Goal: Communication & Community: Answer question/provide support

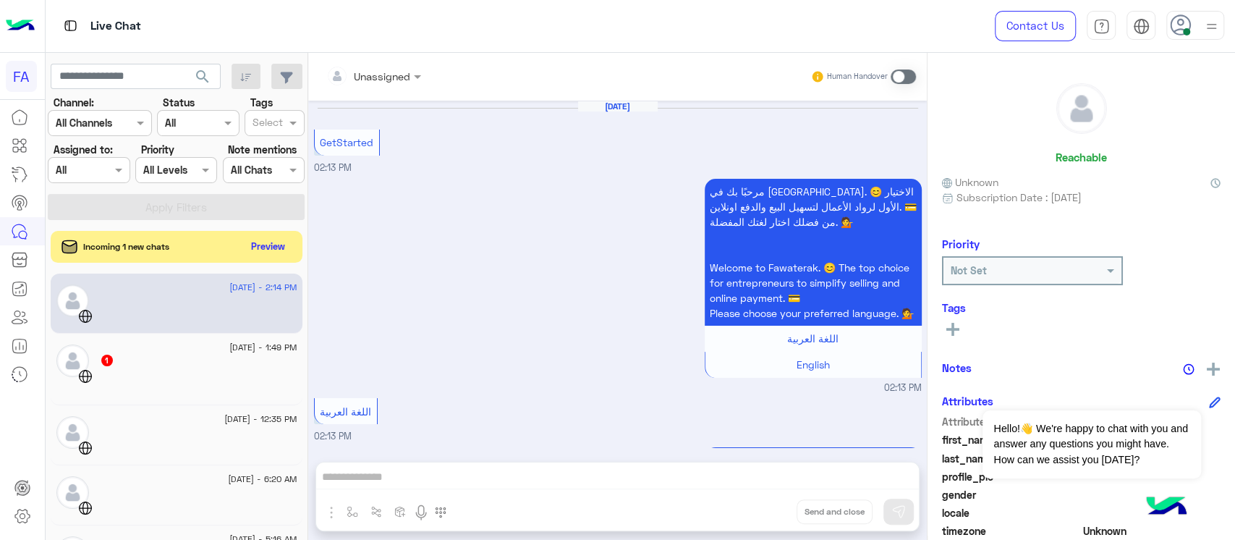
scroll to position [268, 0]
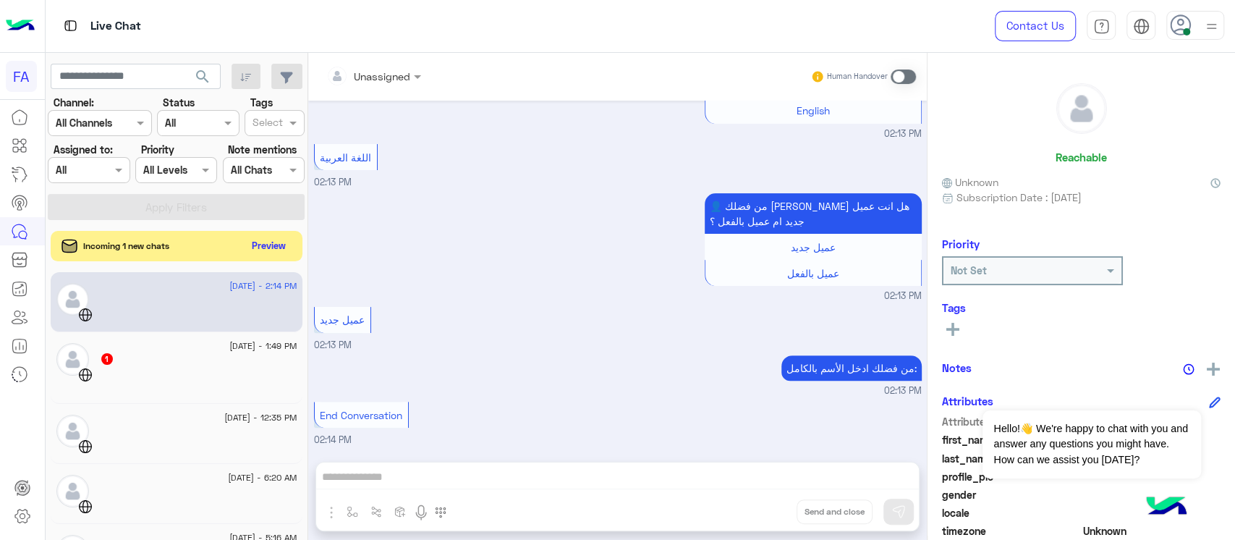
click at [275, 239] on button "Preview" at bounding box center [269, 246] width 45 height 20
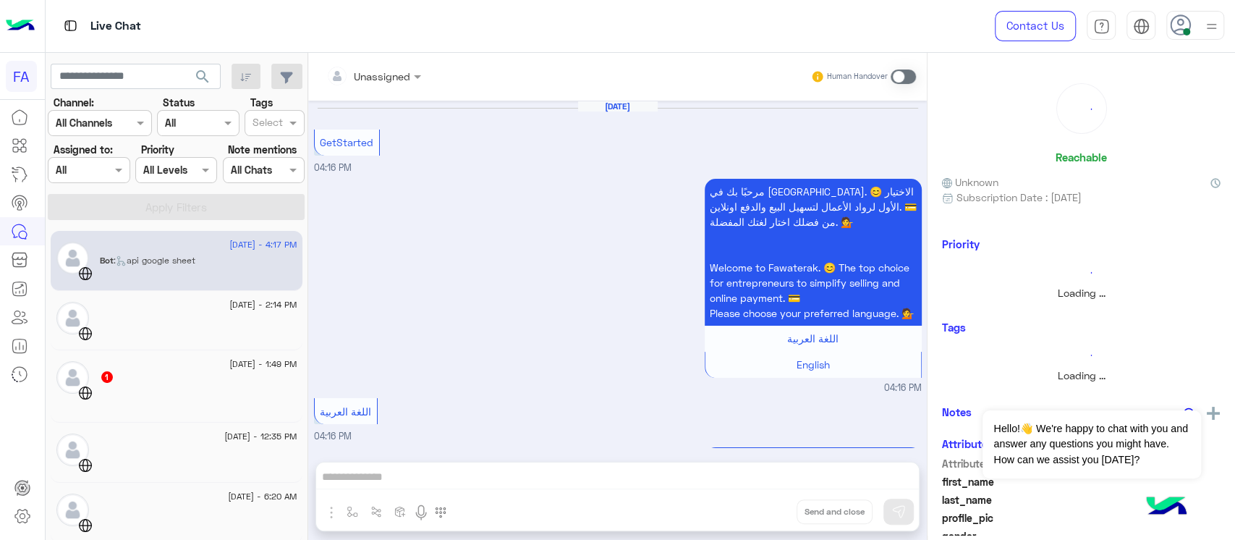
scroll to position [865, 0]
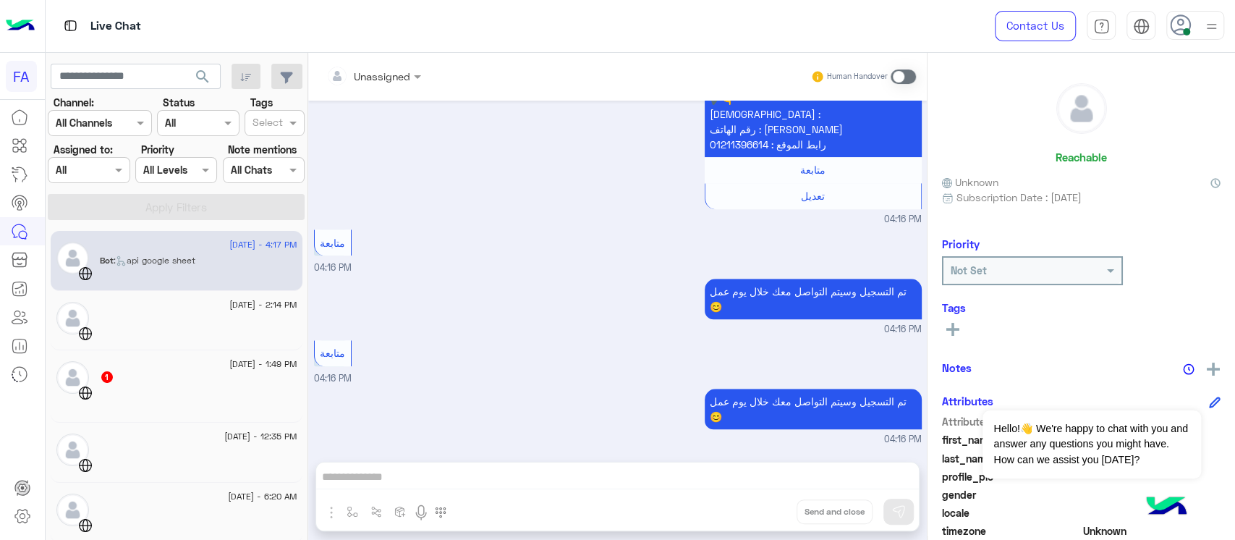
click at [185, 342] on div "[DATE] - 2:14 PM" at bounding box center [177, 321] width 252 height 60
click at [145, 293] on div "[DATE] - 2:14 PM" at bounding box center [177, 321] width 252 height 60
click at [149, 321] on div at bounding box center [198, 325] width 197 height 25
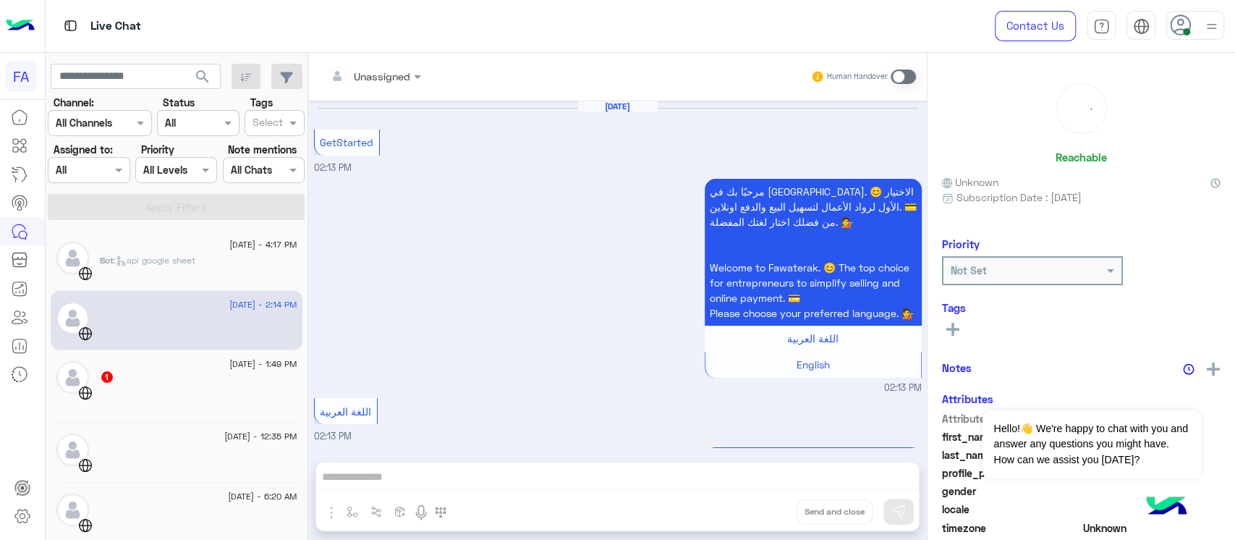
scroll to position [268, 0]
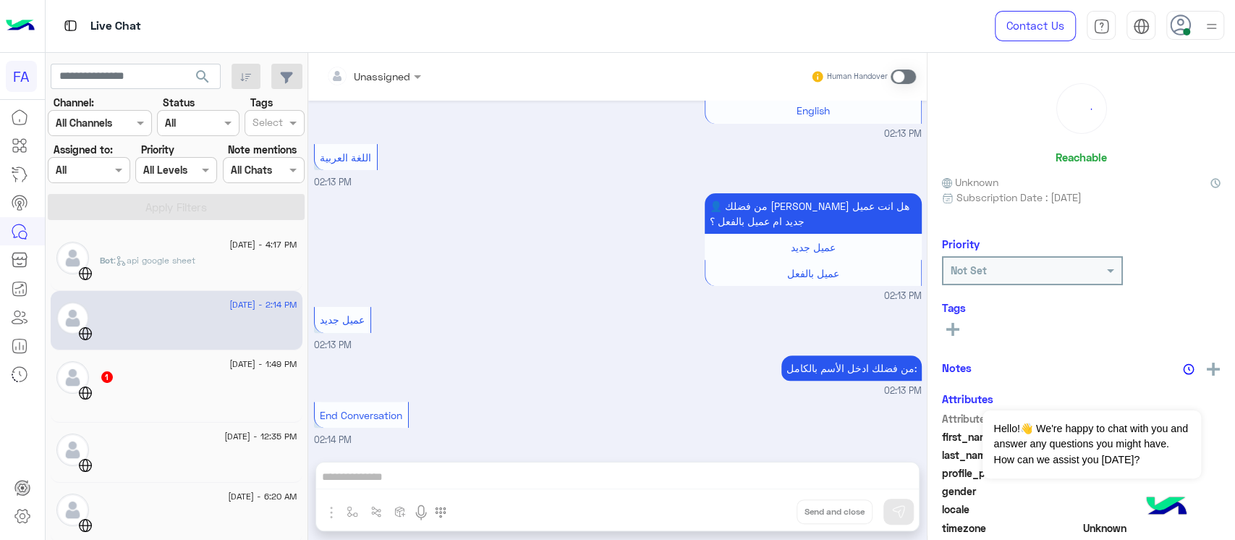
click at [156, 383] on div "1" at bounding box center [198, 377] width 197 height 15
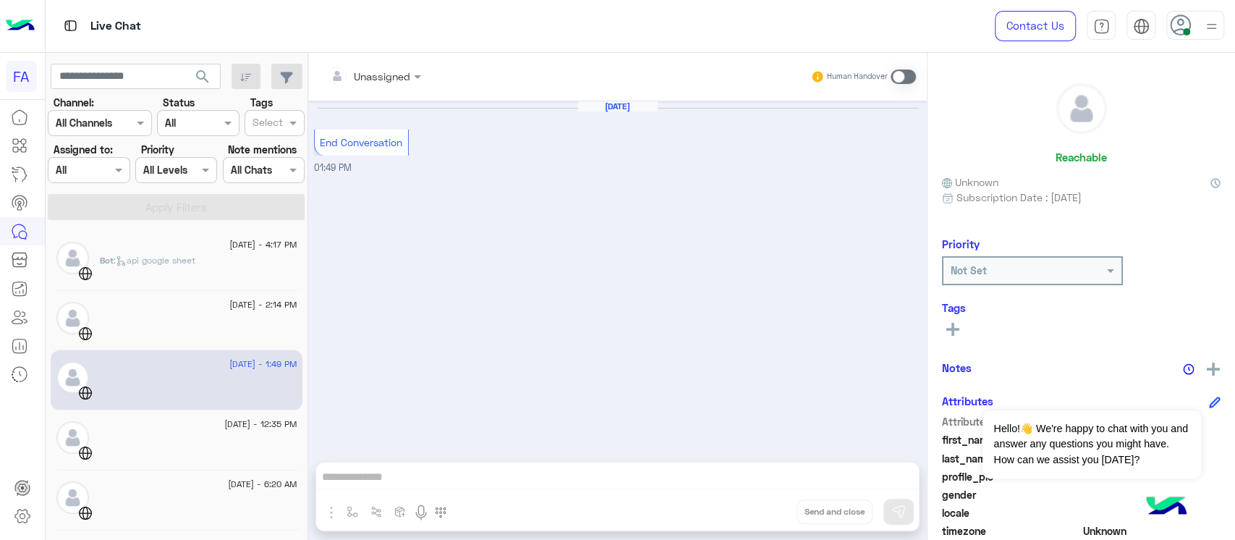
click at [170, 448] on div at bounding box center [198, 445] width 197 height 25
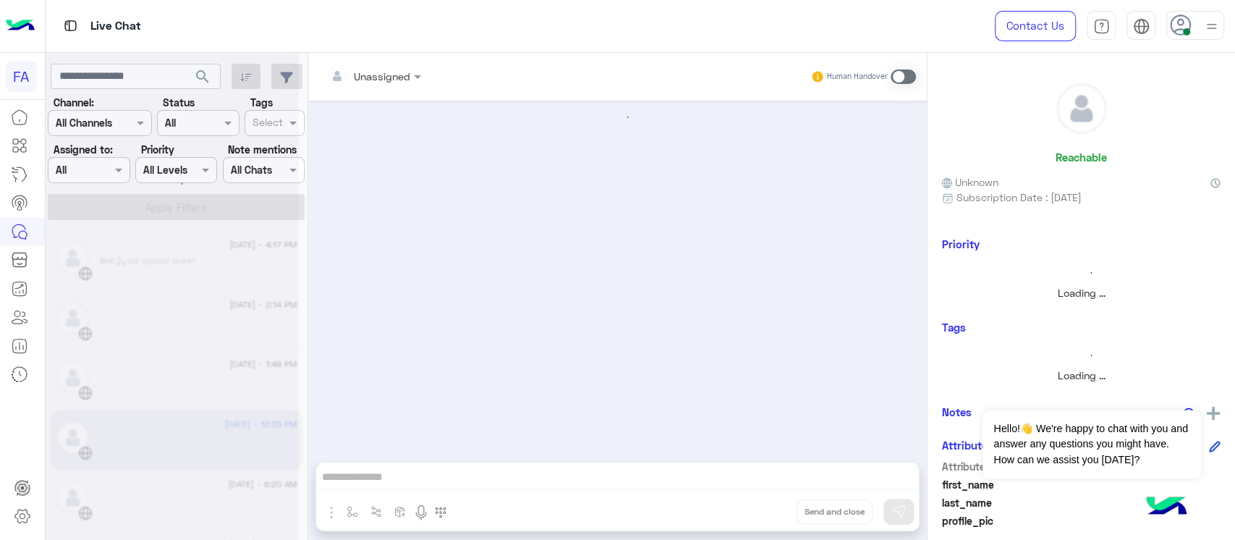
scroll to position [660, 0]
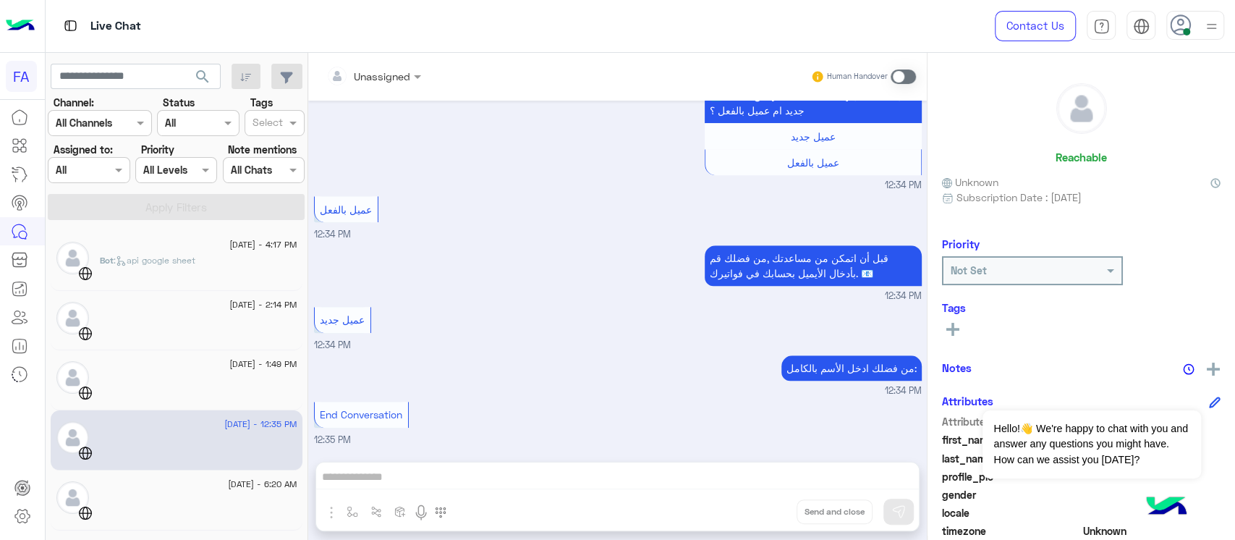
click at [300, 319] on div "[DATE] - 4:17 PM Bot : api google sheet [DATE] - 2:14 PM [DATE] - 1:49 PM [DATE…" at bounding box center [177, 385] width 263 height 320
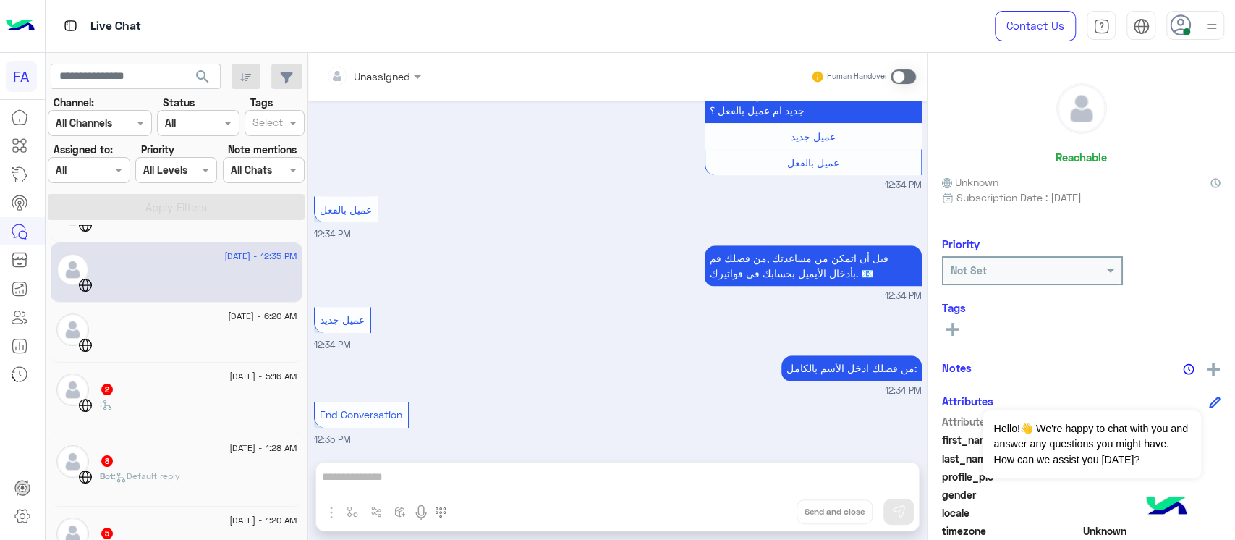
scroll to position [174, 0]
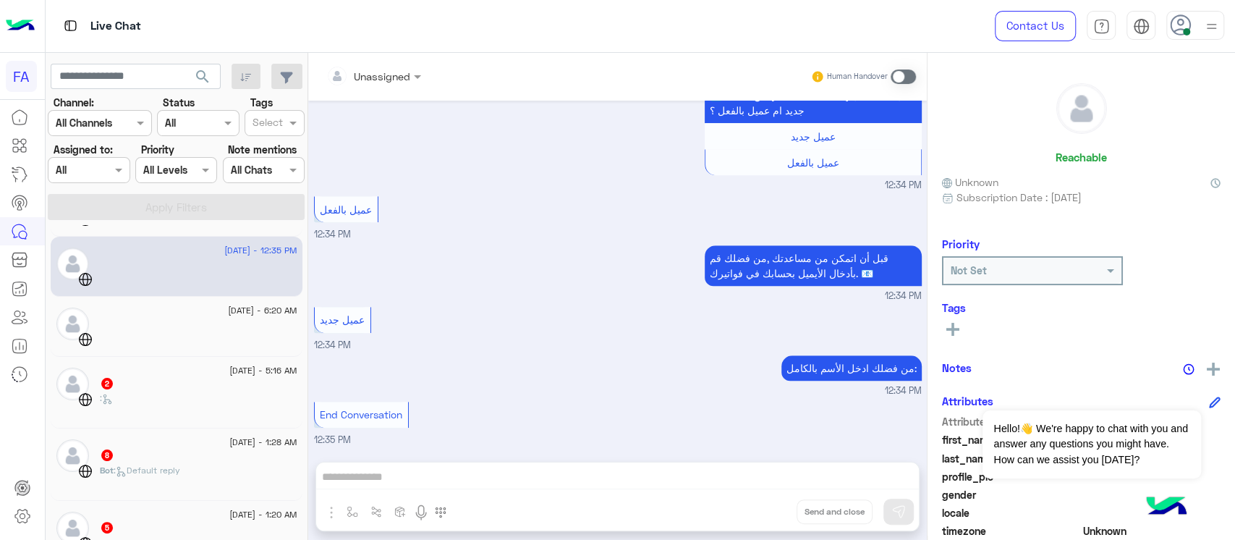
click at [153, 328] on div at bounding box center [198, 332] width 197 height 25
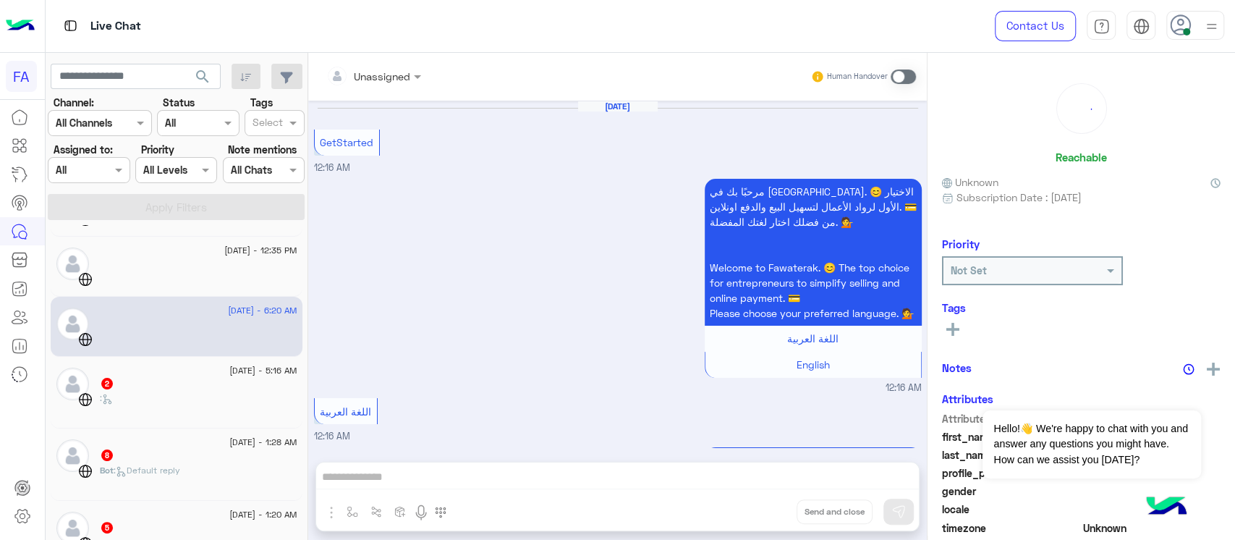
scroll to position [788, 0]
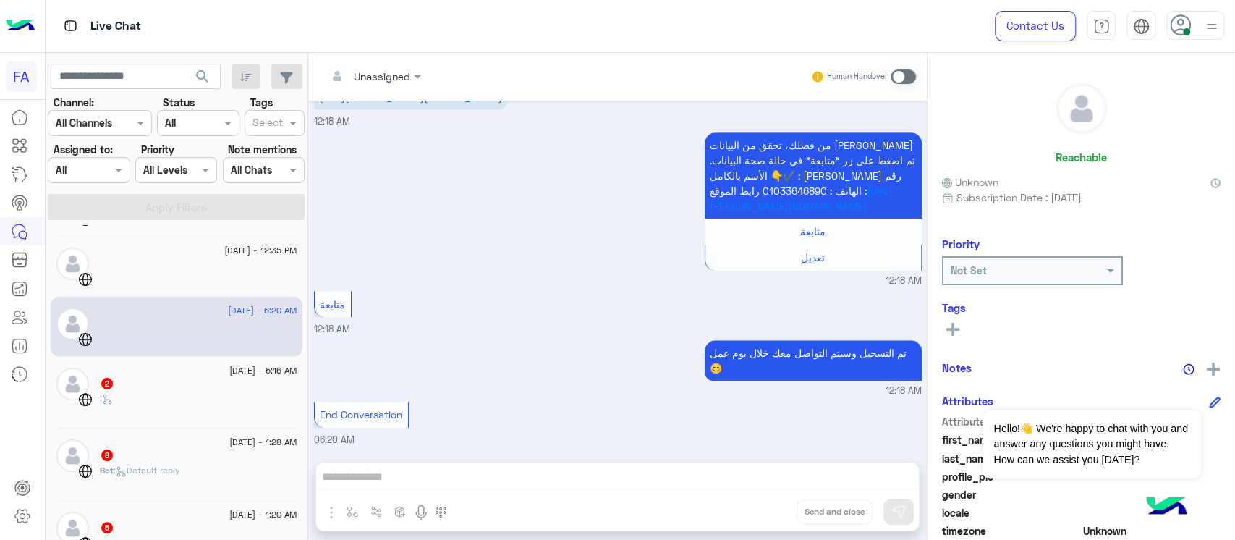
click at [161, 383] on div "2" at bounding box center [198, 384] width 197 height 15
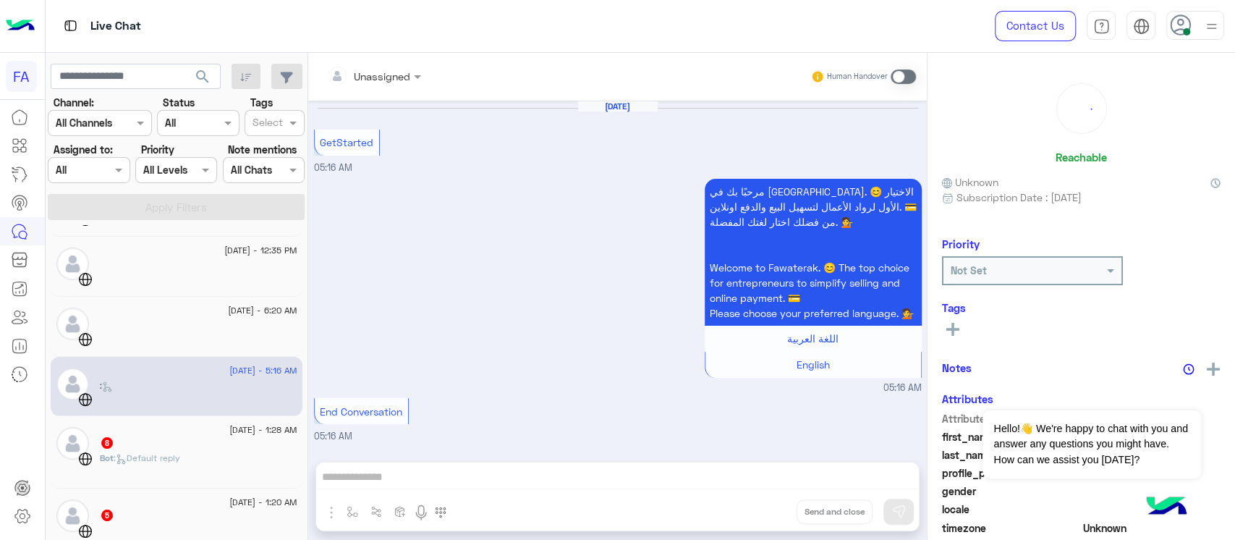
scroll to position [12, 0]
click at [164, 428] on div "[DATE] - 1:28 AM" at bounding box center [198, 431] width 197 height 9
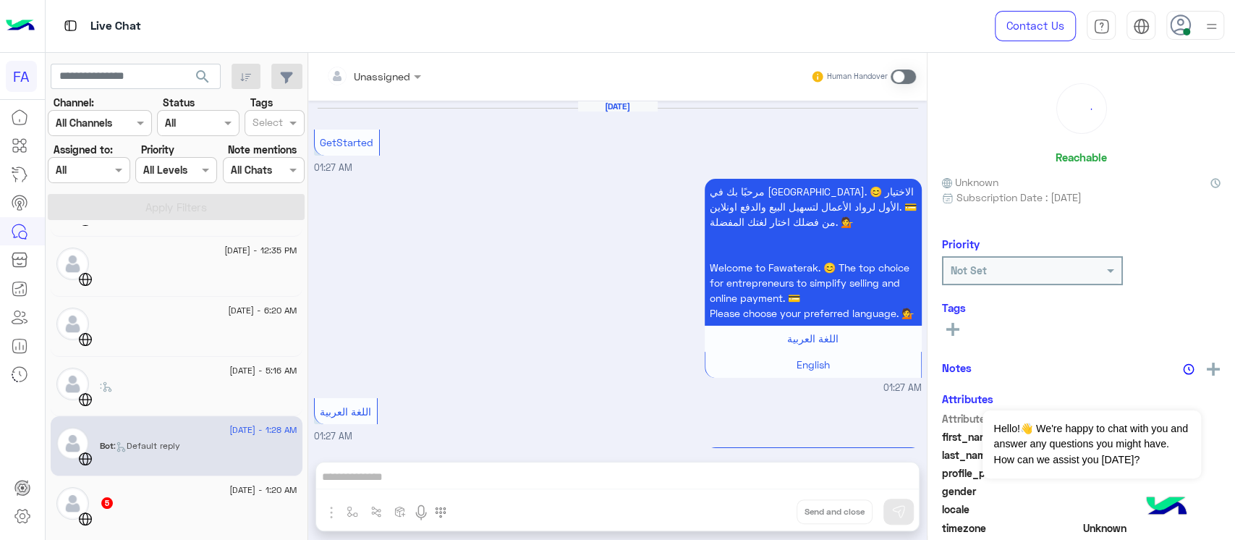
scroll to position [1037, 0]
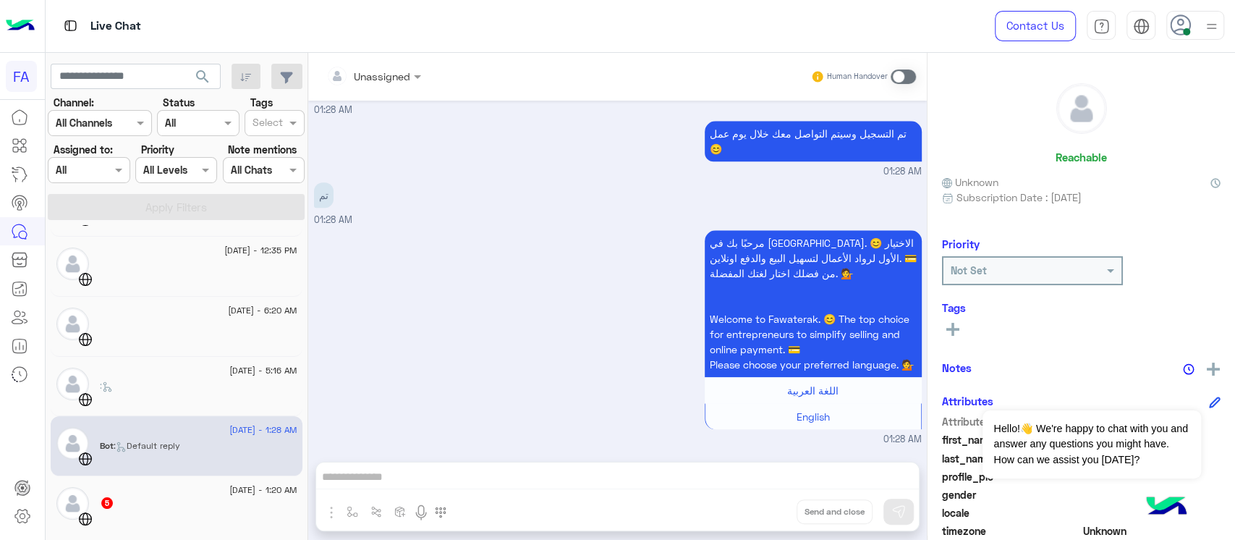
click at [148, 511] on div at bounding box center [198, 523] width 197 height 25
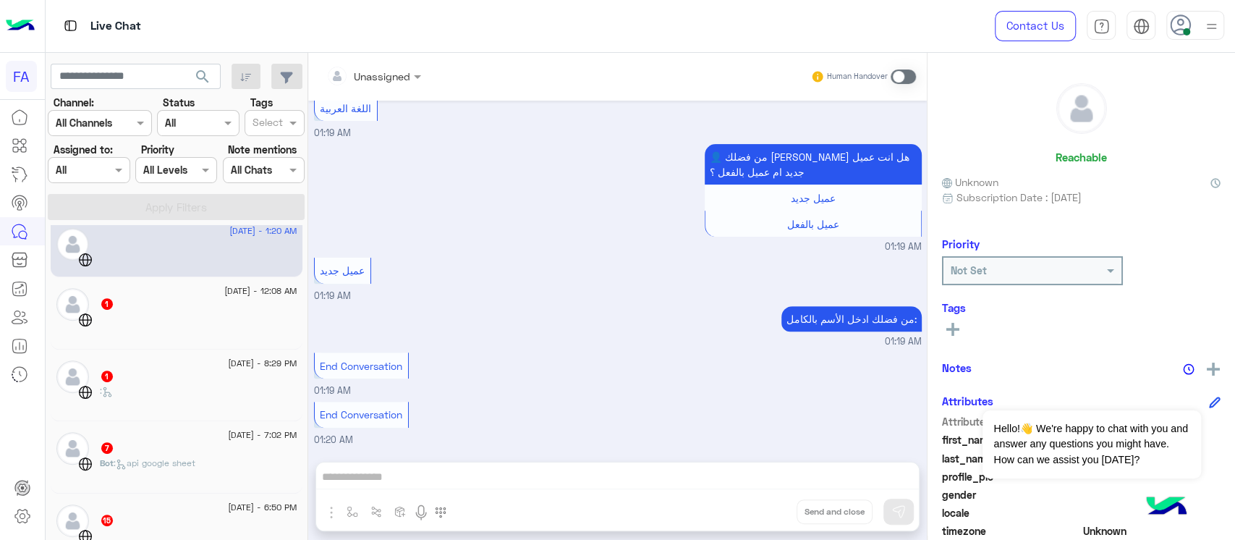
scroll to position [463, 0]
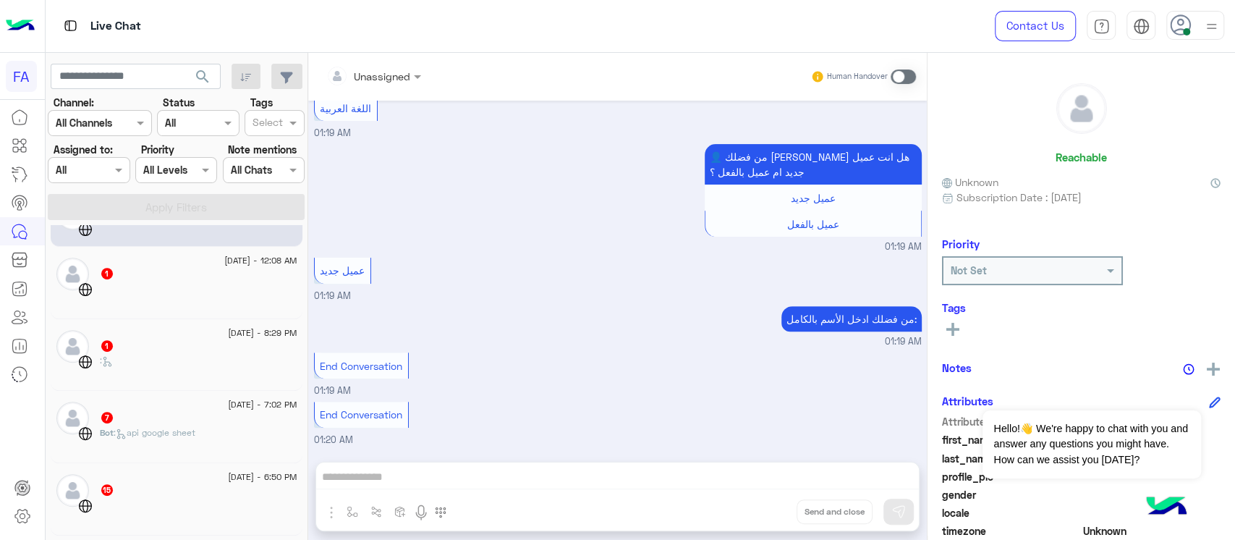
click at [237, 297] on div at bounding box center [198, 294] width 197 height 25
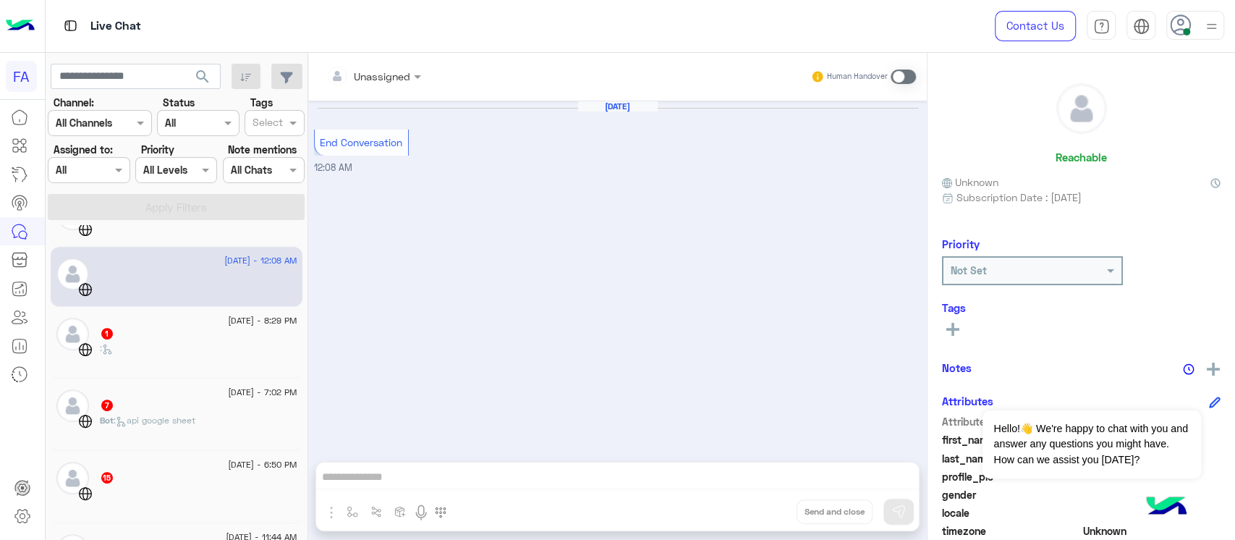
click at [236, 333] on div "1" at bounding box center [198, 334] width 197 height 15
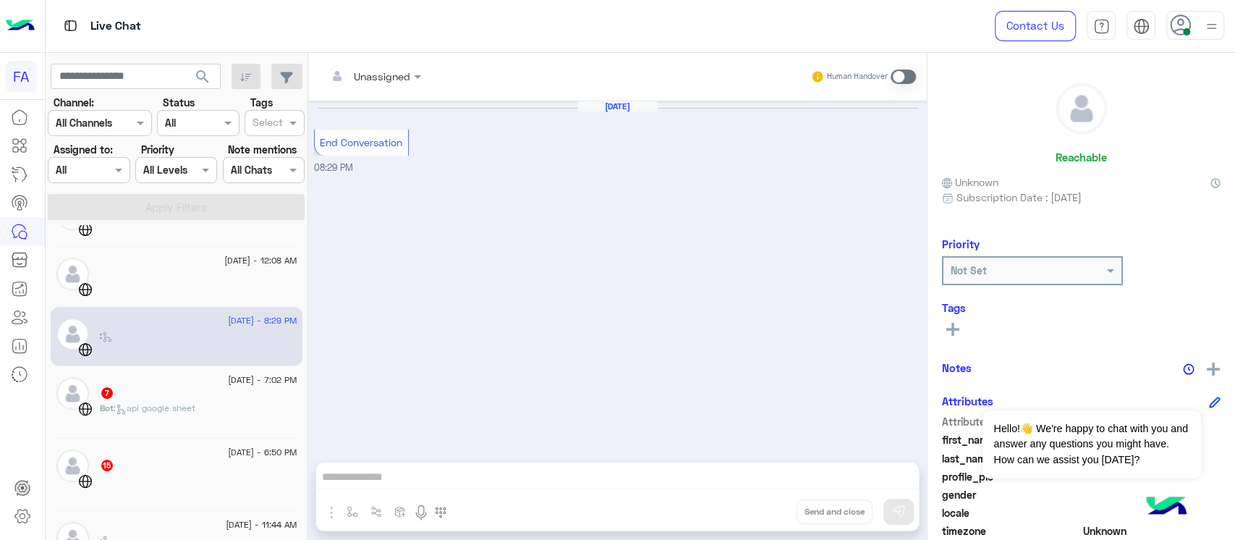
click at [260, 386] on div "7" at bounding box center [198, 393] width 197 height 15
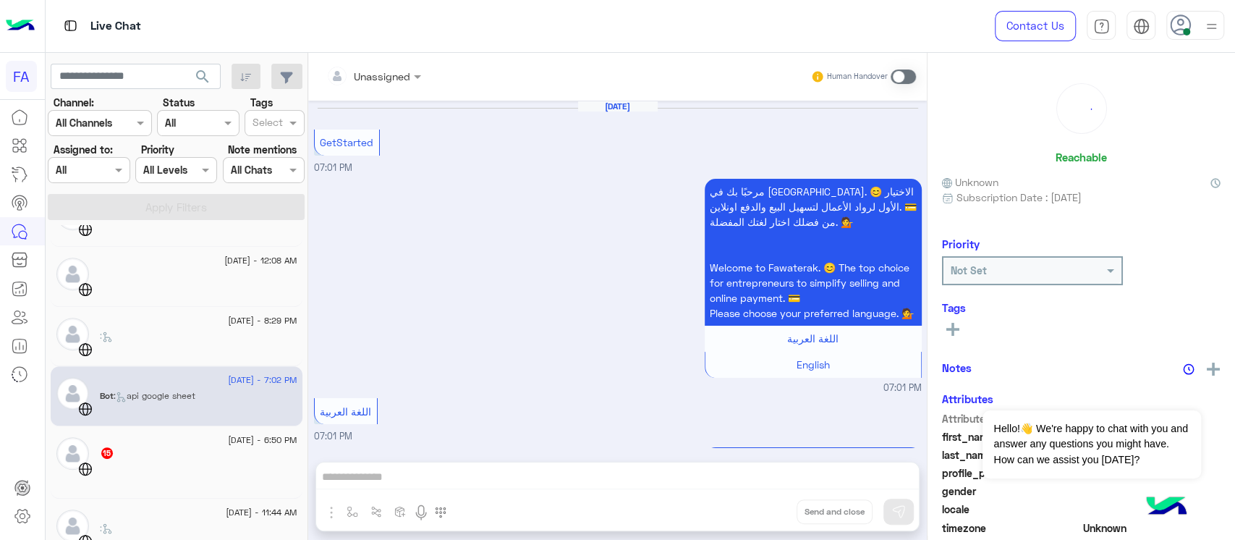
scroll to position [755, 0]
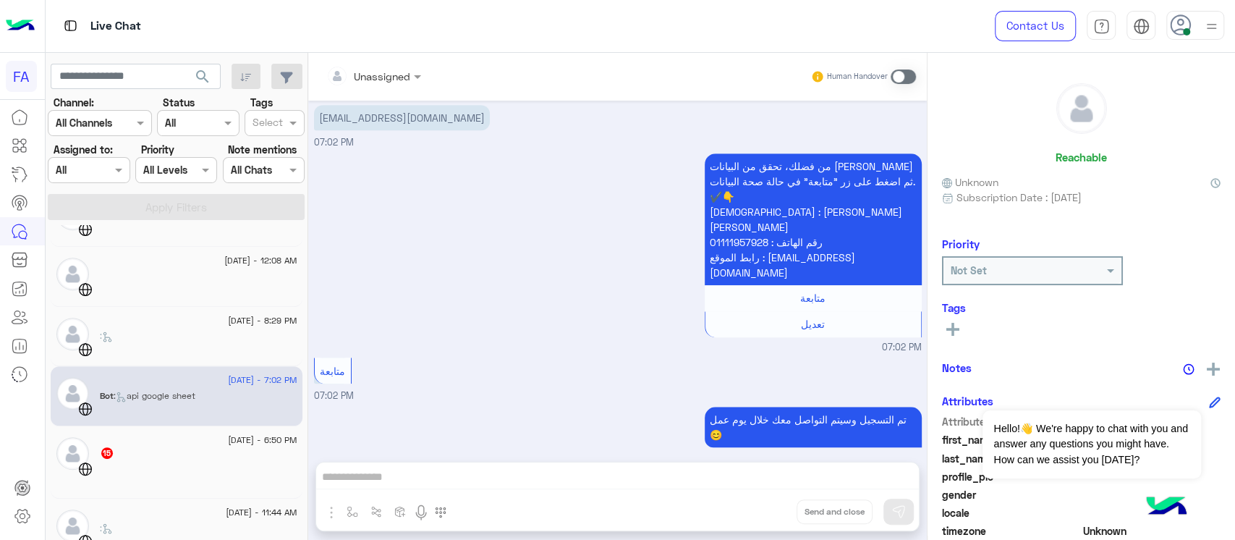
click at [162, 458] on div "15" at bounding box center [198, 453] width 197 height 15
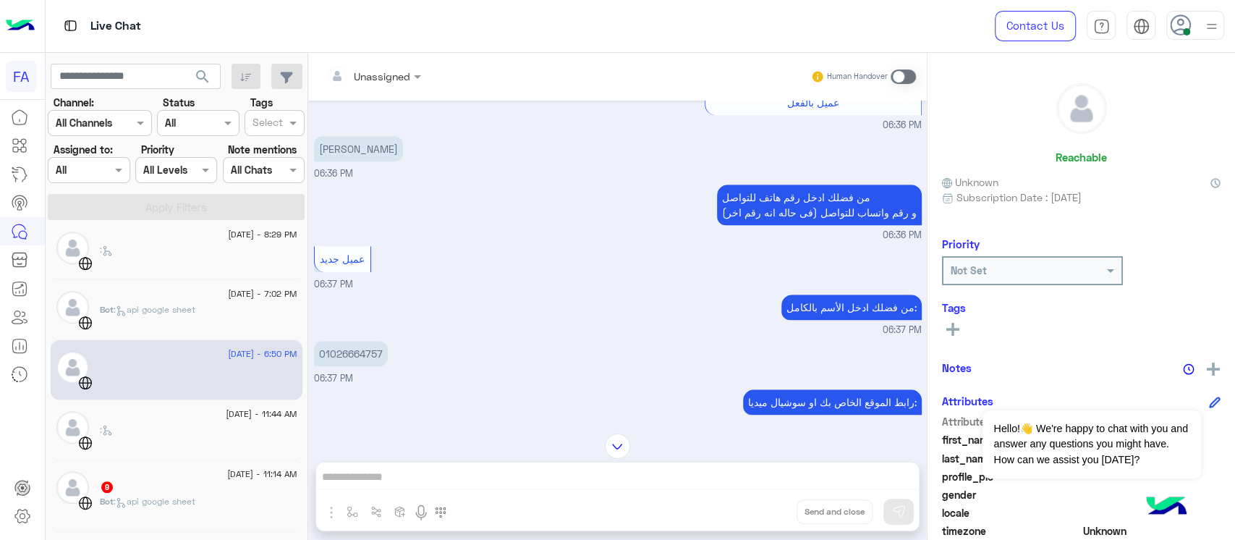
scroll to position [656, 0]
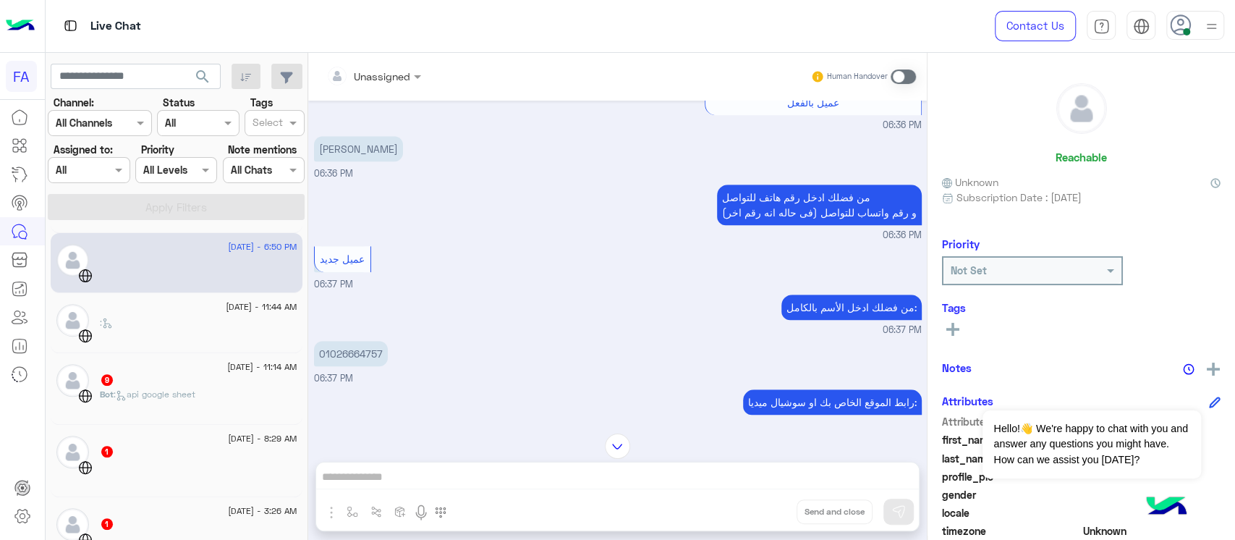
click at [208, 333] on div ":" at bounding box center [198, 328] width 197 height 25
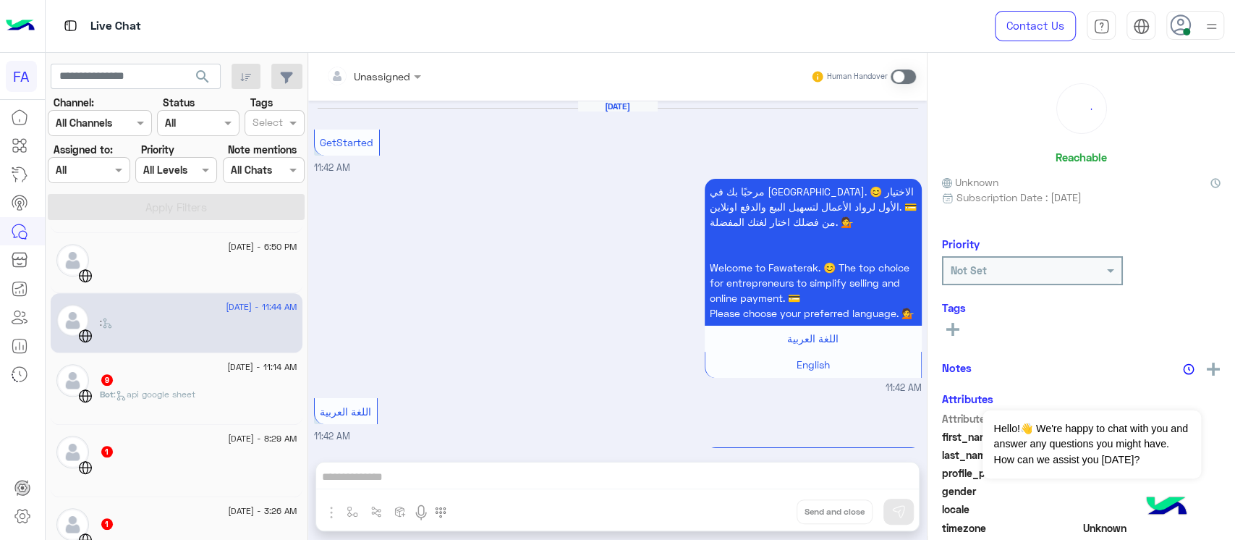
scroll to position [956, 0]
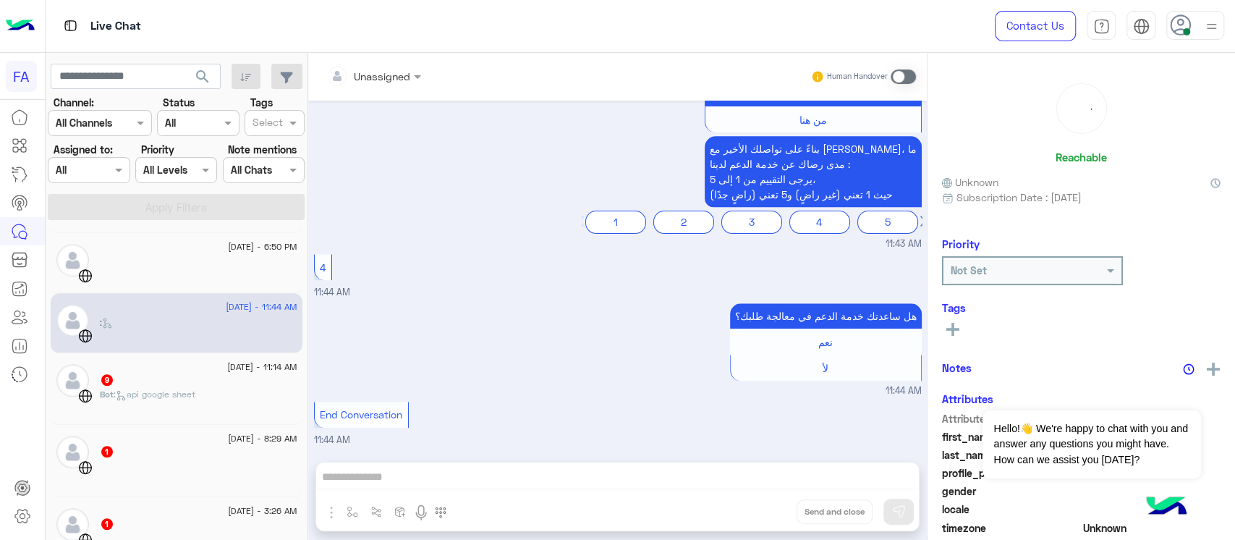
click at [216, 372] on div "[DATE] - 11:14 AM 9 Bot : api google sheet" at bounding box center [198, 389] width 197 height 50
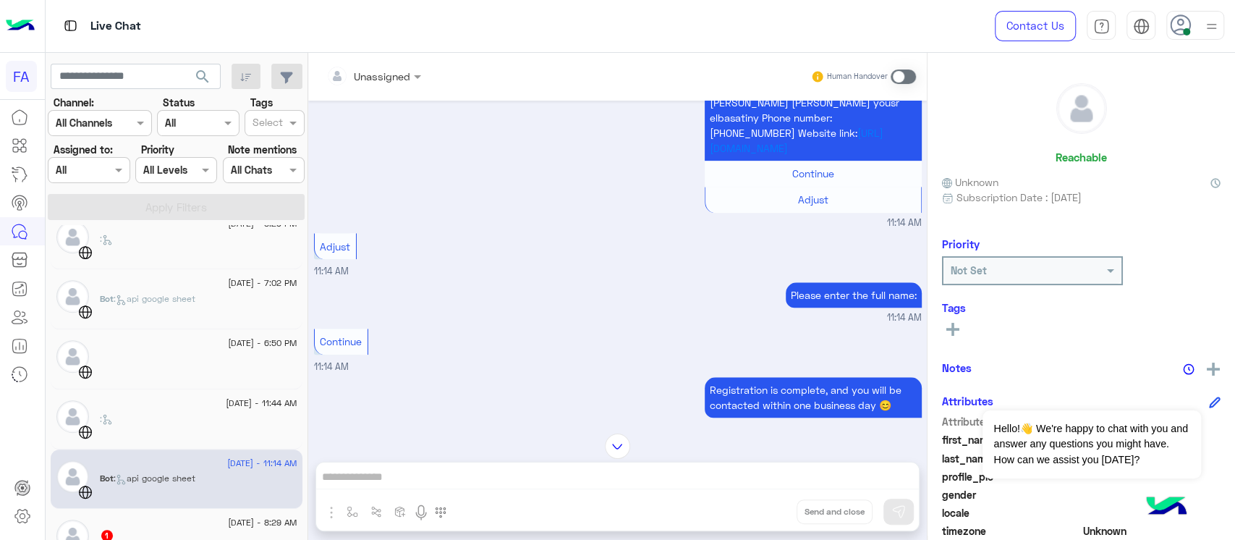
scroll to position [680, 0]
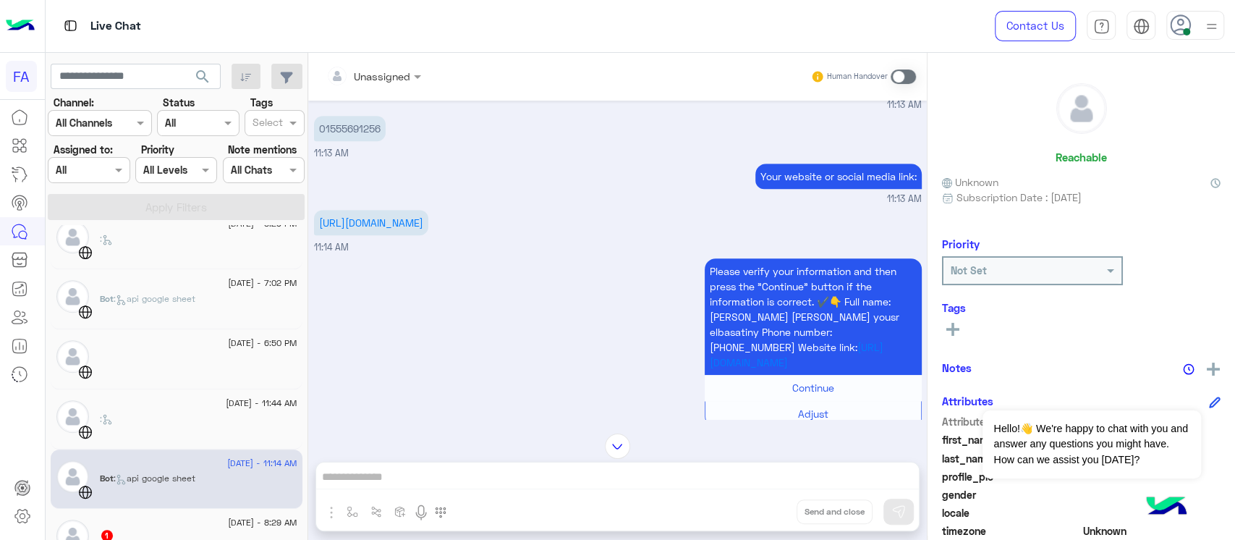
click at [781, 178] on p "Your website or social media link:" at bounding box center [838, 175] width 166 height 25
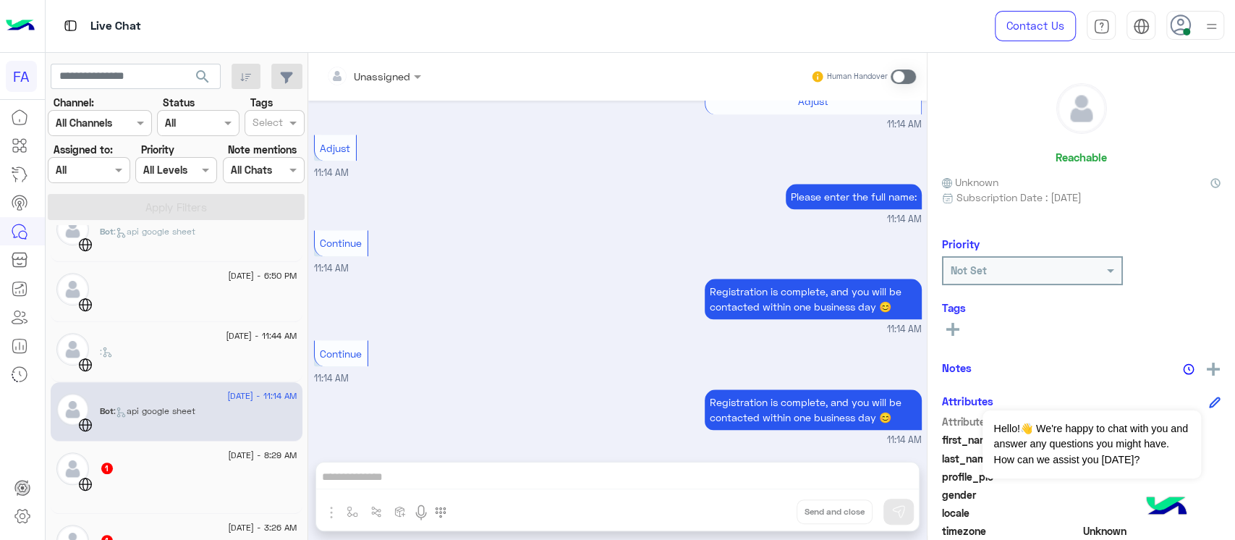
scroll to position [656, 0]
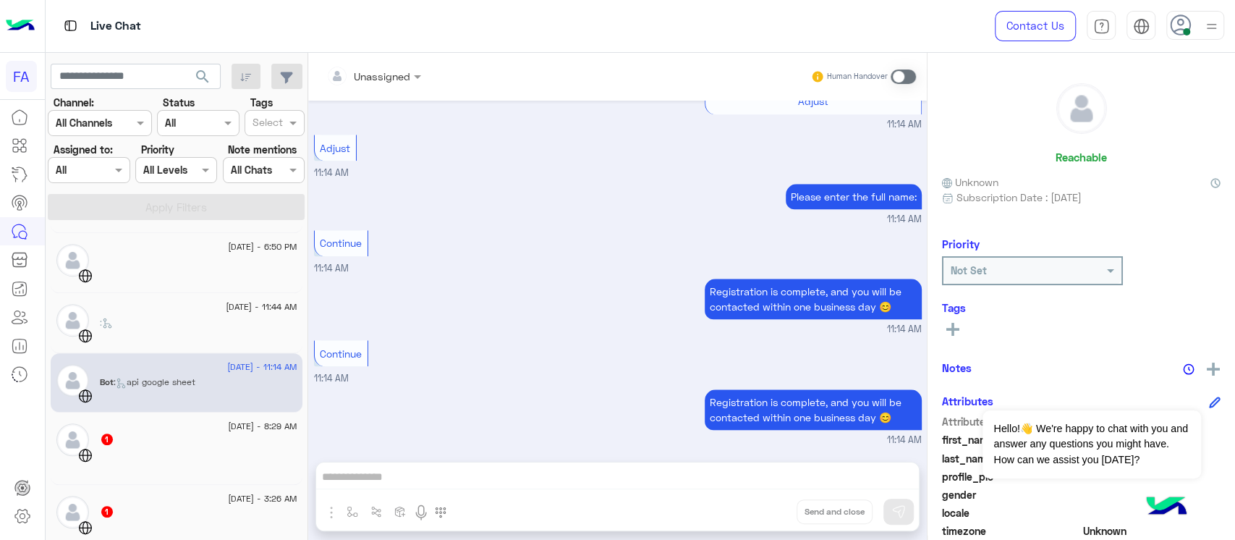
click at [174, 320] on div ":" at bounding box center [198, 328] width 197 height 25
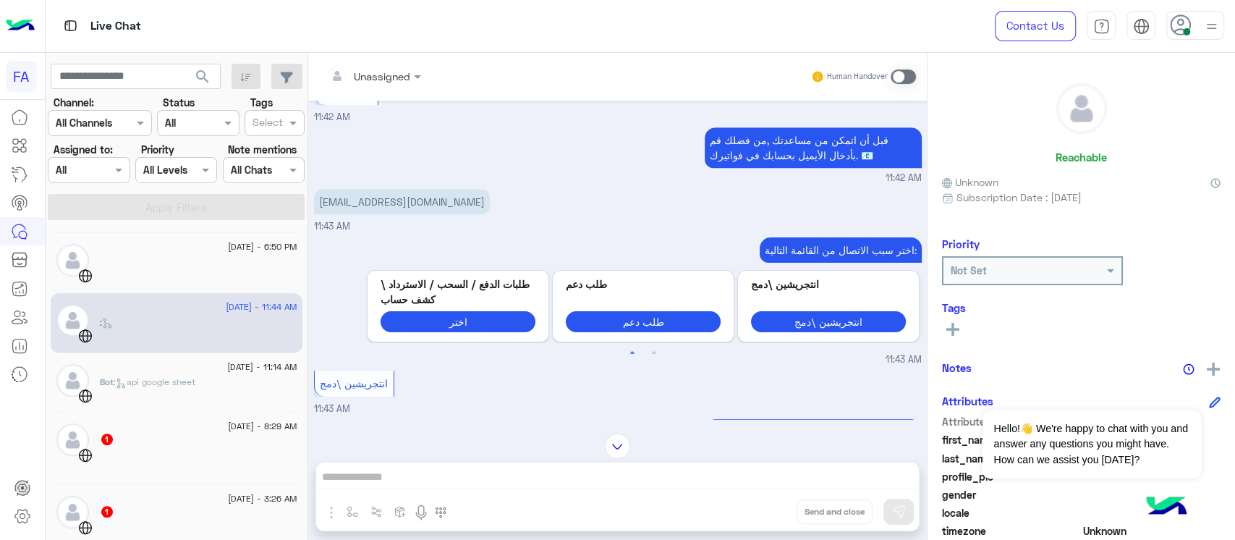
scroll to position [475, 0]
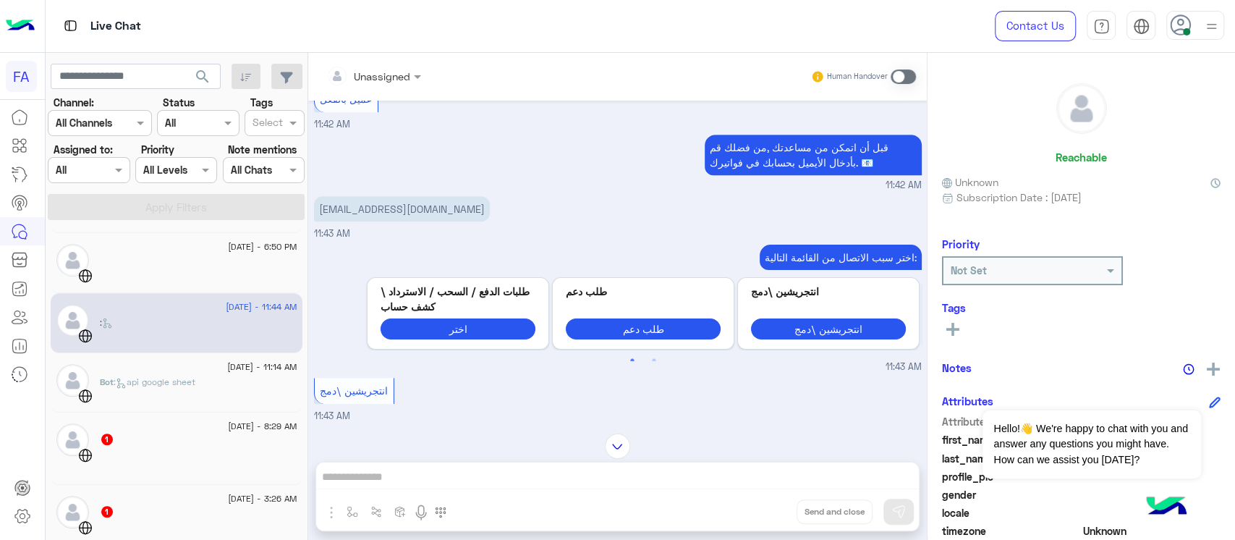
click at [356, 221] on p "[EMAIL_ADDRESS][DOMAIN_NAME]" at bounding box center [402, 208] width 176 height 25
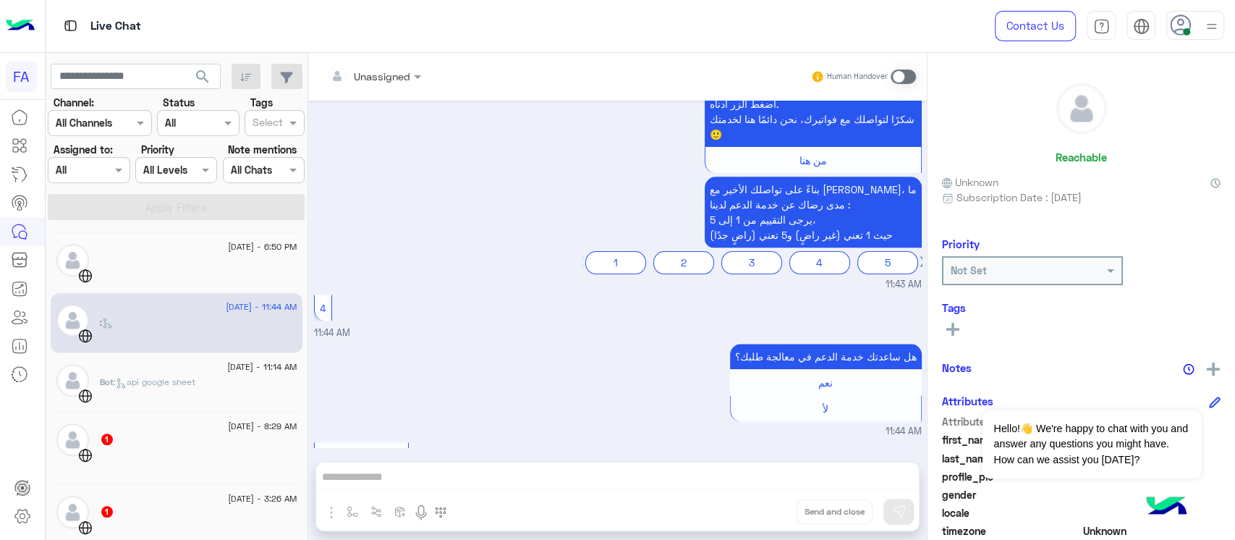
scroll to position [956, 0]
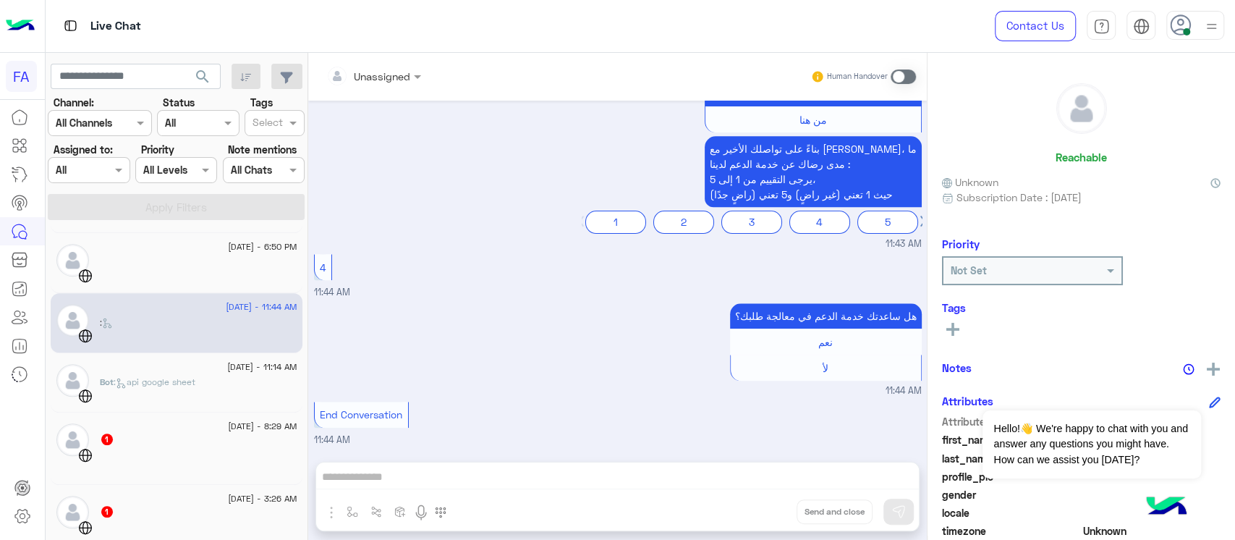
drag, startPoint x: 861, startPoint y: 333, endPoint x: 782, endPoint y: 333, distance: 78.9
click at [782, 333] on div "نعم" at bounding box center [826, 341] width 192 height 26
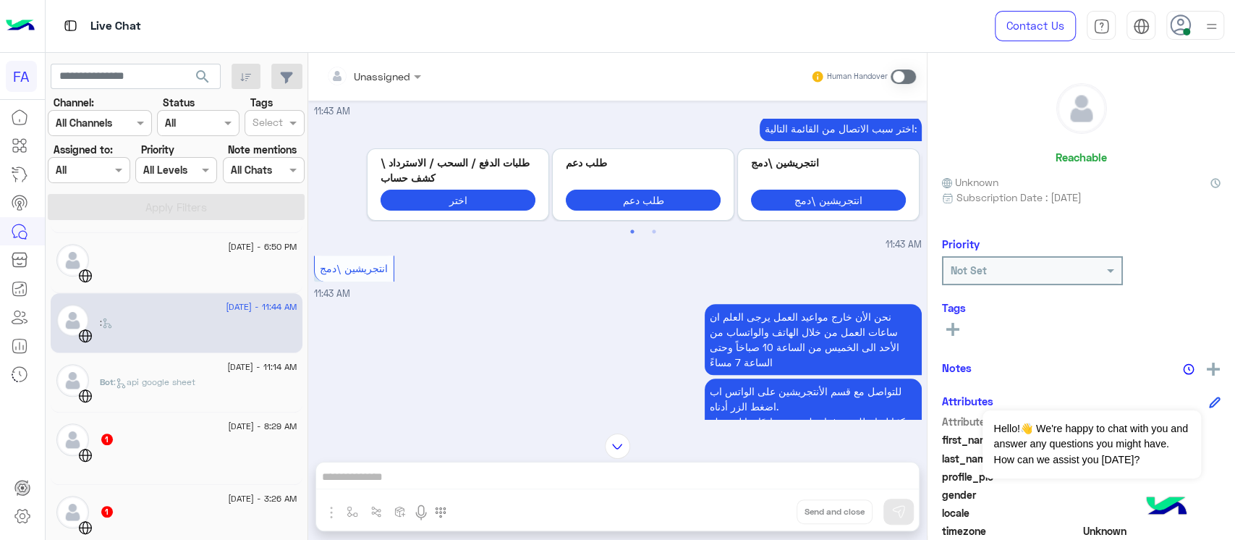
scroll to position [571, 0]
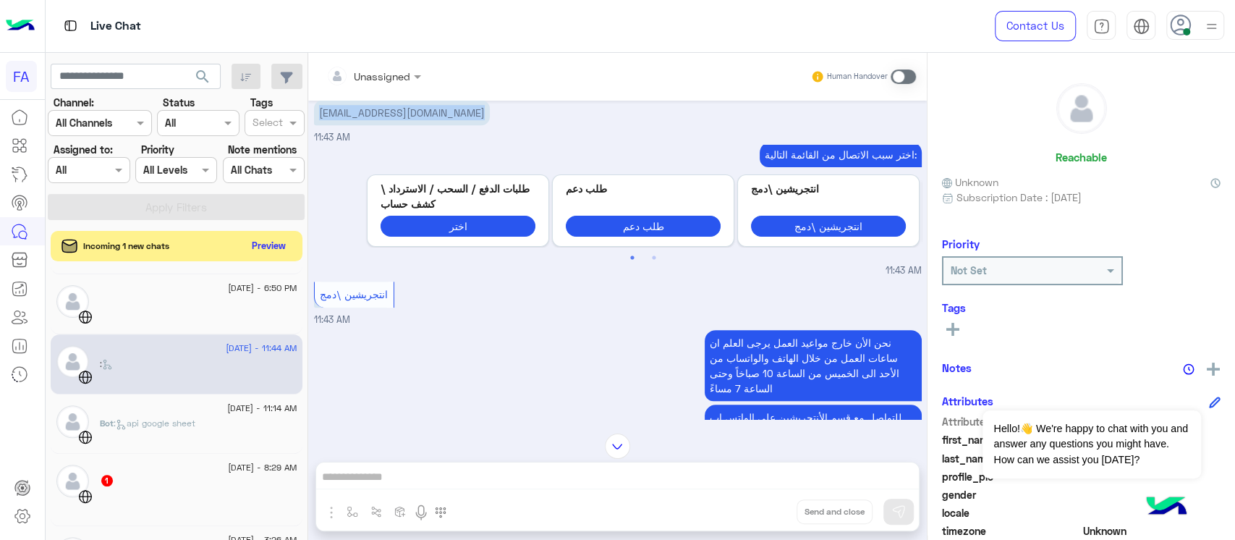
click at [266, 247] on button "Preview" at bounding box center [269, 246] width 45 height 20
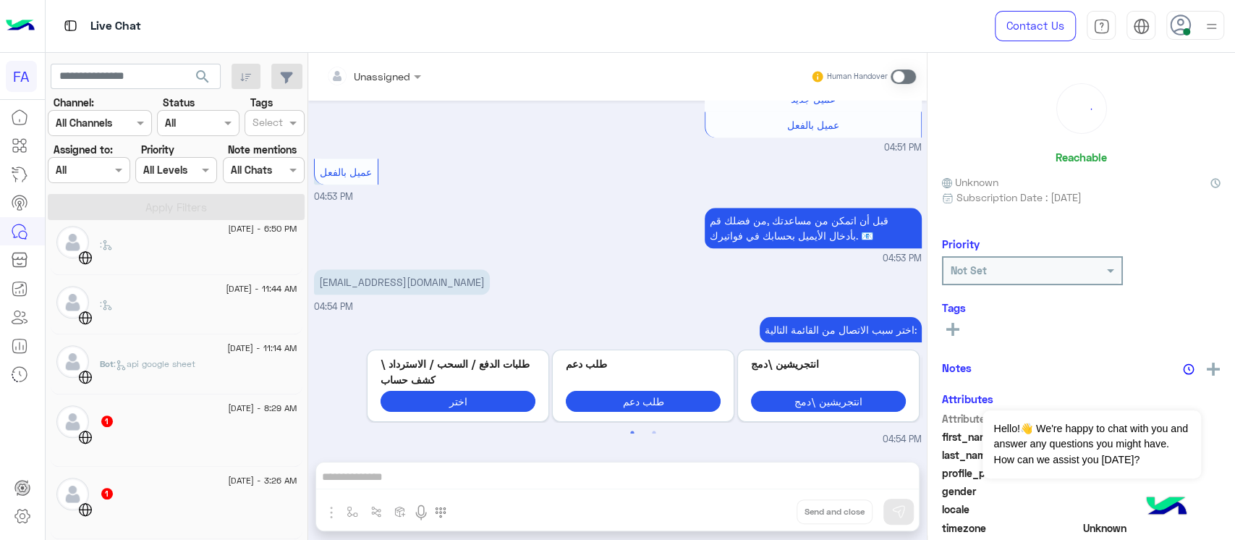
scroll to position [752, 0]
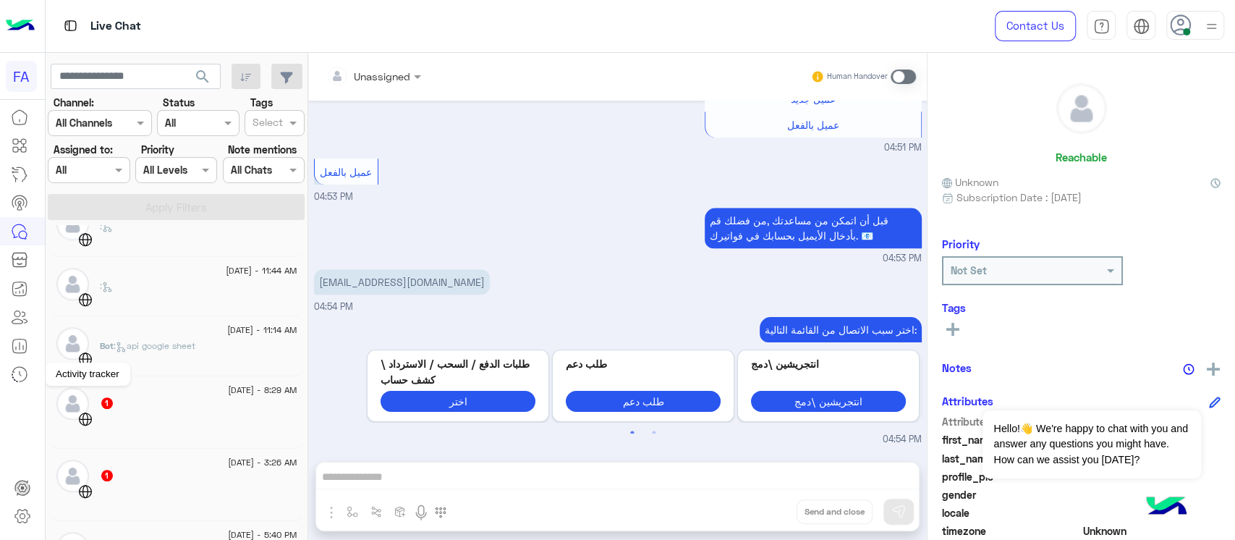
click at [0, 369] on link at bounding box center [19, 374] width 39 height 29
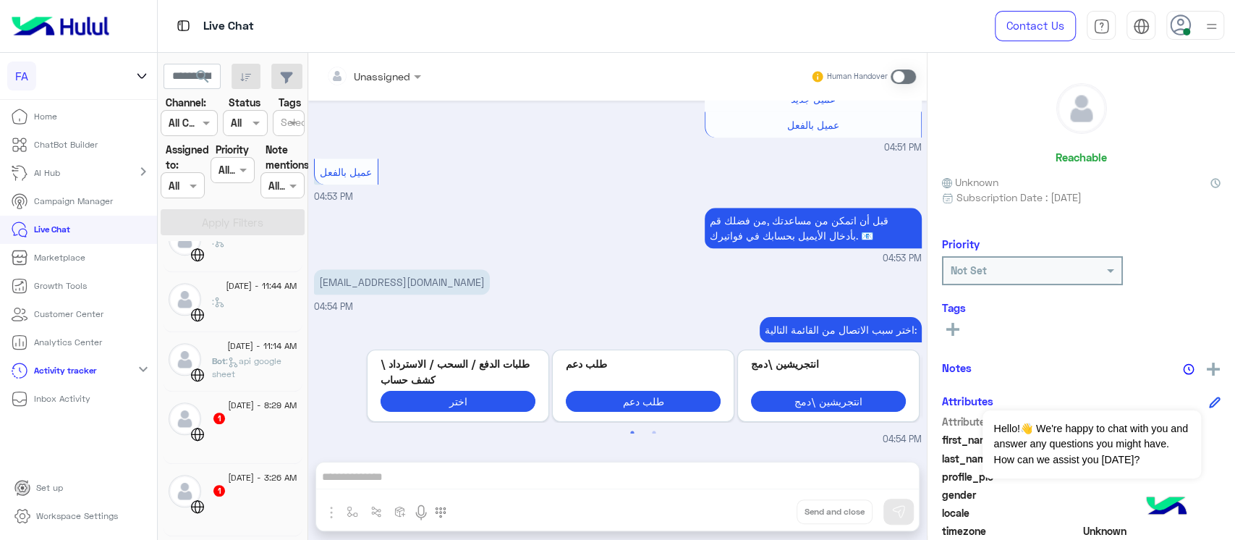
scroll to position [909, 0]
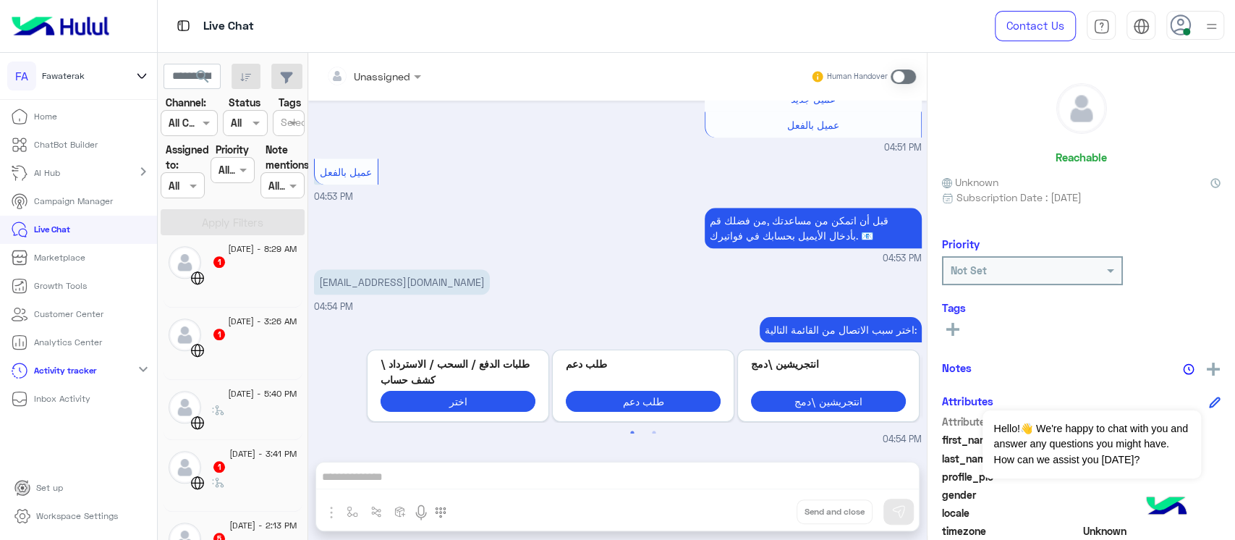
click at [139, 70] on icon at bounding box center [142, 75] width 16 height 17
click at [260, 104] on div ":" at bounding box center [254, 91] width 85 height 25
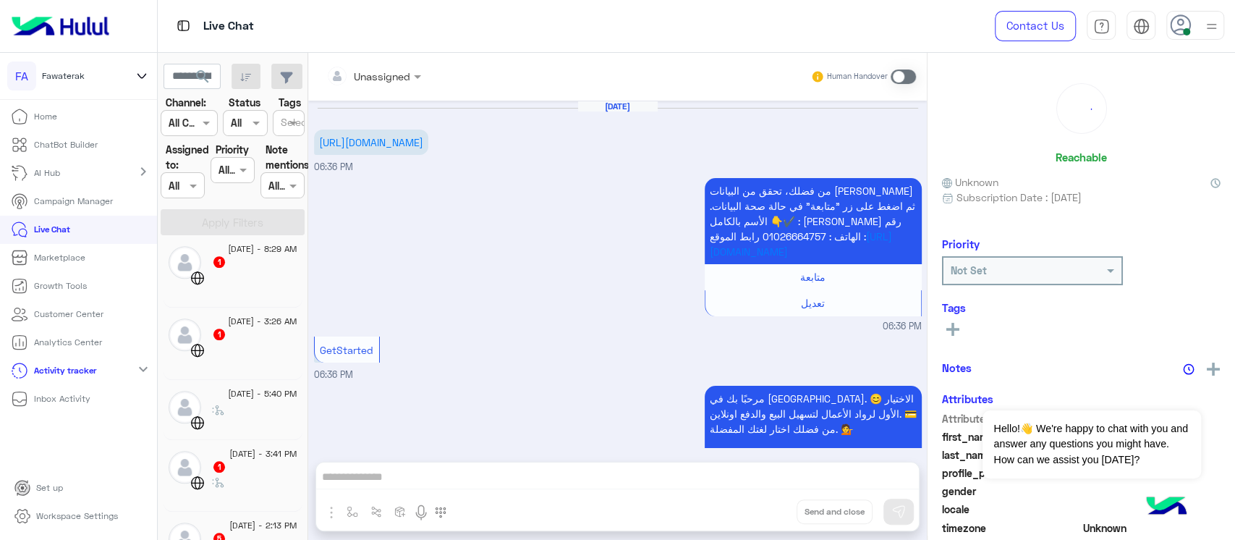
scroll to position [1199, 0]
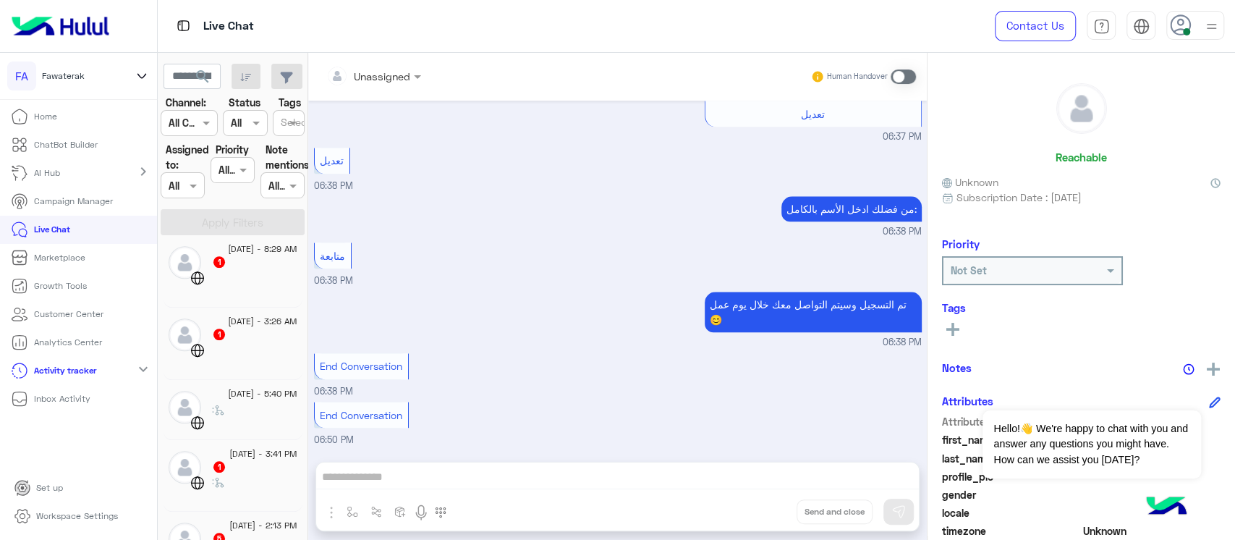
click at [140, 70] on icon at bounding box center [142, 75] width 16 height 17
click at [130, 229] on li "Live Chat" at bounding box center [78, 230] width 157 height 28
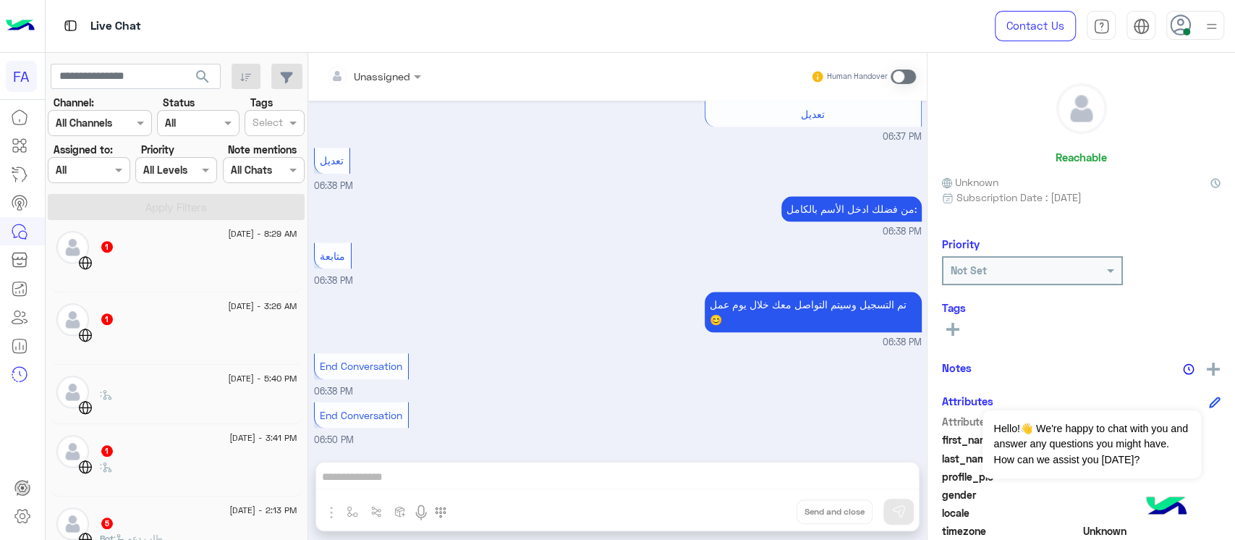
scroll to position [752, 0]
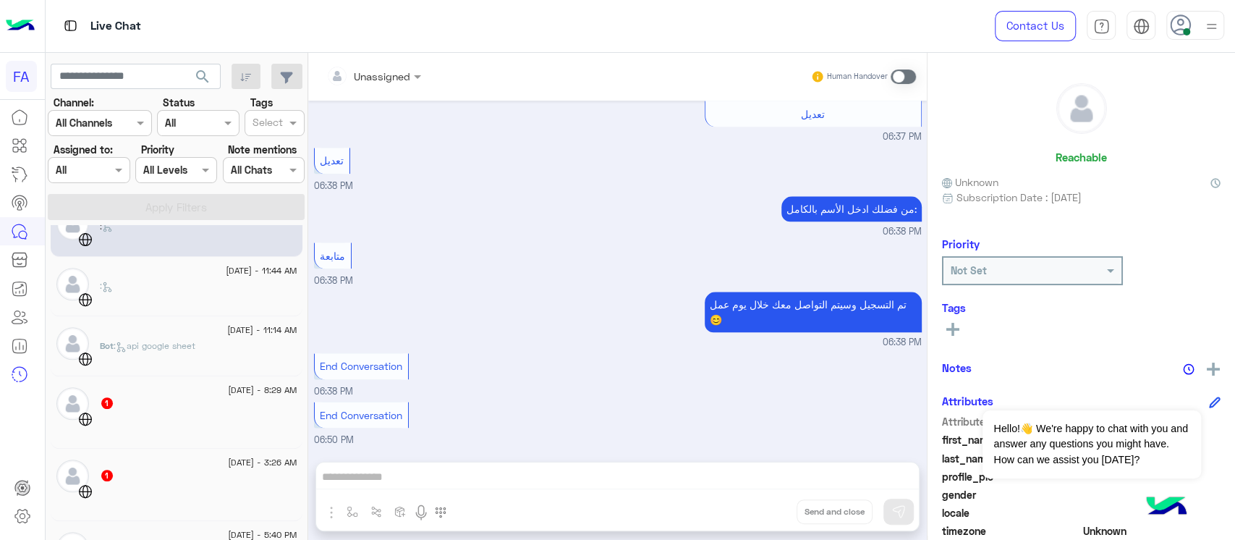
click at [168, 354] on div "Bot : api google sheet" at bounding box center [198, 351] width 197 height 25
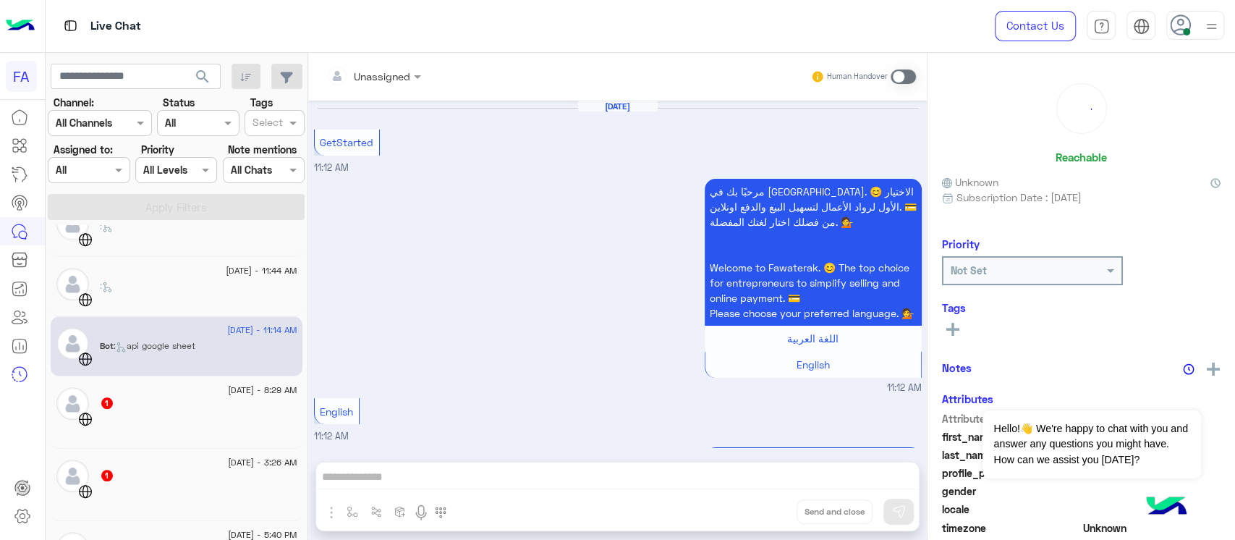
scroll to position [1066, 0]
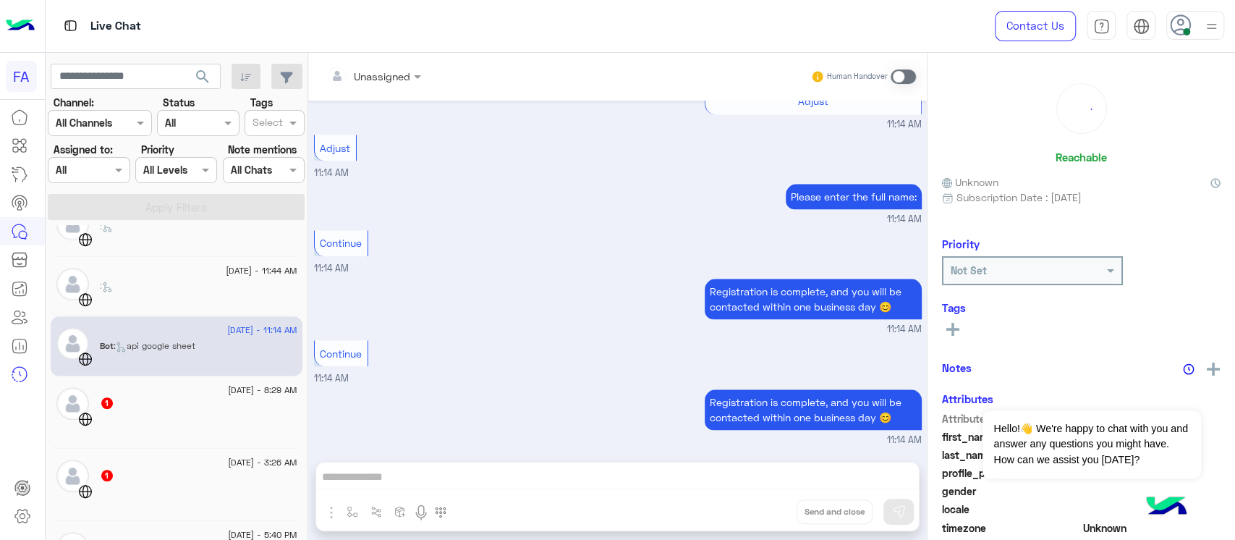
click at [187, 412] on div at bounding box center [198, 424] width 197 height 25
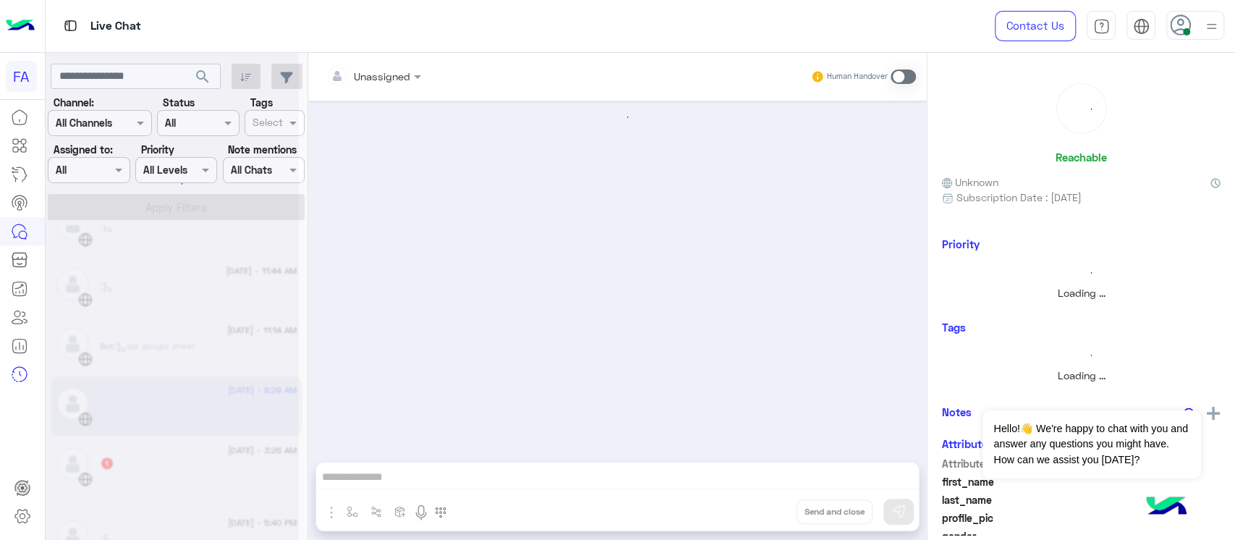
scroll to position [85, 0]
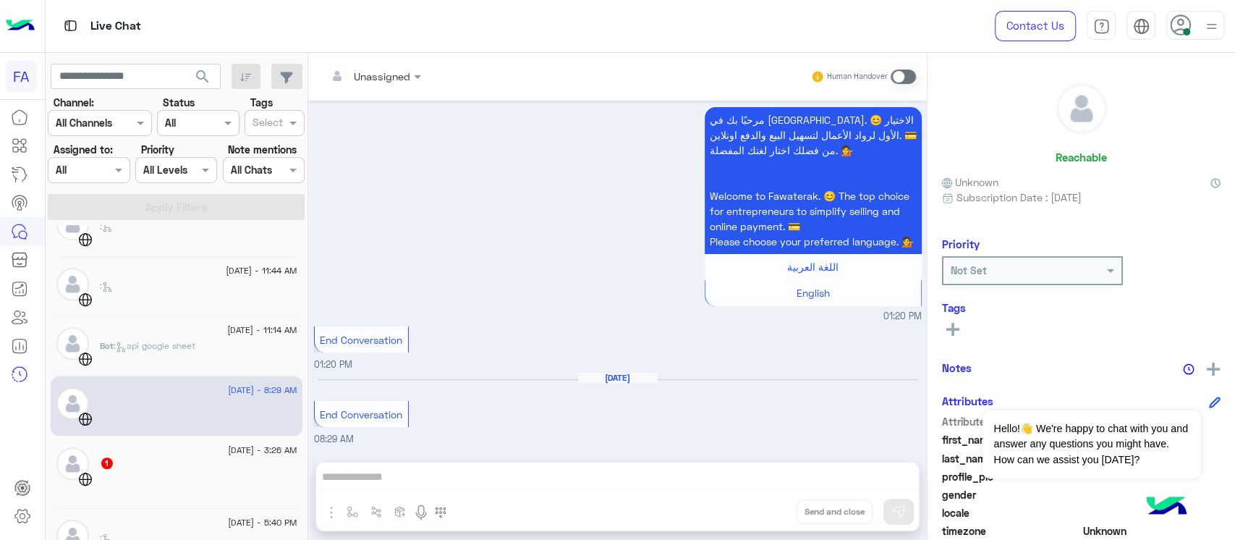
click at [174, 467] on div "1" at bounding box center [198, 463] width 197 height 15
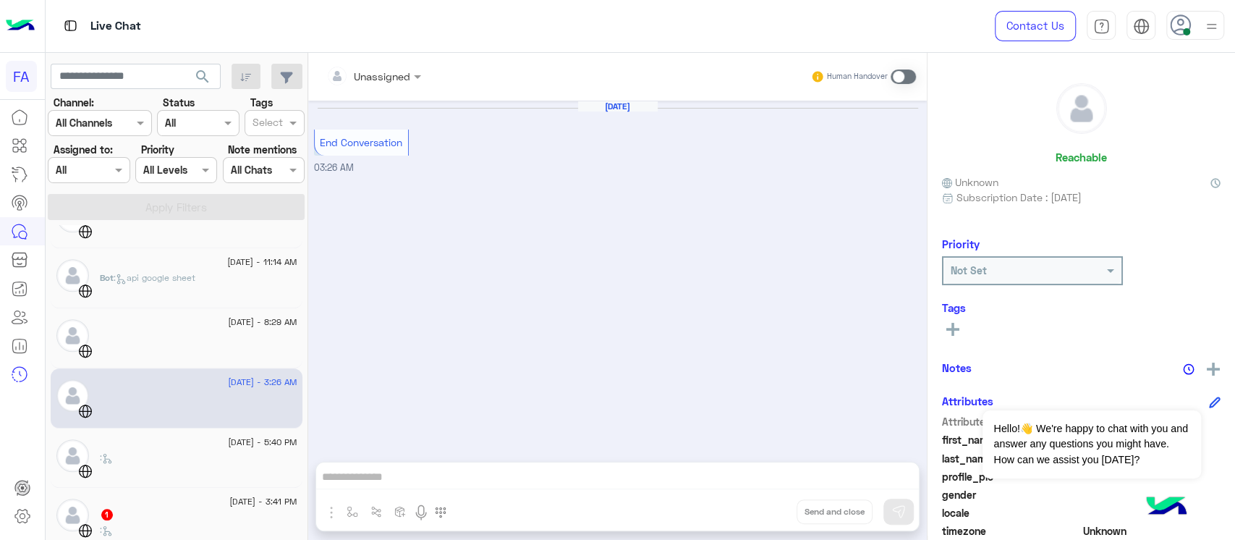
scroll to position [849, 0]
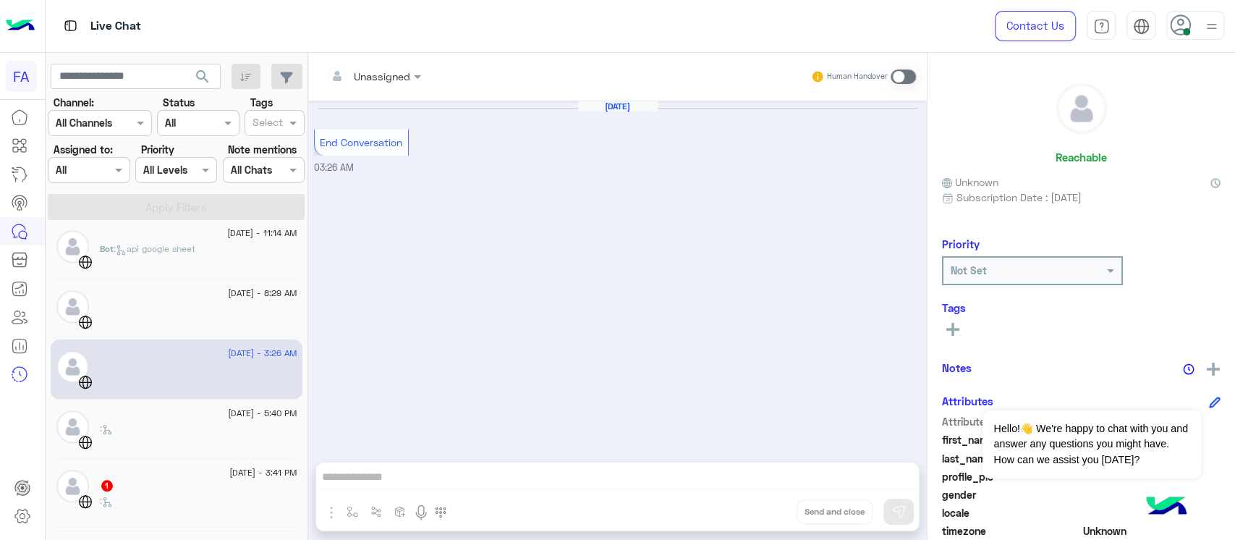
click at [199, 427] on div ":" at bounding box center [198, 434] width 197 height 25
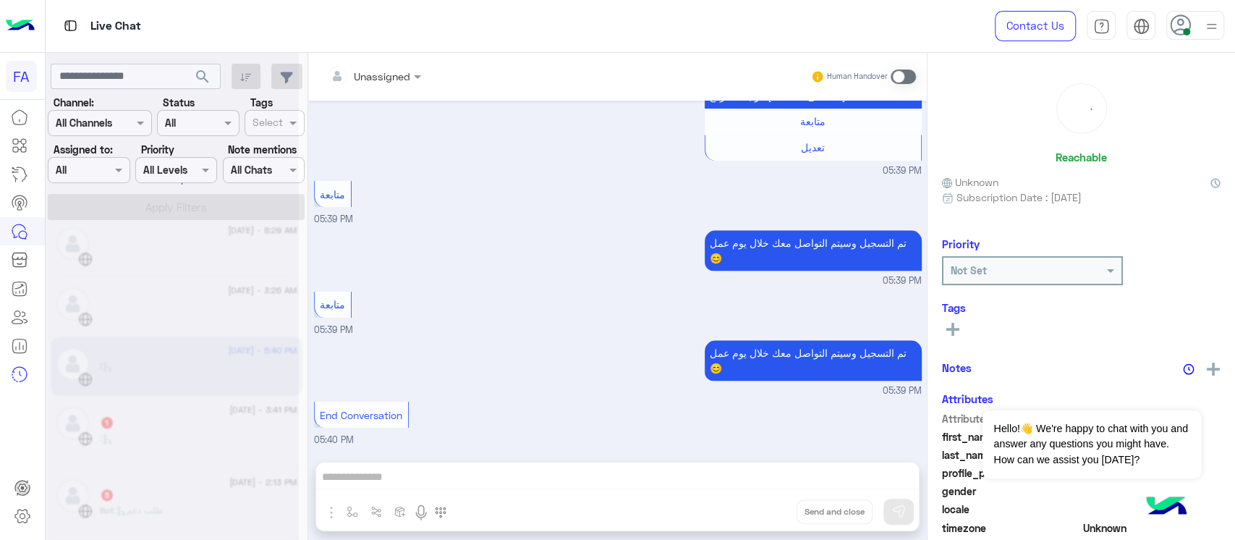
scroll to position [7, 0]
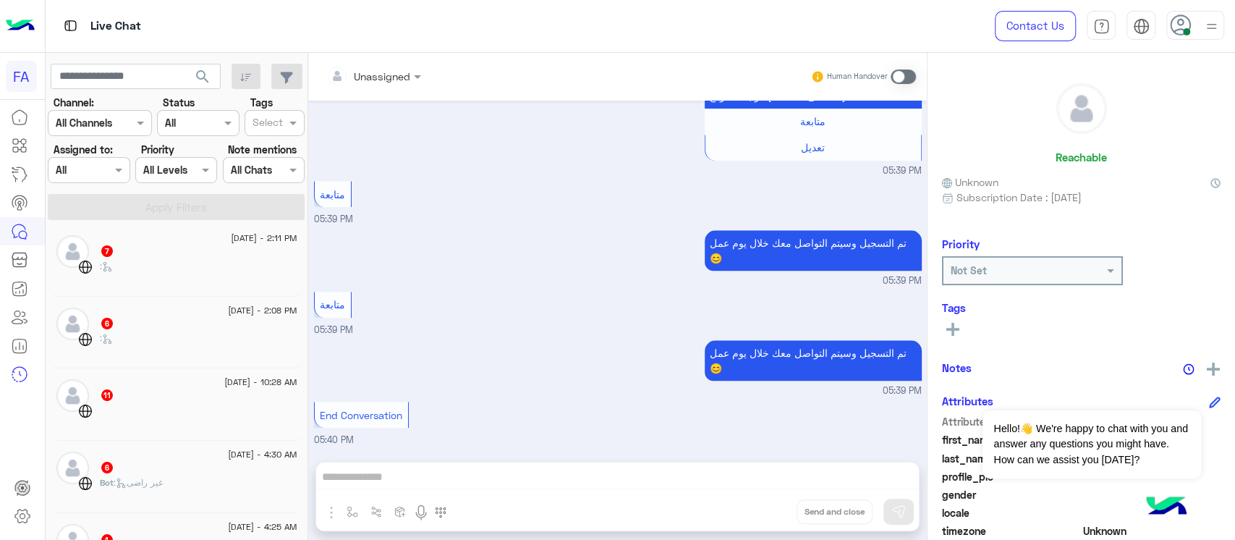
click at [223, 263] on div ":" at bounding box center [198, 272] width 197 height 25
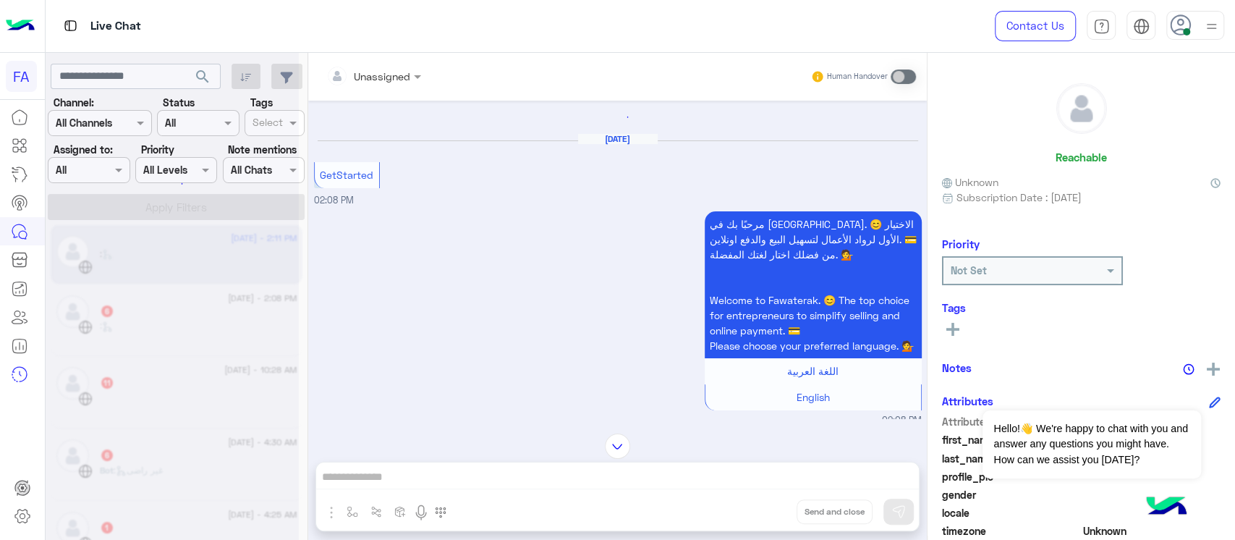
click at [189, 342] on div at bounding box center [172, 276] width 253 height 540
click at [185, 326] on div at bounding box center [172, 276] width 253 height 540
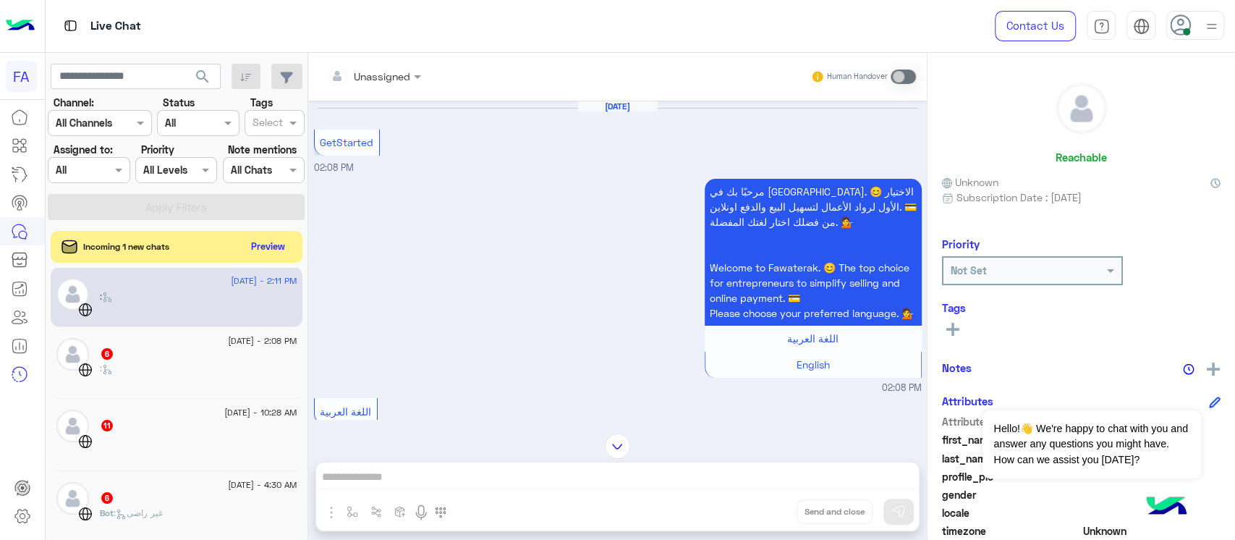
click at [126, 339] on div "[DATE] - 2:08 PM" at bounding box center [198, 342] width 197 height 9
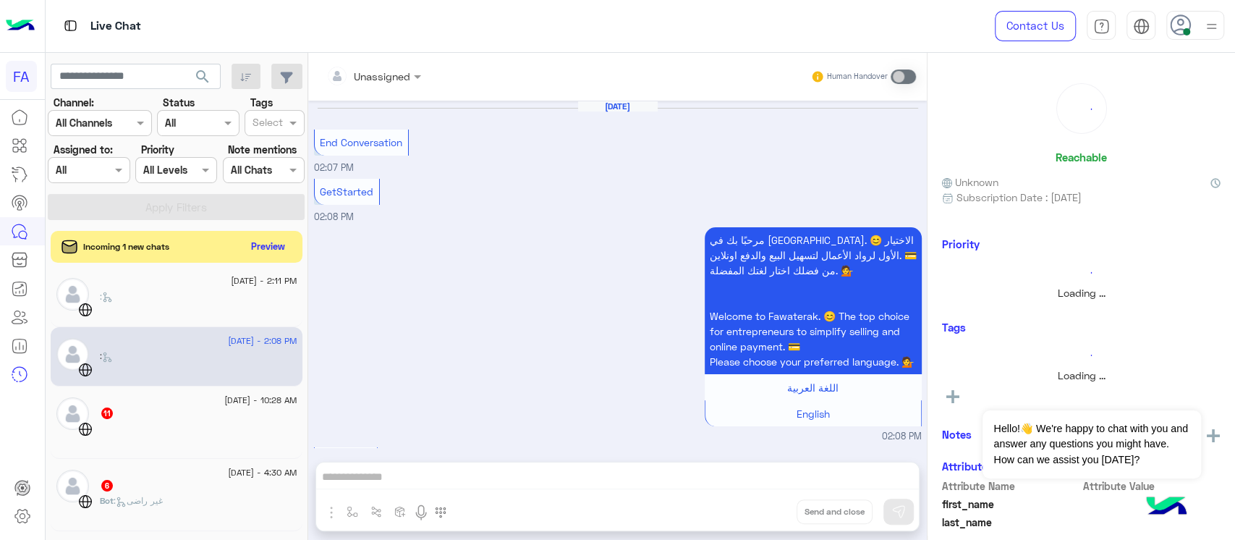
scroll to position [427, 0]
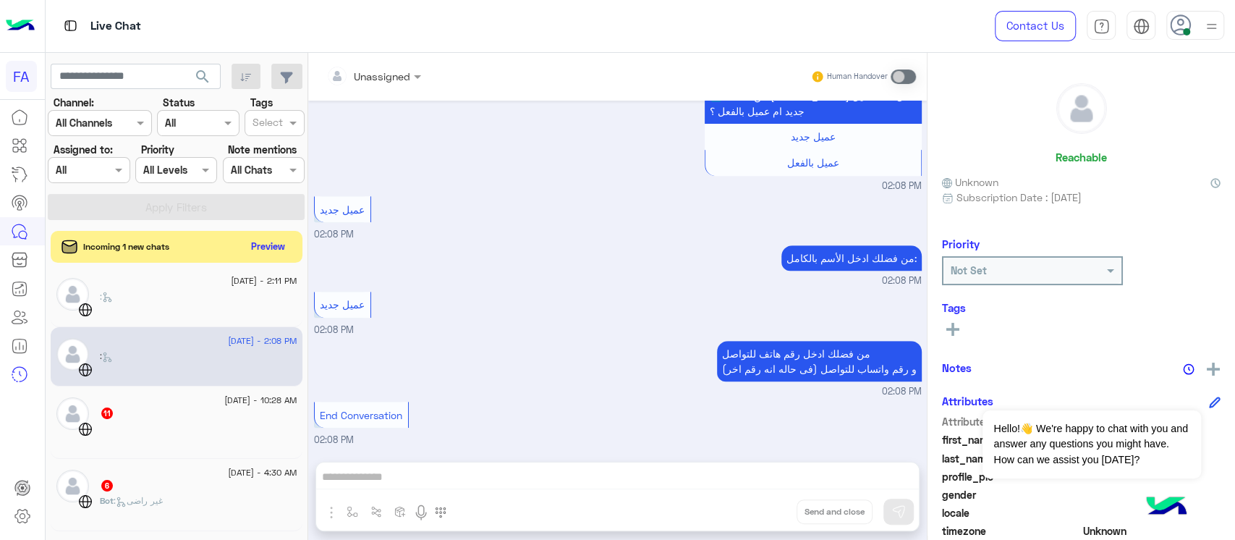
click at [133, 430] on div at bounding box center [198, 434] width 197 height 25
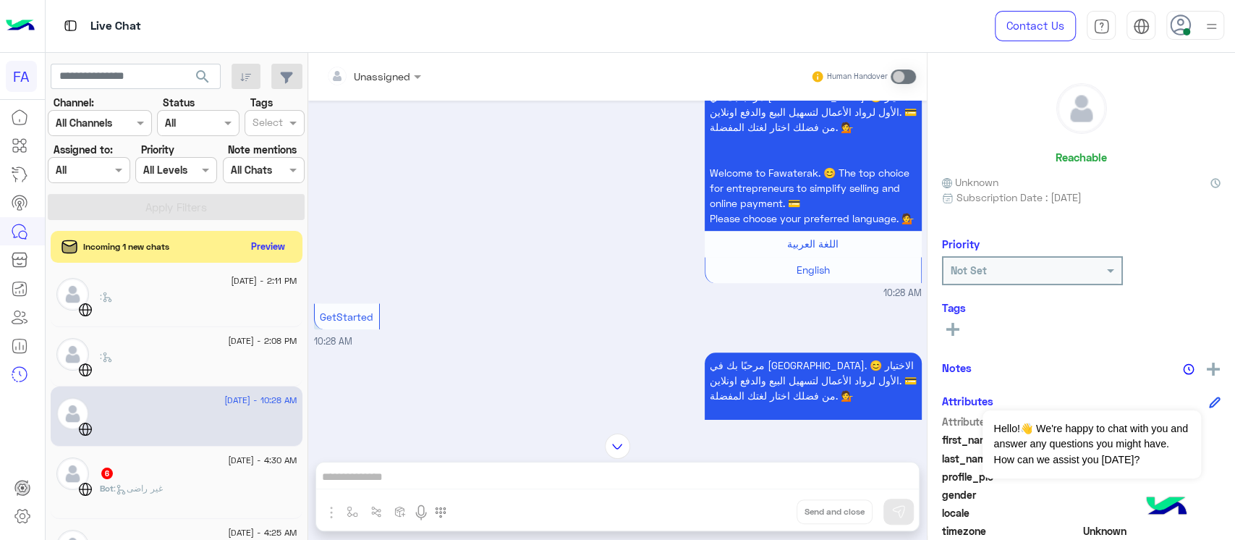
scroll to position [200, 0]
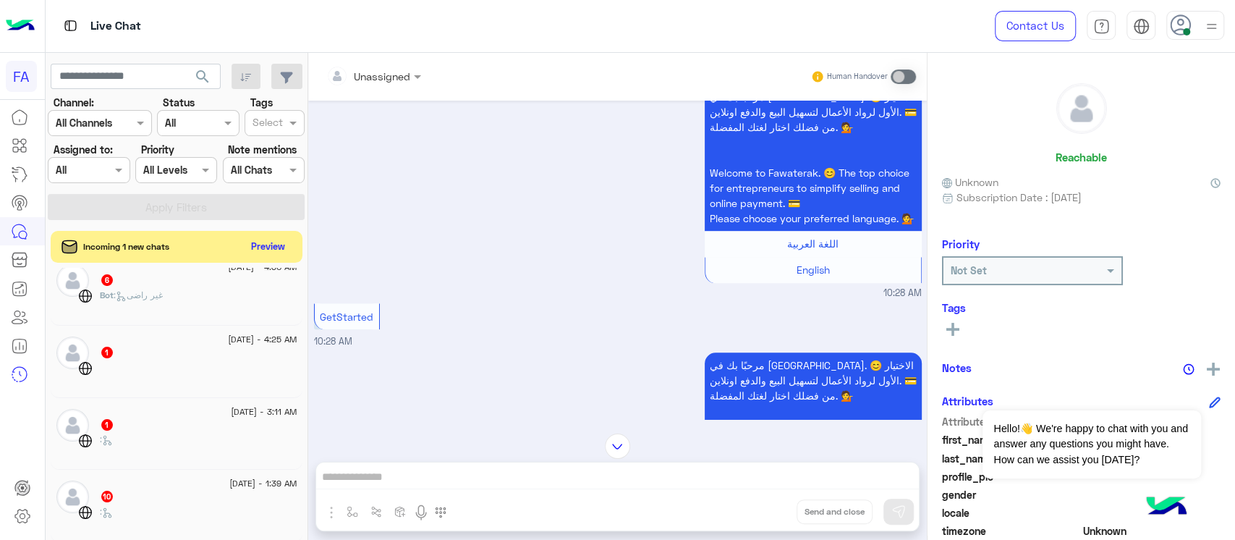
click at [229, 290] on div "Bot : غير راضى" at bounding box center [198, 301] width 197 height 25
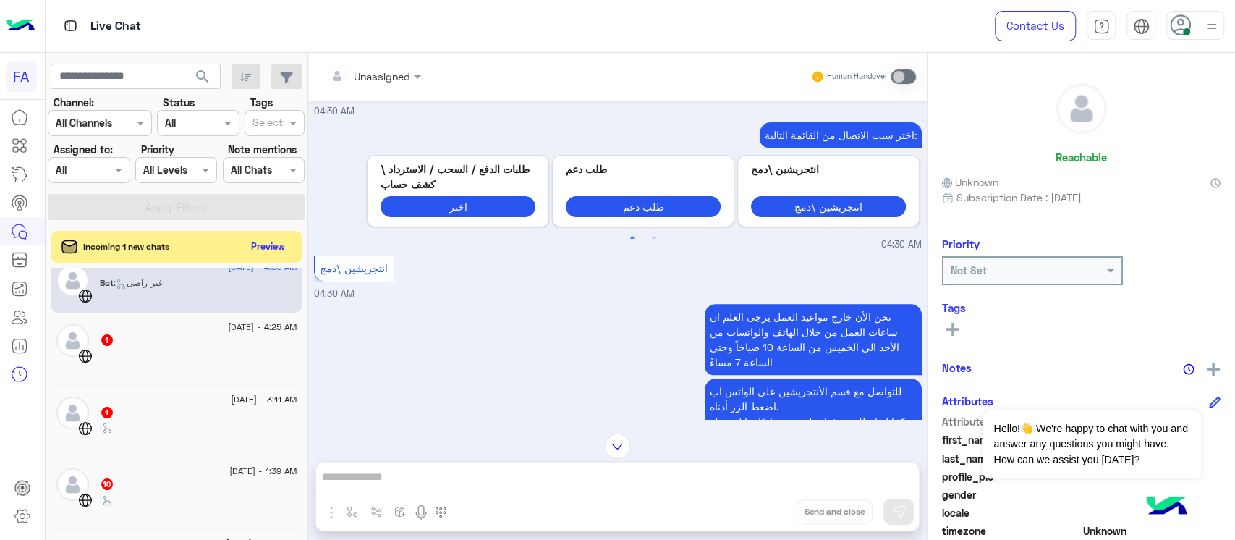
scroll to position [307, 0]
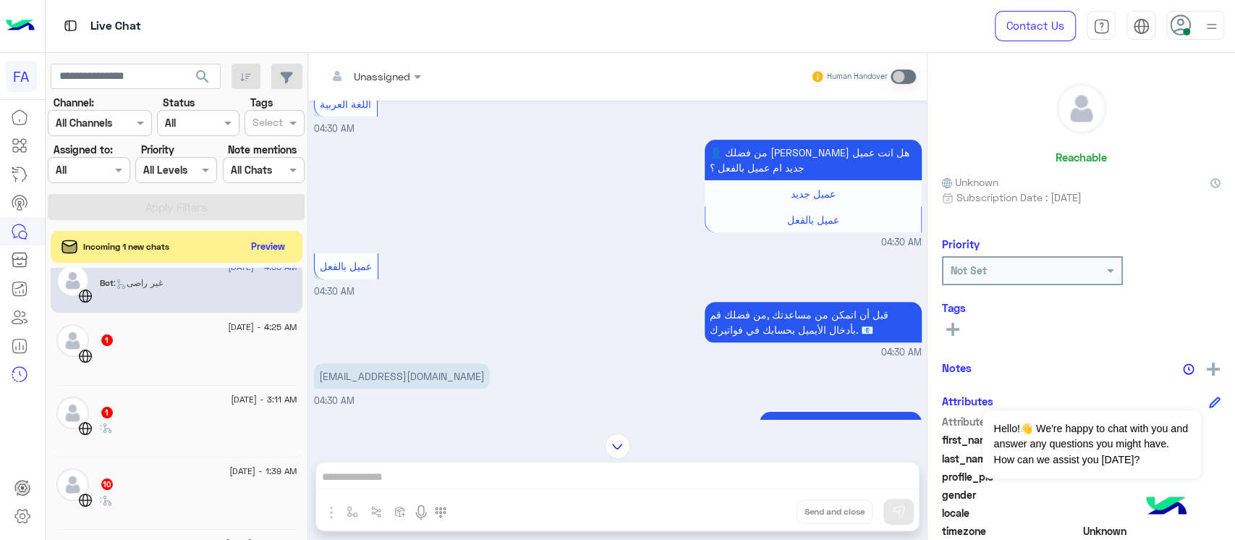
click at [404, 388] on p "[EMAIL_ADDRESS][DOMAIN_NAME]" at bounding box center [402, 375] width 176 height 25
click at [396, 388] on p "[EMAIL_ADDRESS][DOMAIN_NAME]" at bounding box center [402, 375] width 176 height 25
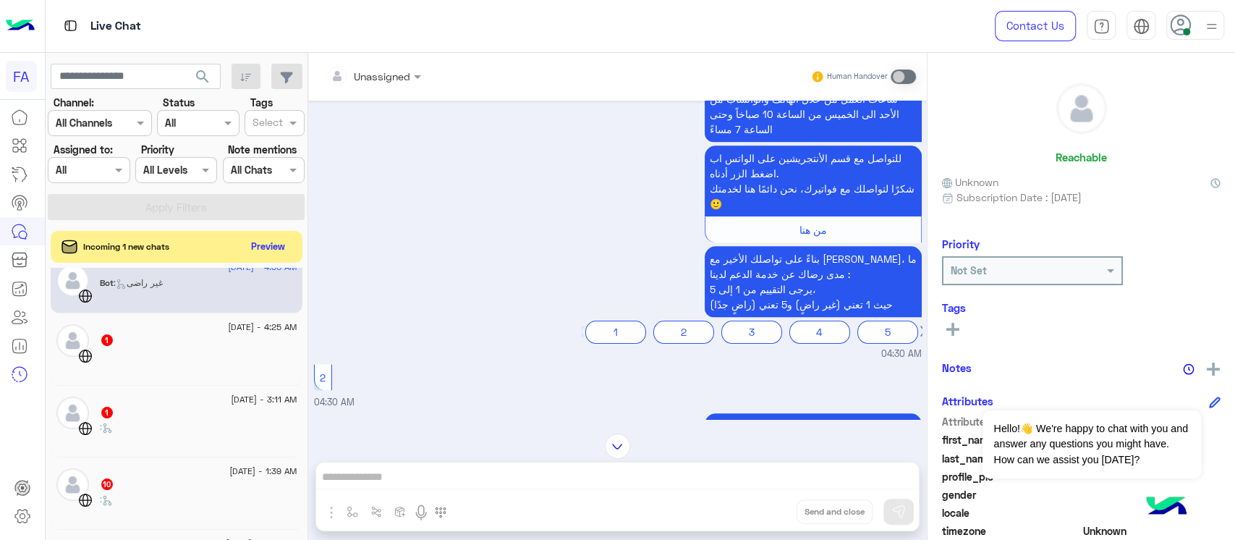
scroll to position [870, 0]
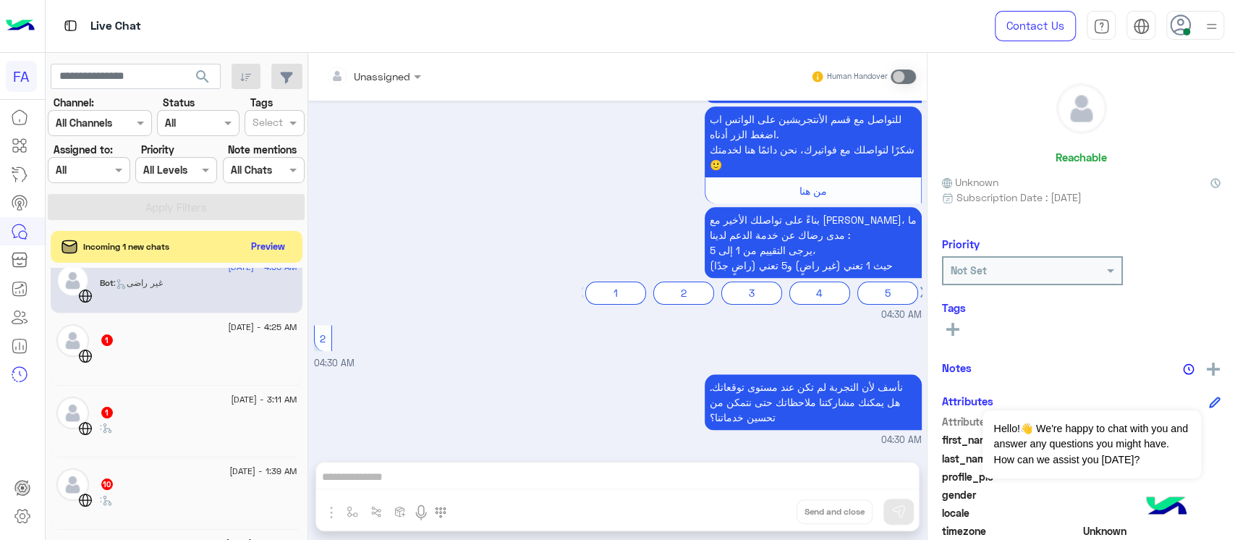
click at [162, 360] on div at bounding box center [198, 361] width 197 height 25
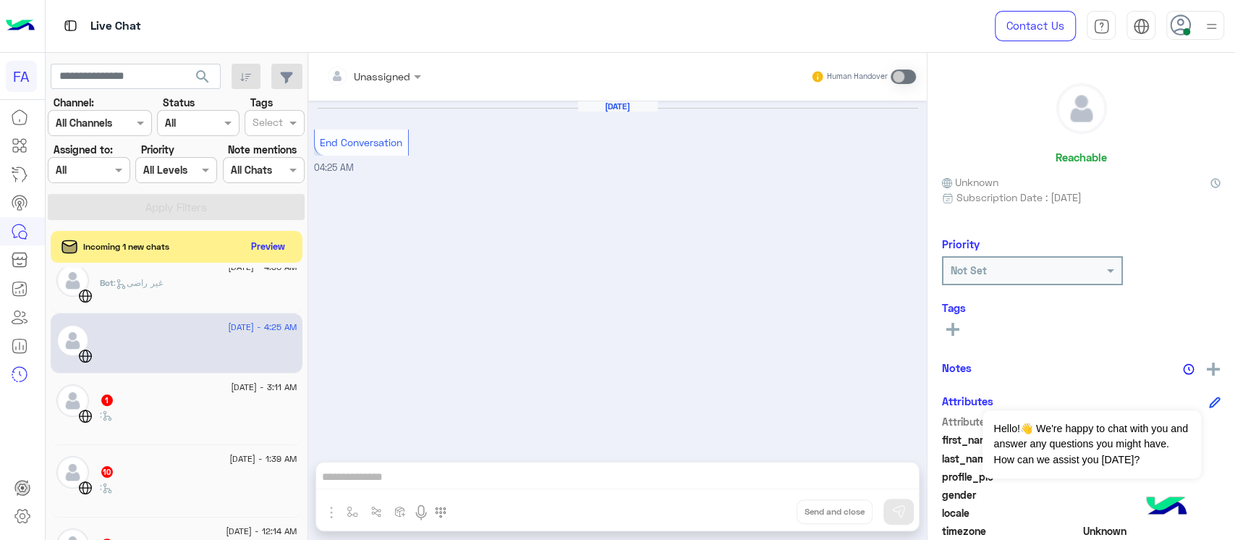
click at [200, 394] on div "1" at bounding box center [198, 401] width 197 height 15
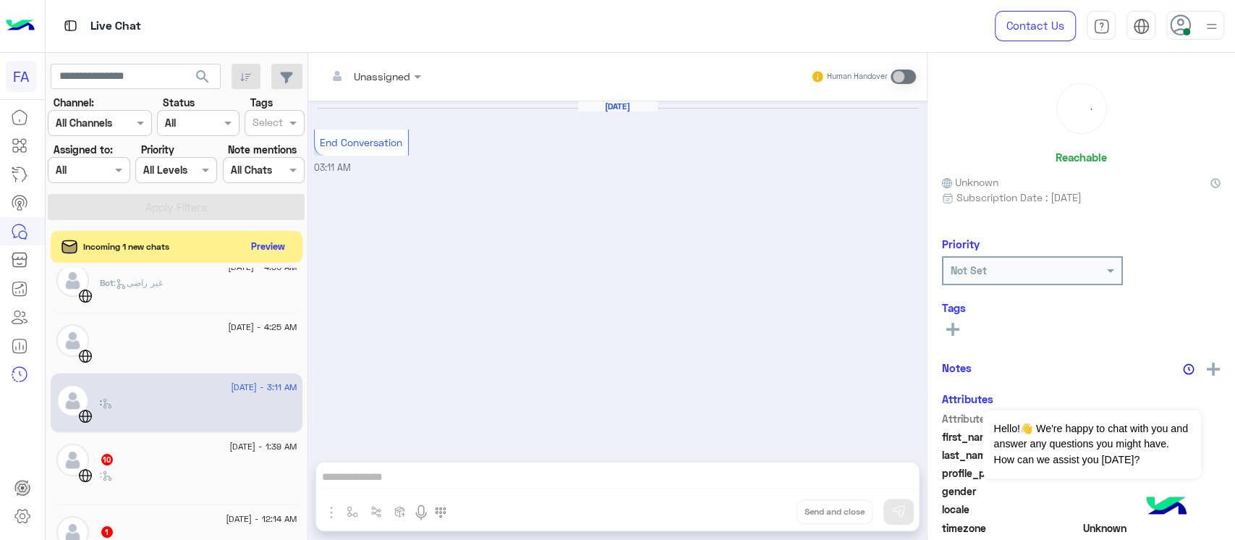
click at [197, 448] on div "[DATE] - 1:39 AM" at bounding box center [198, 447] width 197 height 9
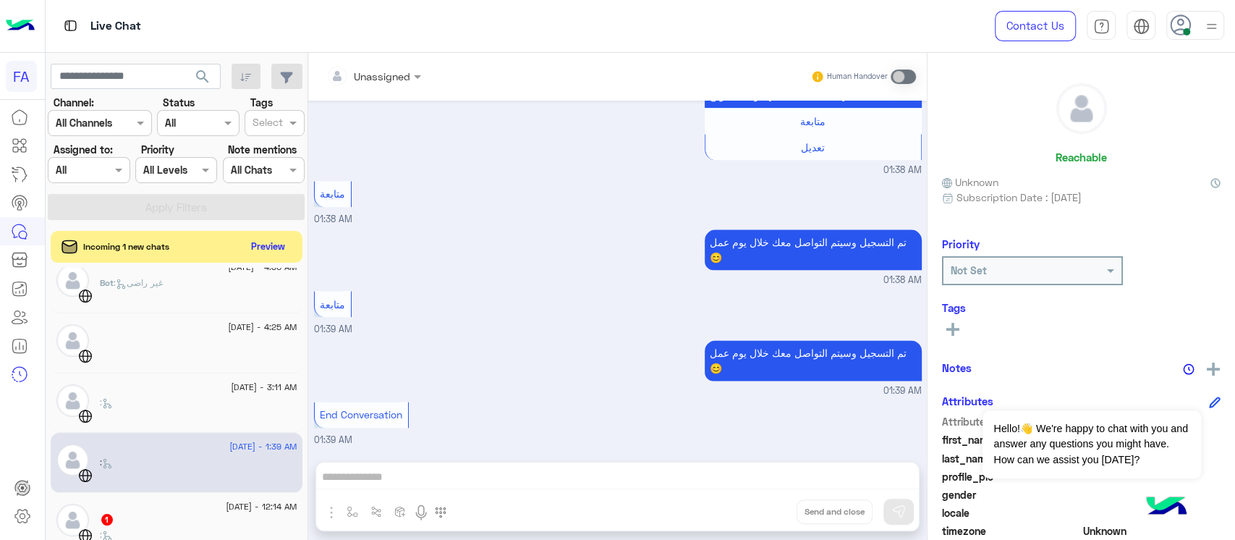
scroll to position [296, 0]
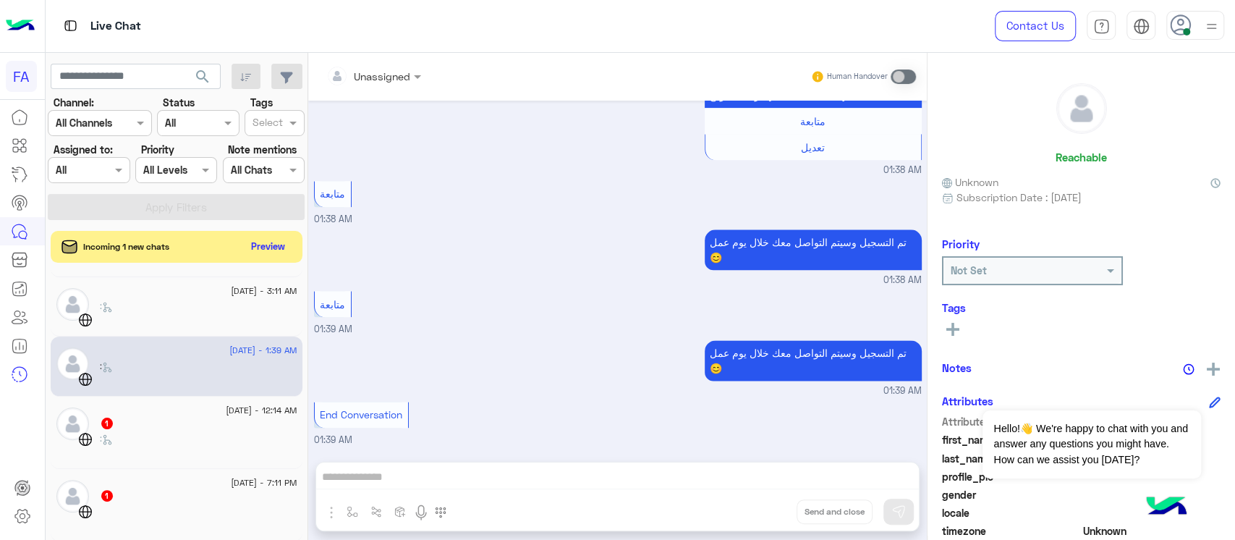
click at [189, 433] on div ":" at bounding box center [198, 444] width 197 height 25
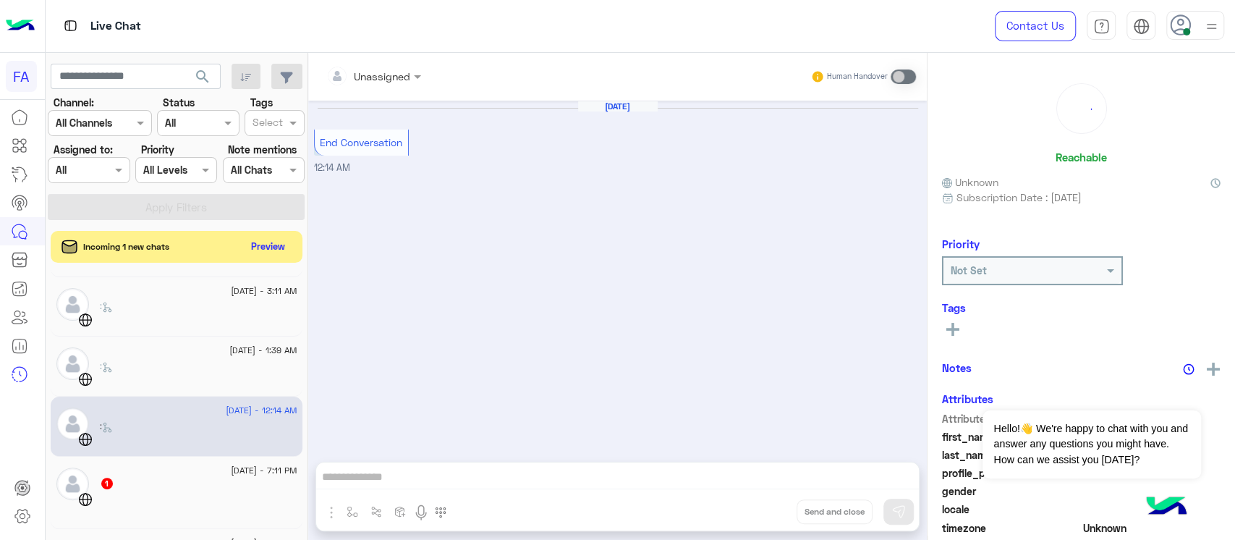
click at [231, 474] on span "[DATE] - 7:11 PM" at bounding box center [264, 470] width 66 height 13
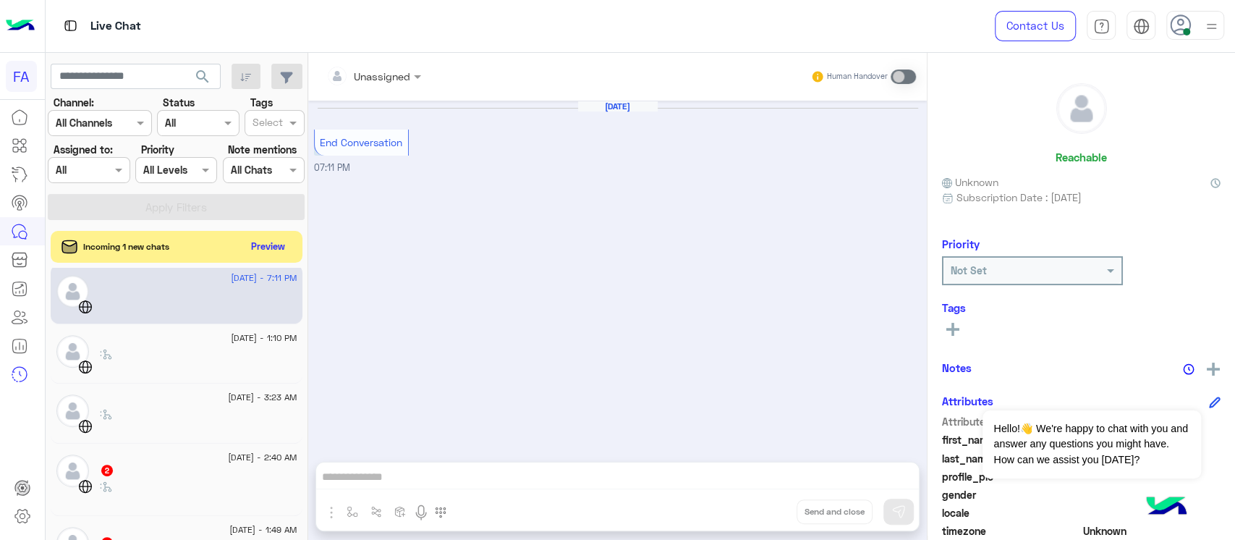
scroll to position [489, 0]
click at [206, 354] on div ":" at bounding box center [198, 358] width 197 height 25
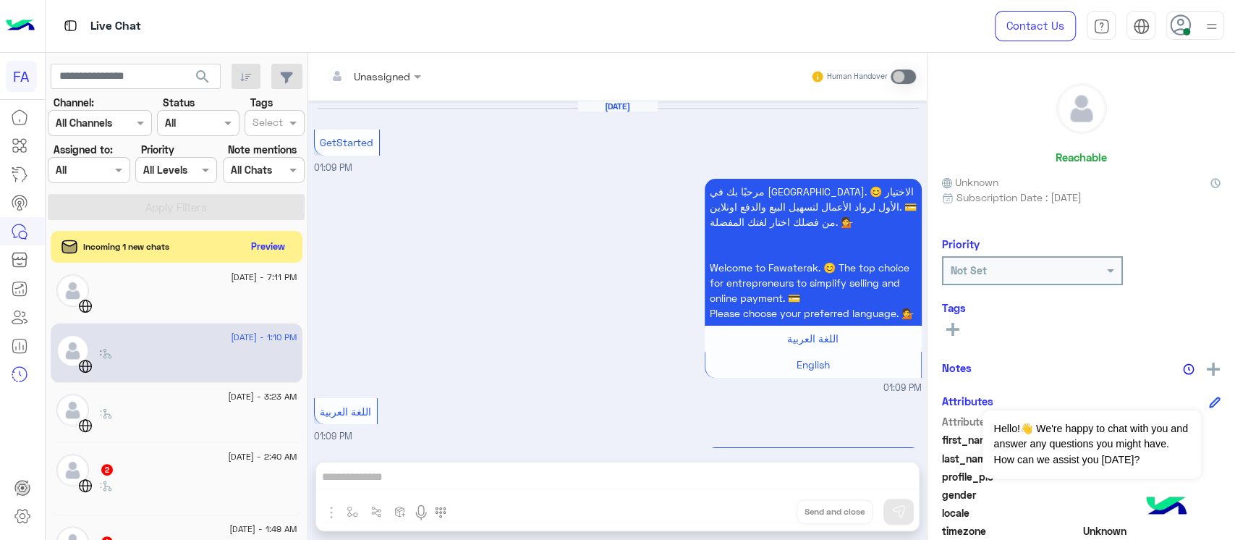
scroll to position [1166, 0]
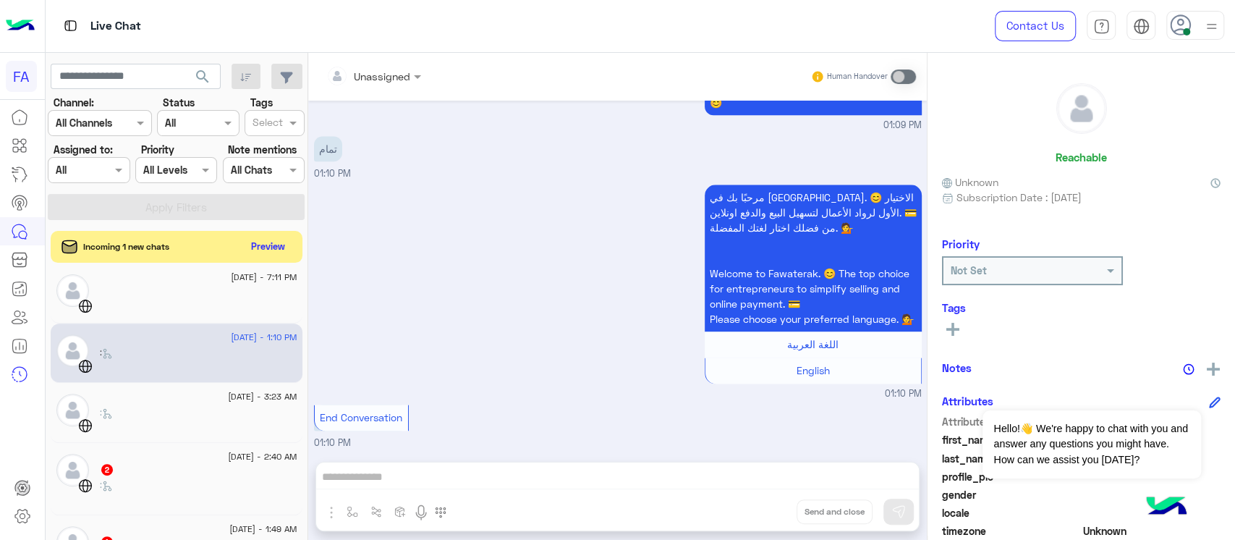
click at [221, 422] on div ":" at bounding box center [198, 418] width 197 height 25
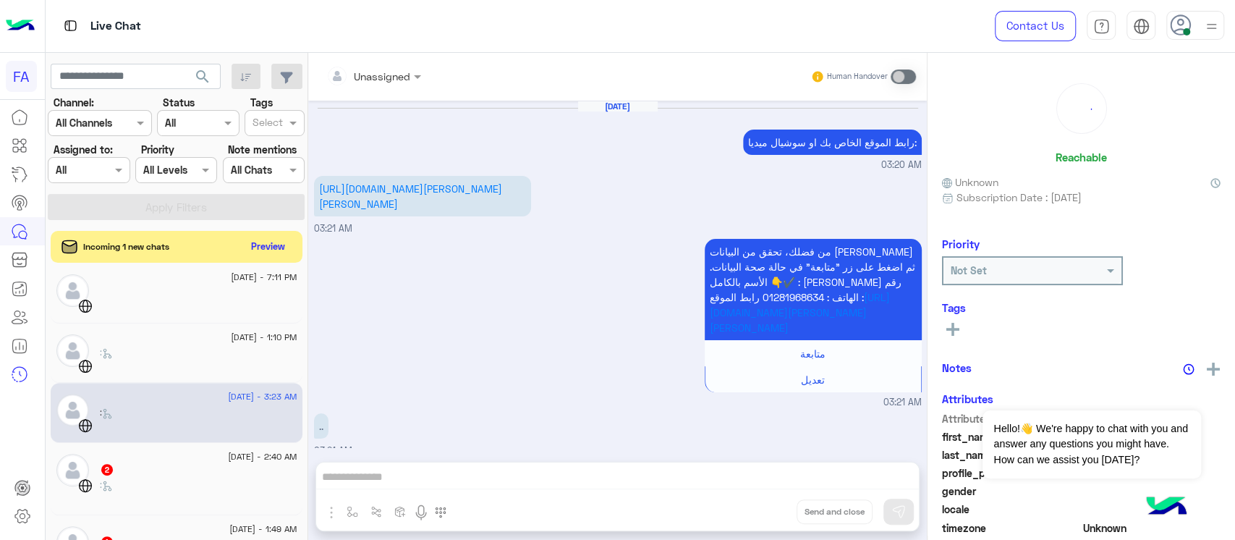
scroll to position [1197, 0]
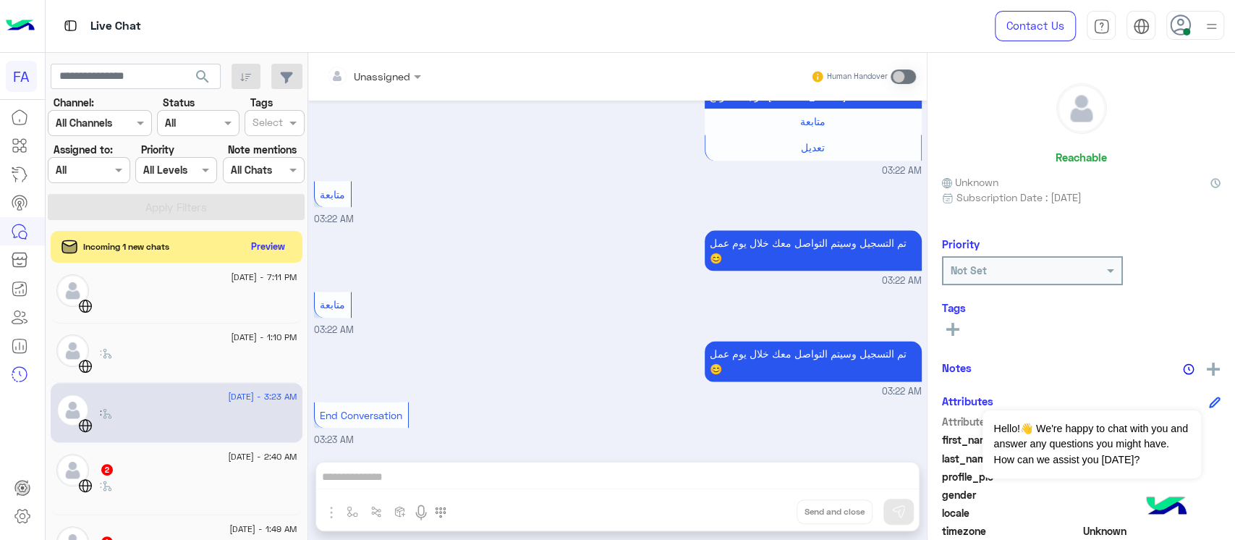
click at [208, 467] on div "2" at bounding box center [198, 470] width 197 height 15
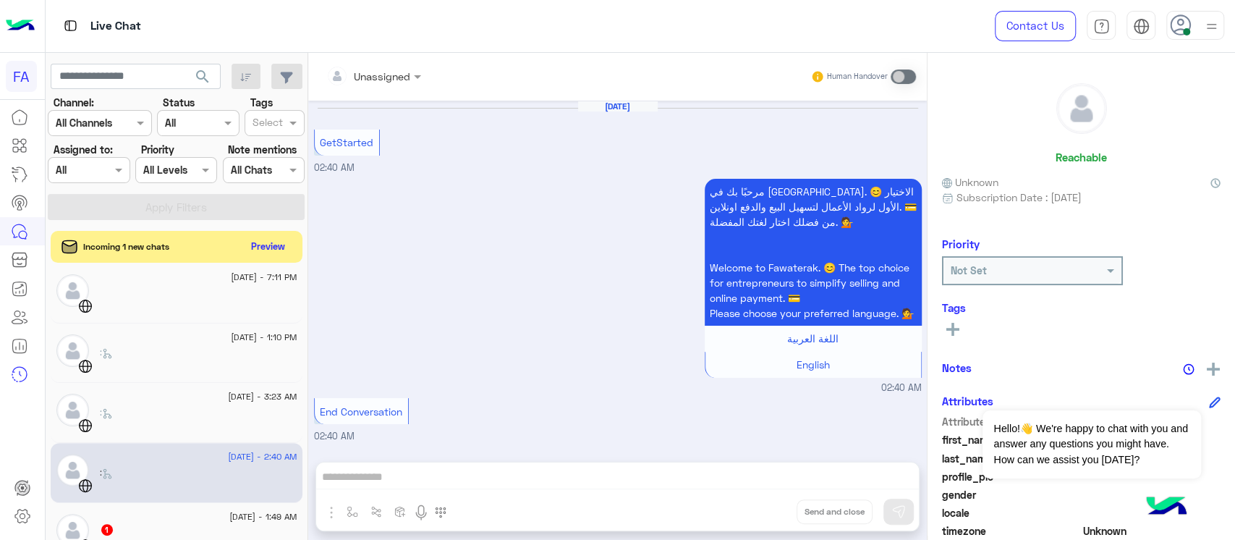
scroll to position [585, 0]
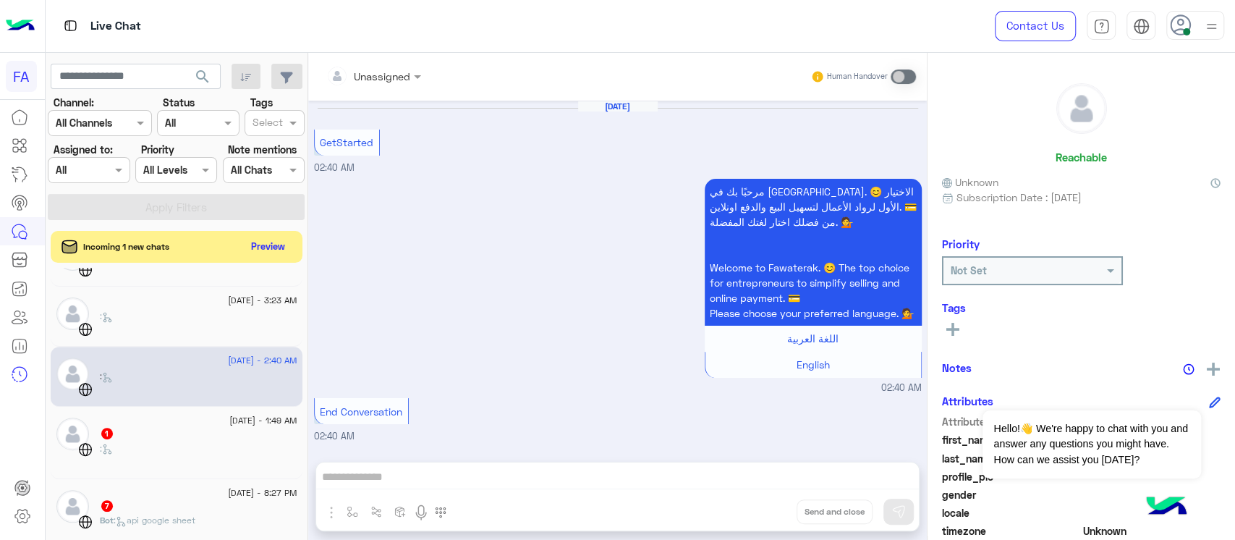
click at [221, 435] on div "1" at bounding box center [198, 434] width 197 height 15
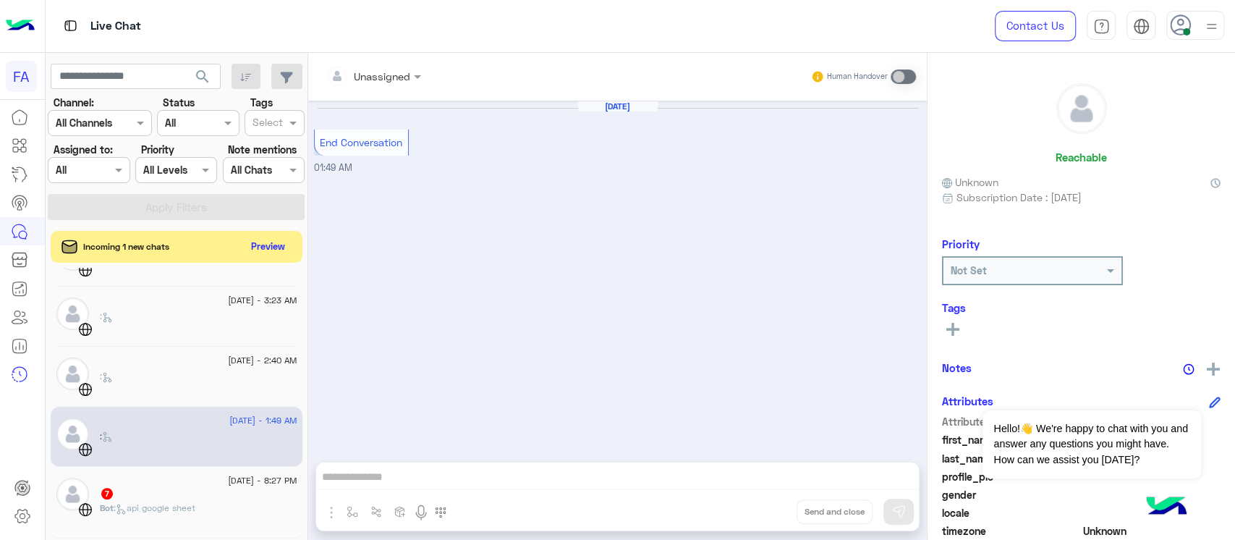
click at [228, 477] on span "[DATE] - 8:27 PM" at bounding box center [262, 480] width 69 height 13
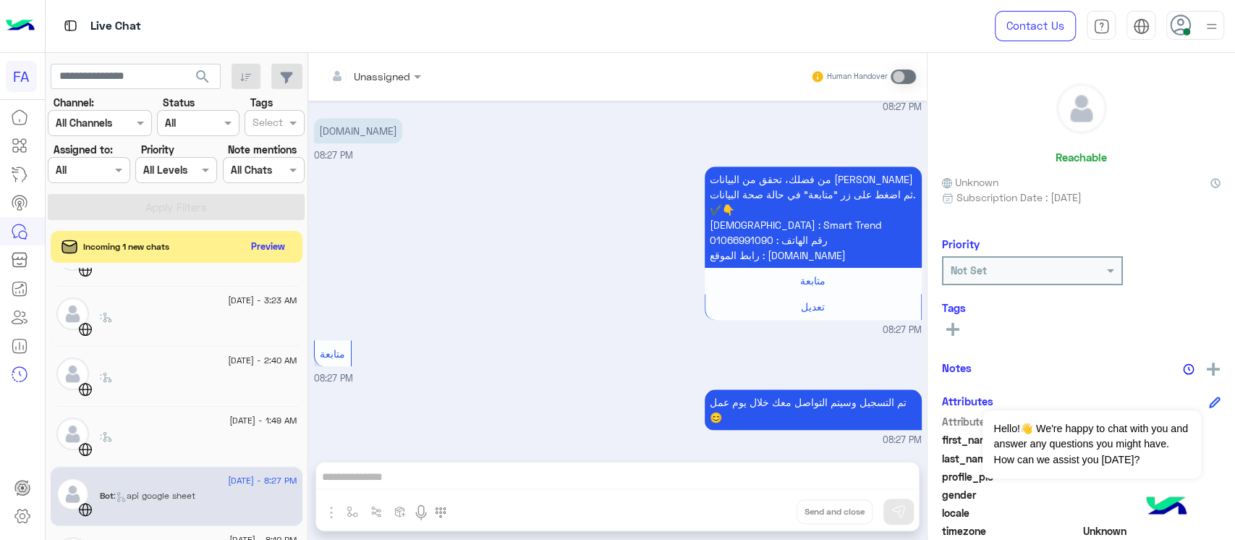
scroll to position [682, 0]
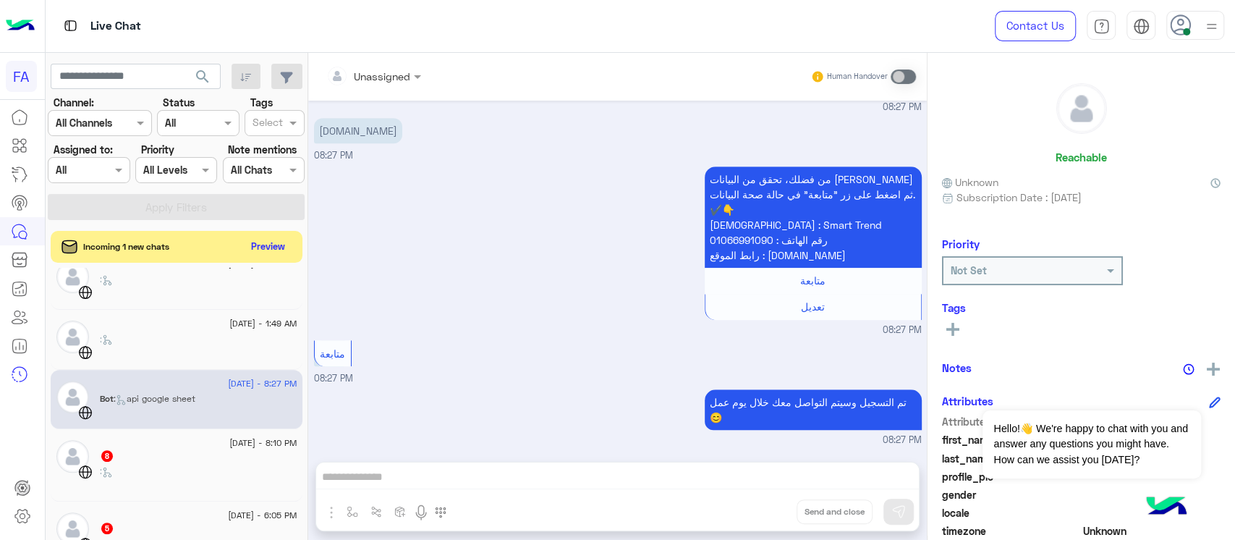
click at [179, 468] on div ":" at bounding box center [198, 476] width 197 height 25
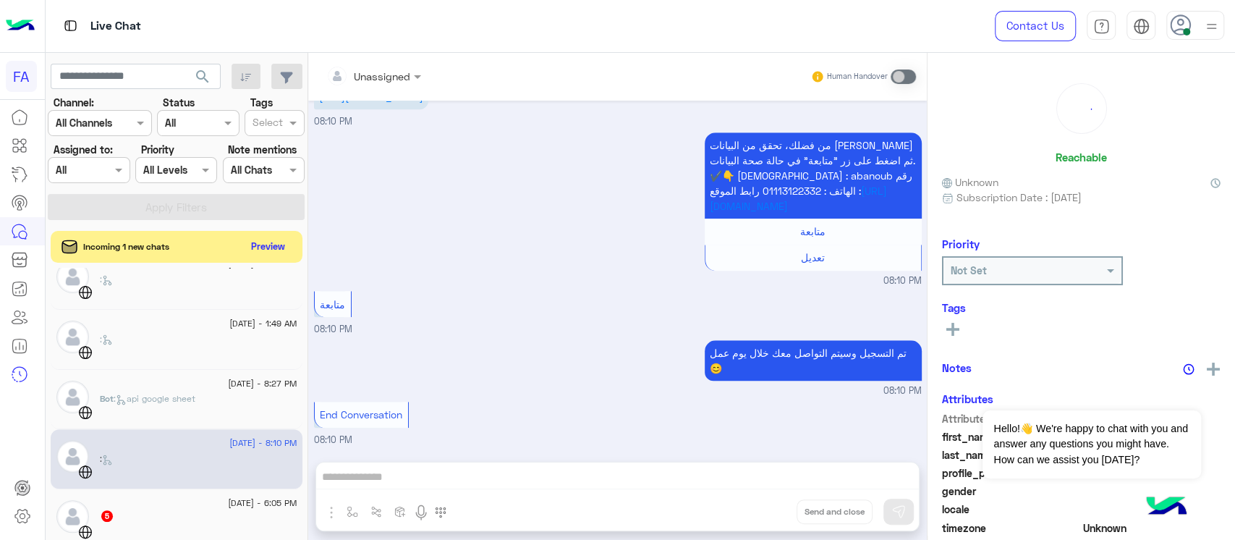
scroll to position [778, 0]
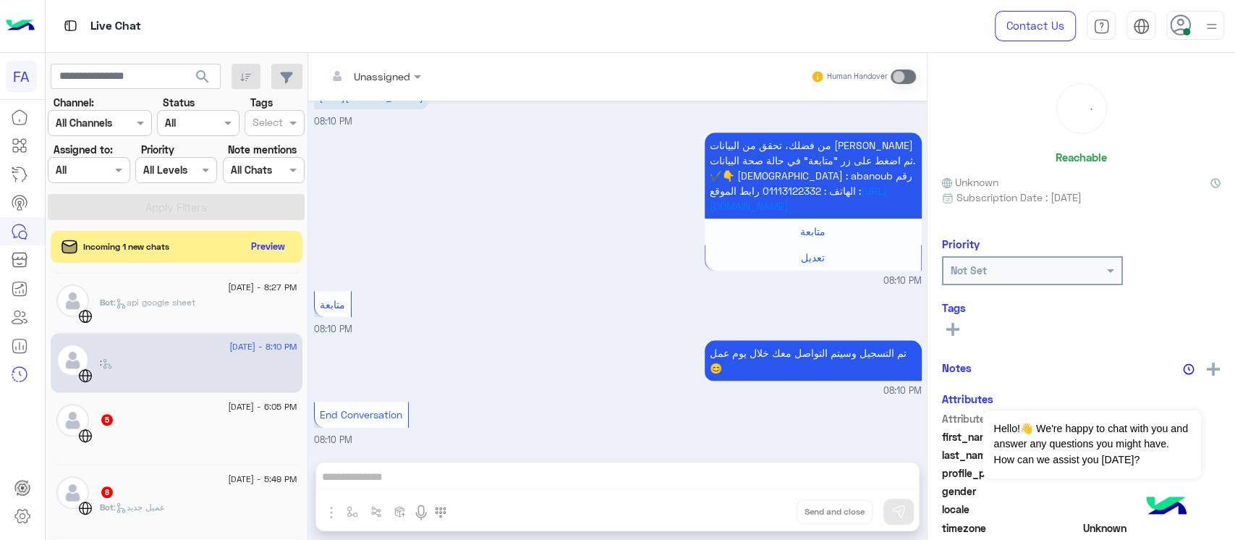
click at [194, 425] on div "5" at bounding box center [198, 420] width 197 height 15
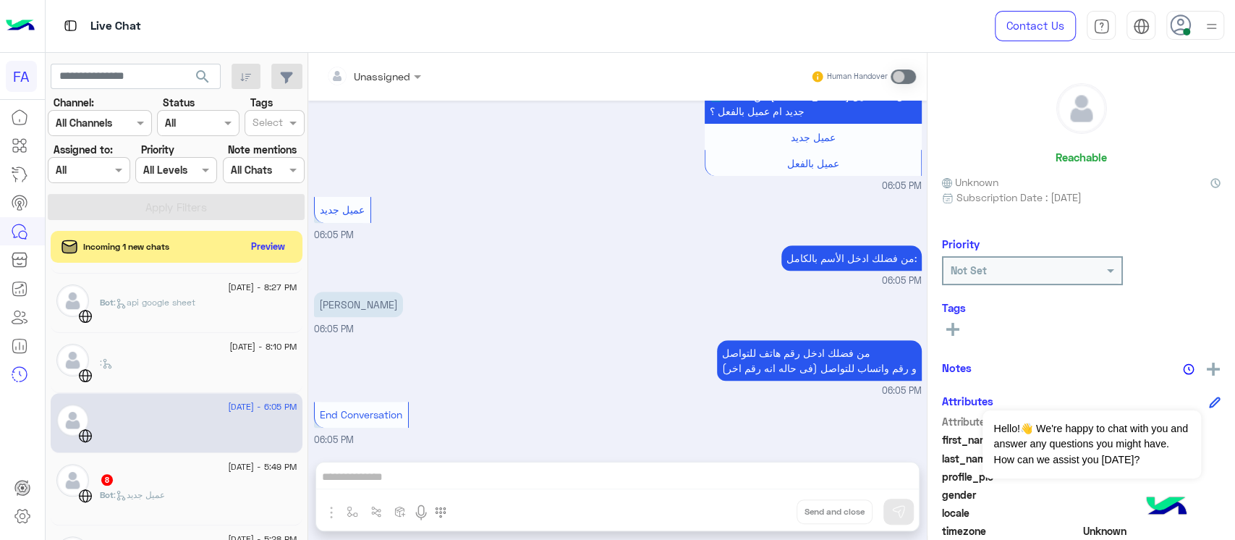
click at [209, 474] on div "8" at bounding box center [198, 480] width 197 height 15
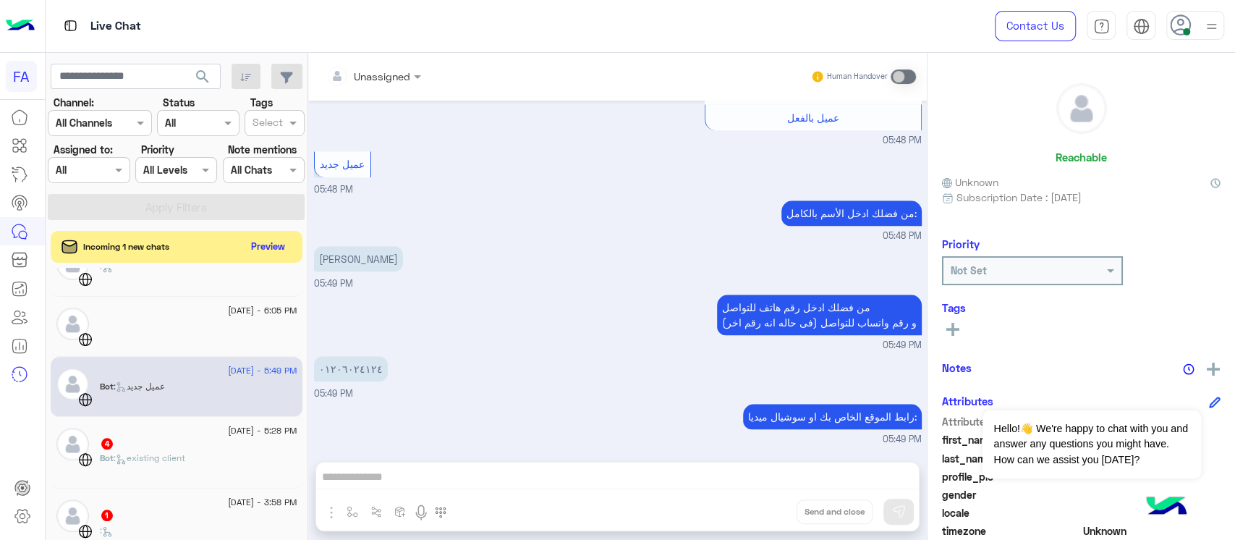
click at [158, 456] on span ": existing client" at bounding box center [150, 457] width 72 height 11
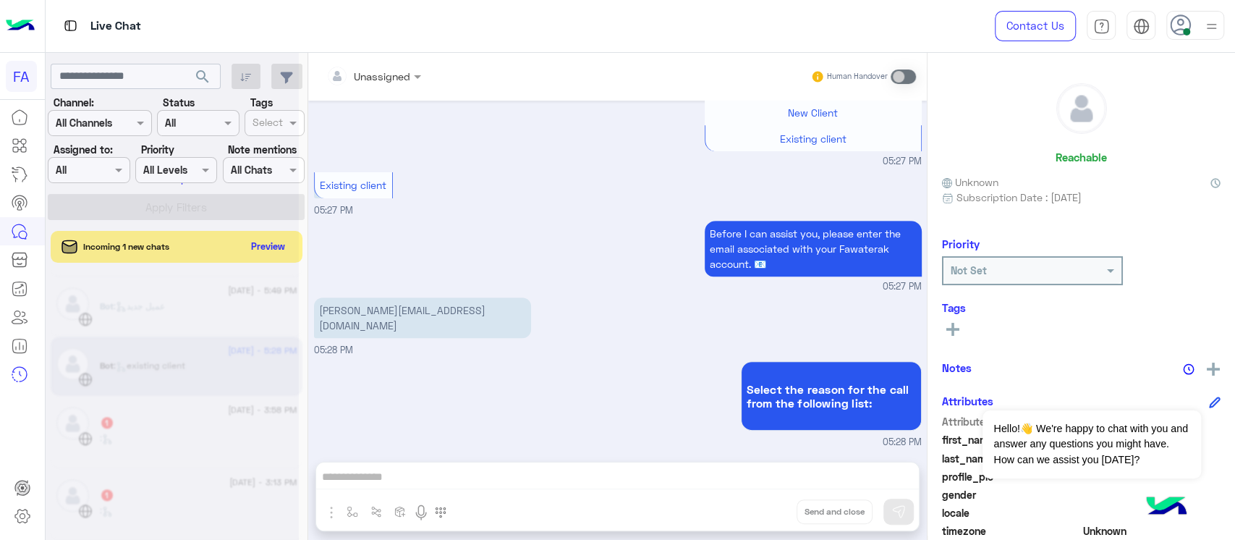
click at [158, 423] on div at bounding box center [172, 276] width 253 height 540
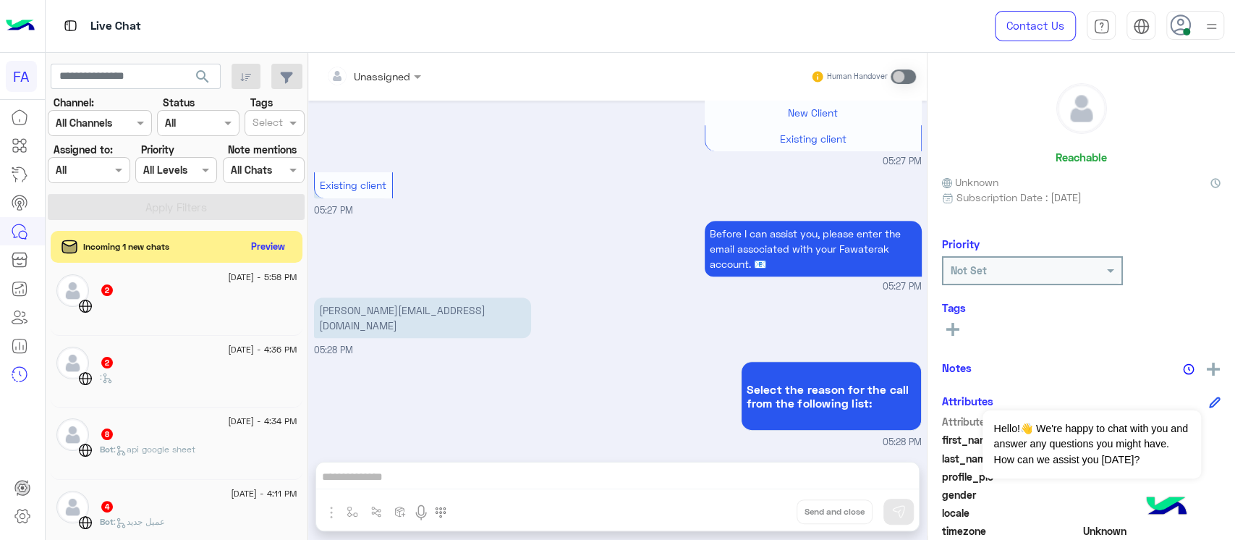
click at [135, 234] on div "Incoming 1 new chats Preview" at bounding box center [177, 247] width 252 height 32
click at [162, 310] on div at bounding box center [198, 311] width 197 height 25
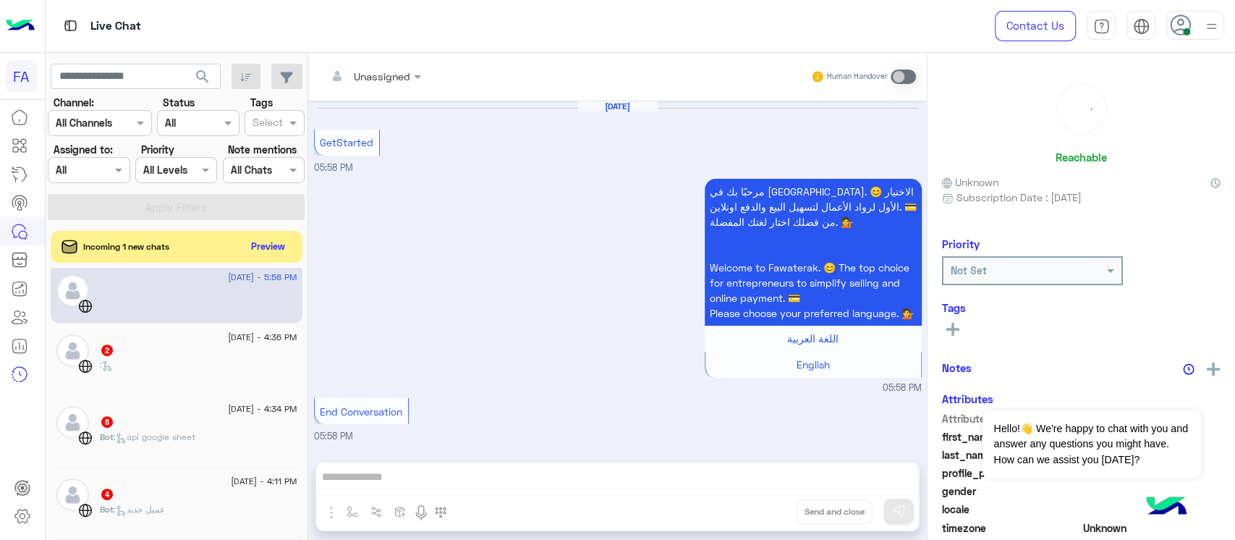
click at [179, 345] on div "2" at bounding box center [198, 351] width 197 height 15
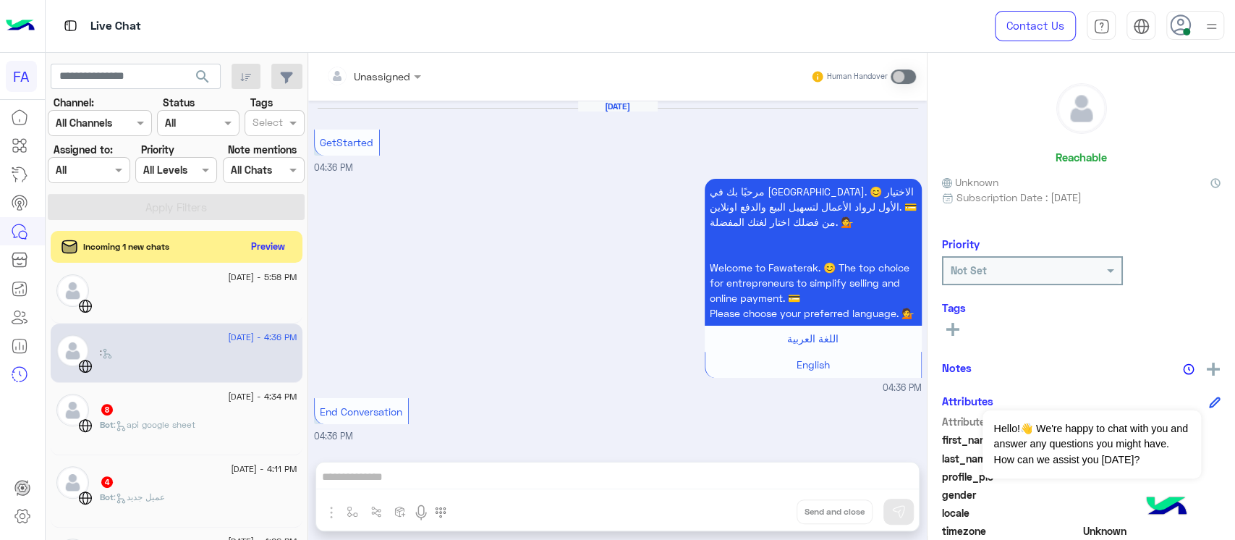
click at [200, 411] on div "8" at bounding box center [198, 410] width 197 height 15
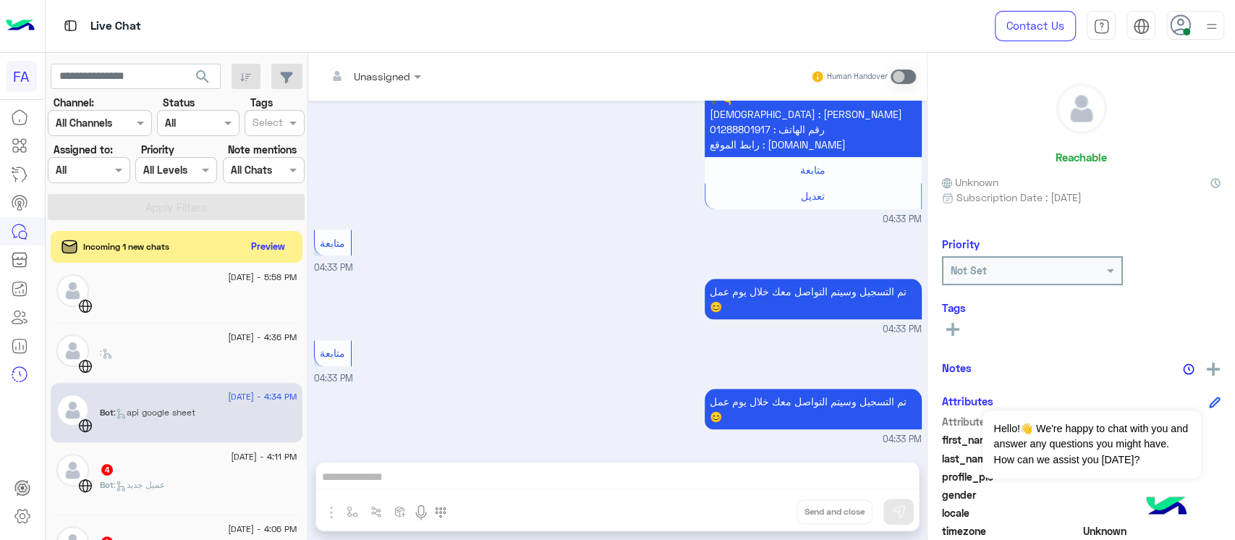
click at [231, 459] on span "[DATE] - 4:11 PM" at bounding box center [264, 456] width 66 height 13
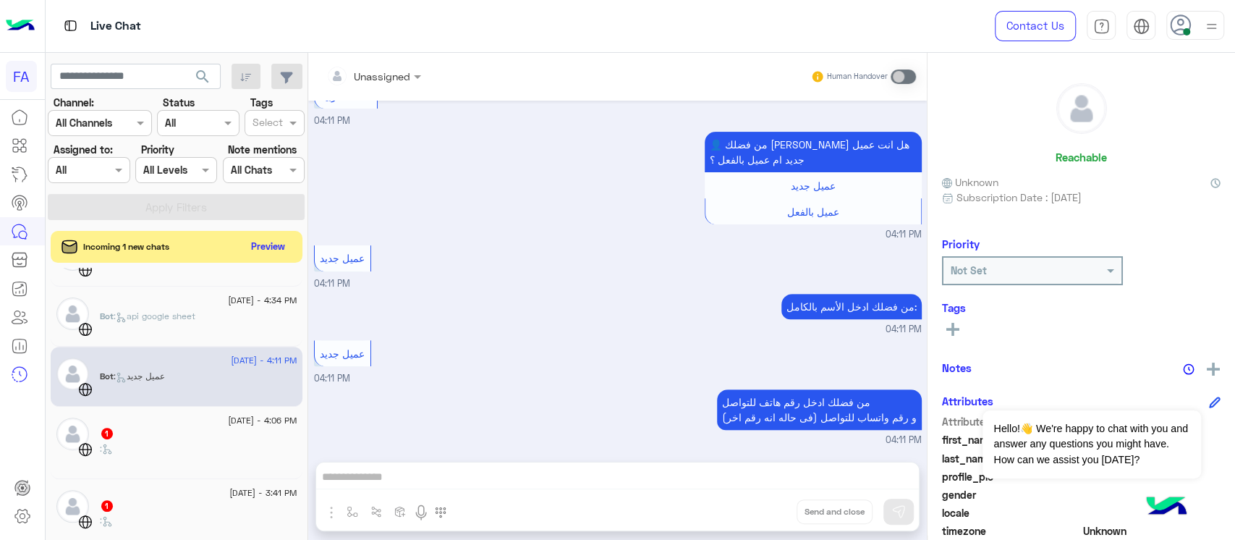
click at [202, 458] on div ":" at bounding box center [198, 454] width 197 height 25
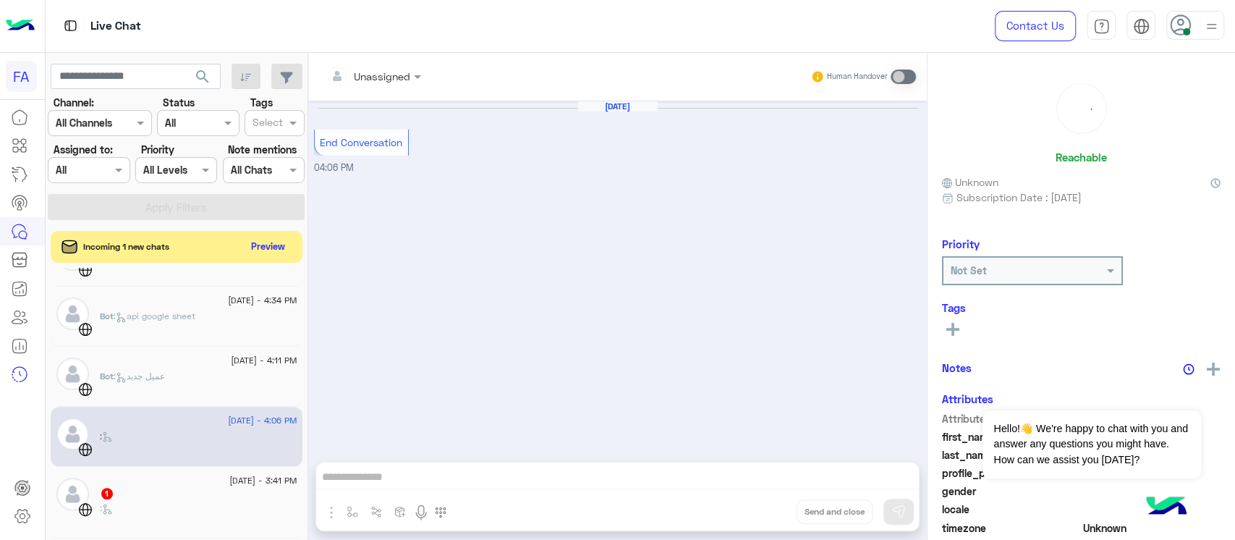
click at [195, 501] on div ":" at bounding box center [198, 513] width 197 height 25
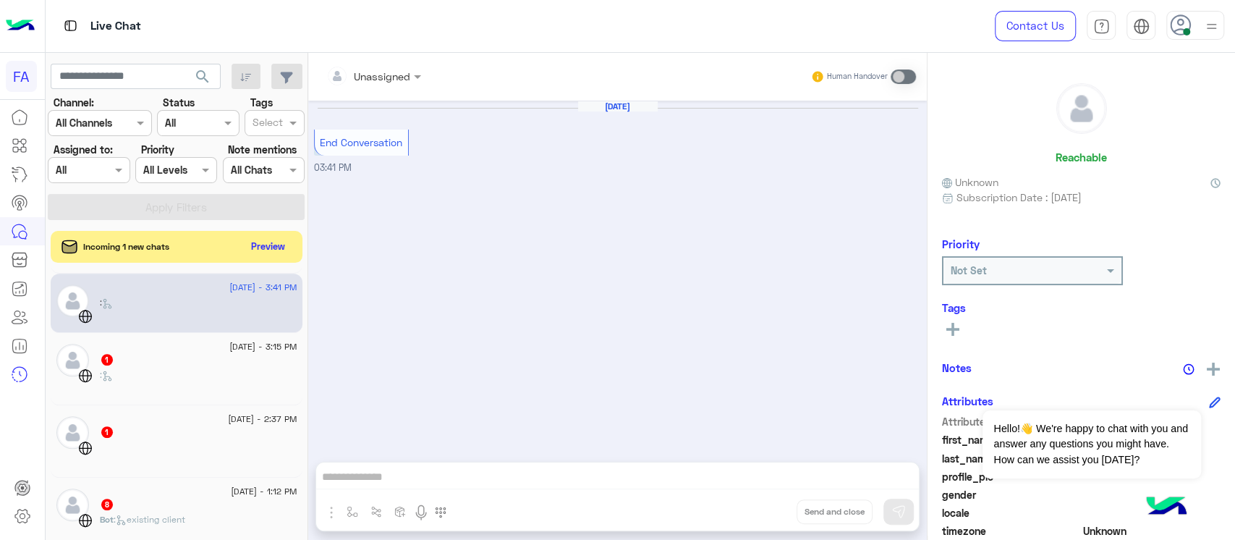
click at [214, 357] on div "1" at bounding box center [198, 360] width 197 height 15
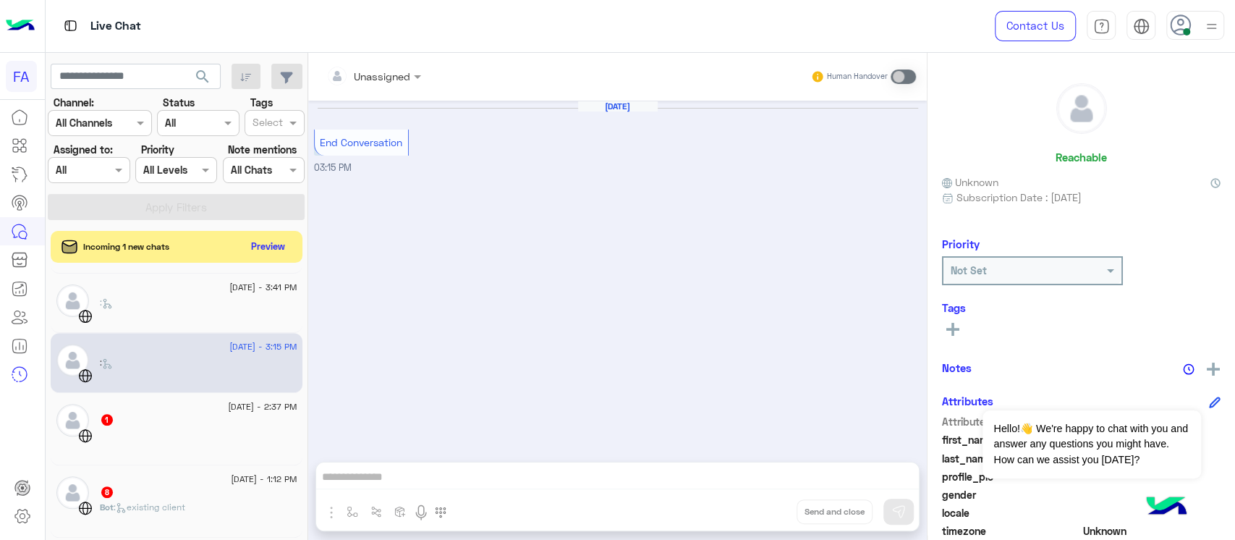
click at [205, 416] on div "1" at bounding box center [198, 420] width 197 height 15
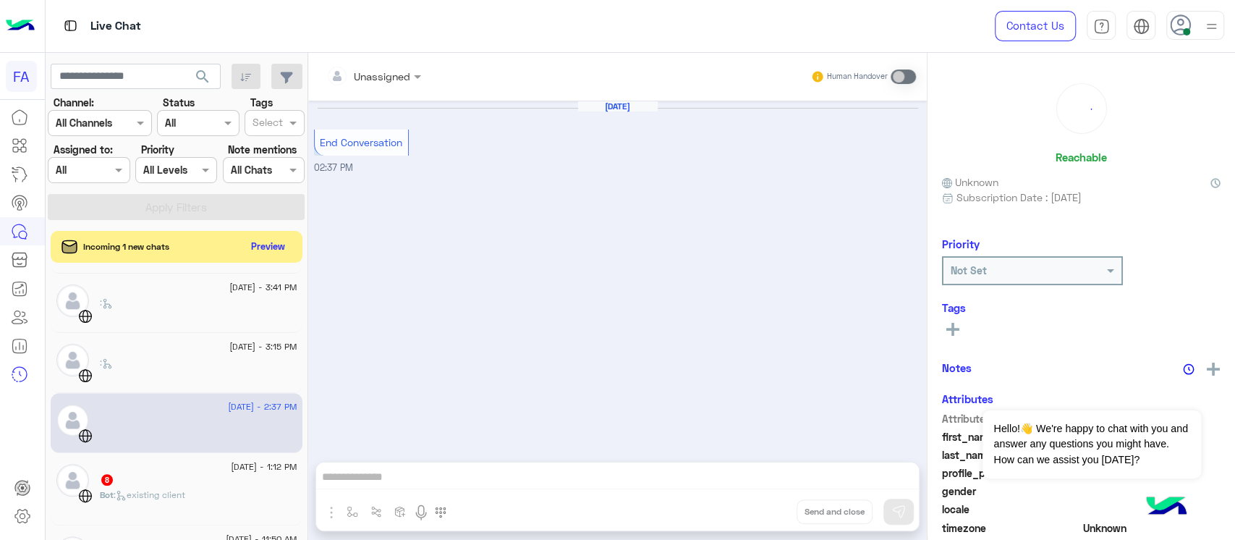
click at [197, 475] on div "8" at bounding box center [198, 480] width 197 height 15
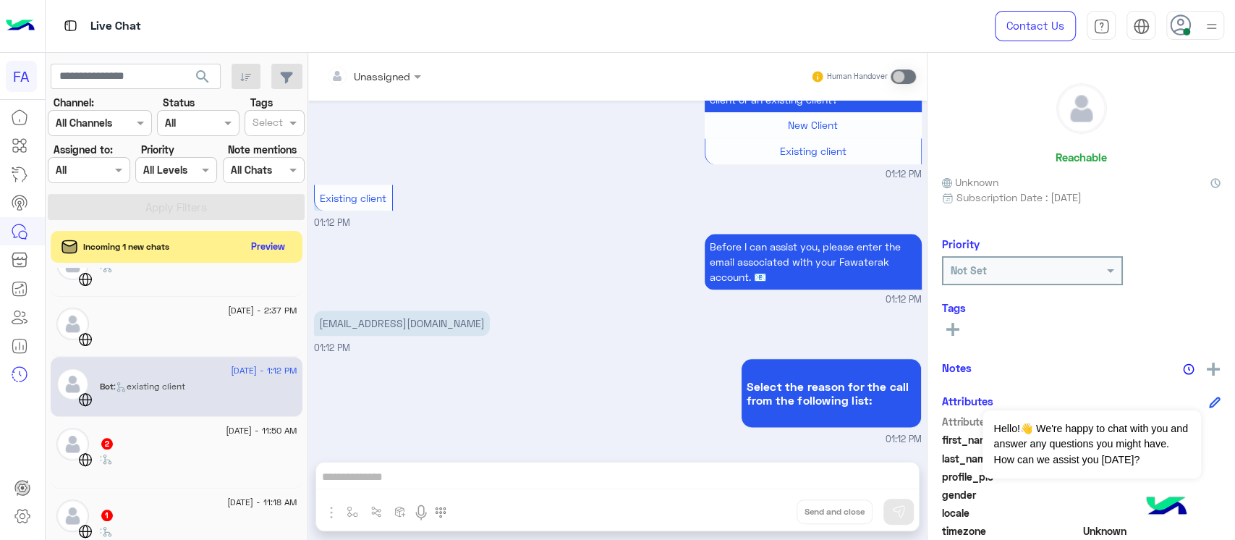
click at [226, 429] on span "[DATE] - 11:50 AM" at bounding box center [261, 430] width 71 height 13
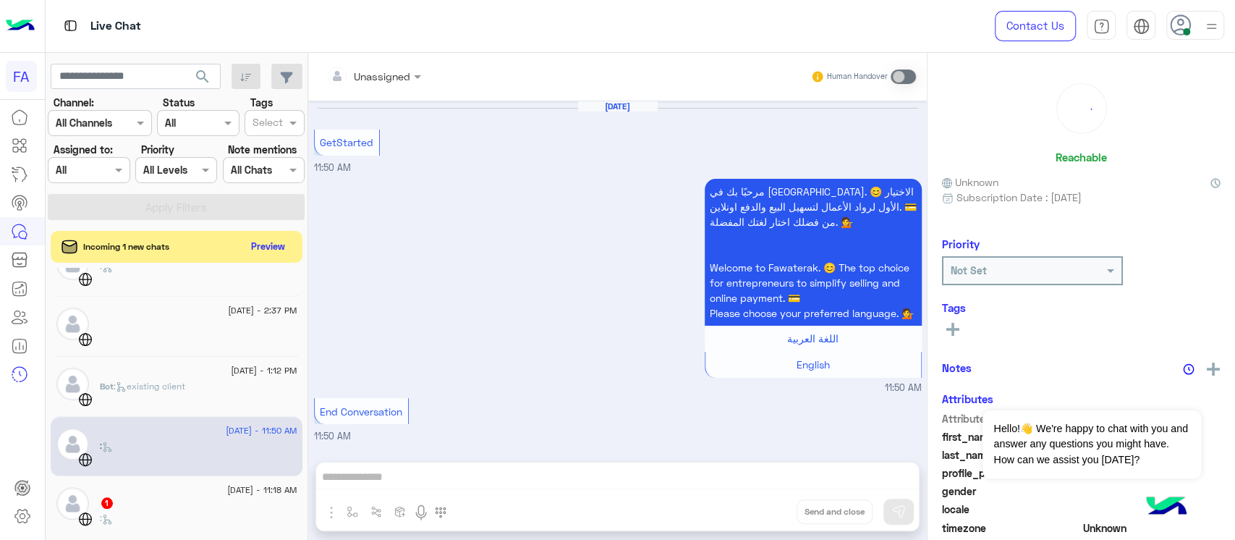
click at [216, 498] on div "1" at bounding box center [198, 503] width 197 height 15
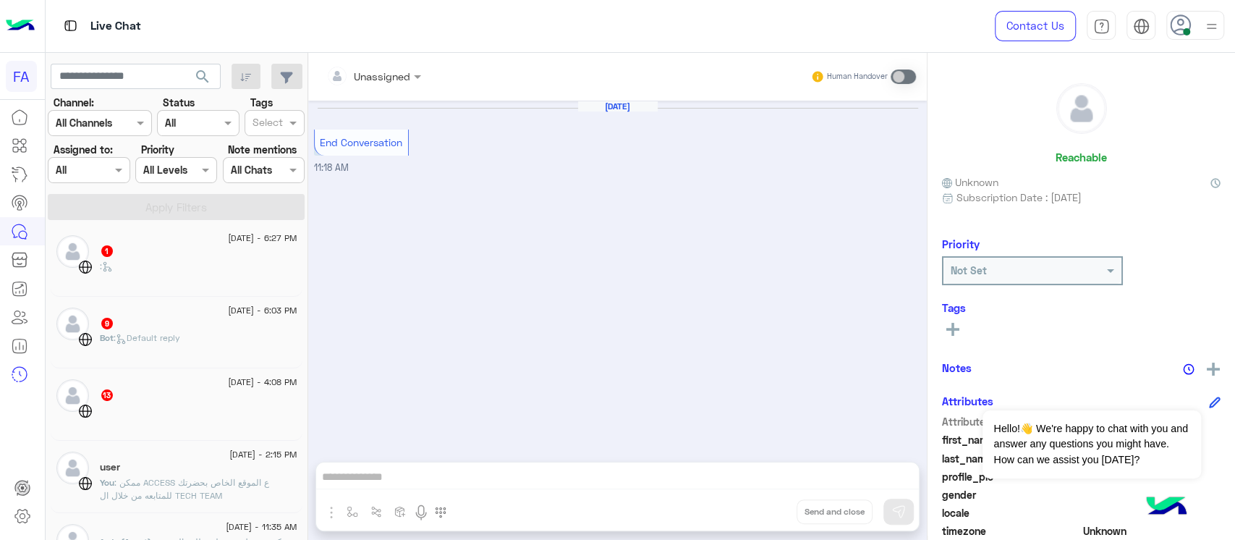
click at [226, 465] on div "user" at bounding box center [198, 468] width 197 height 15
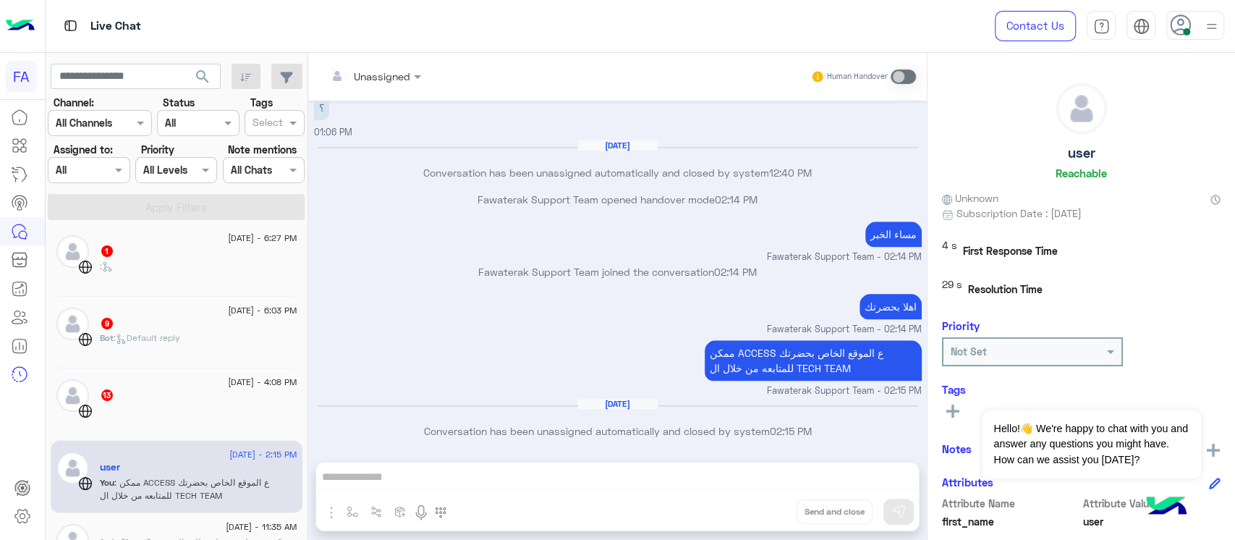
click at [234, 398] on div "13" at bounding box center [198, 395] width 197 height 15
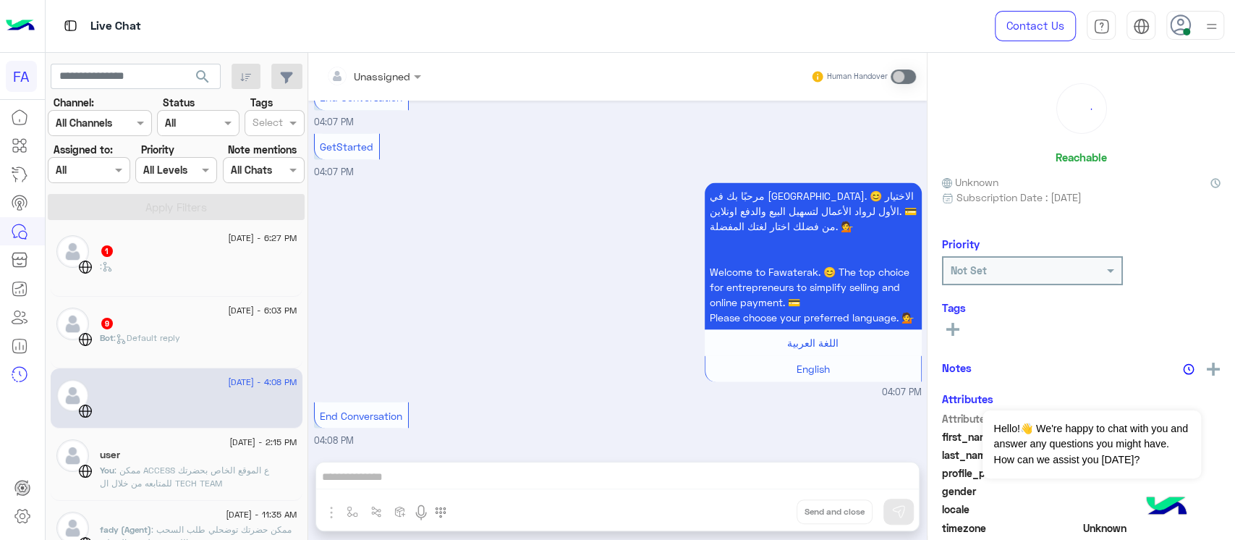
click at [237, 327] on div "9" at bounding box center [198, 324] width 197 height 15
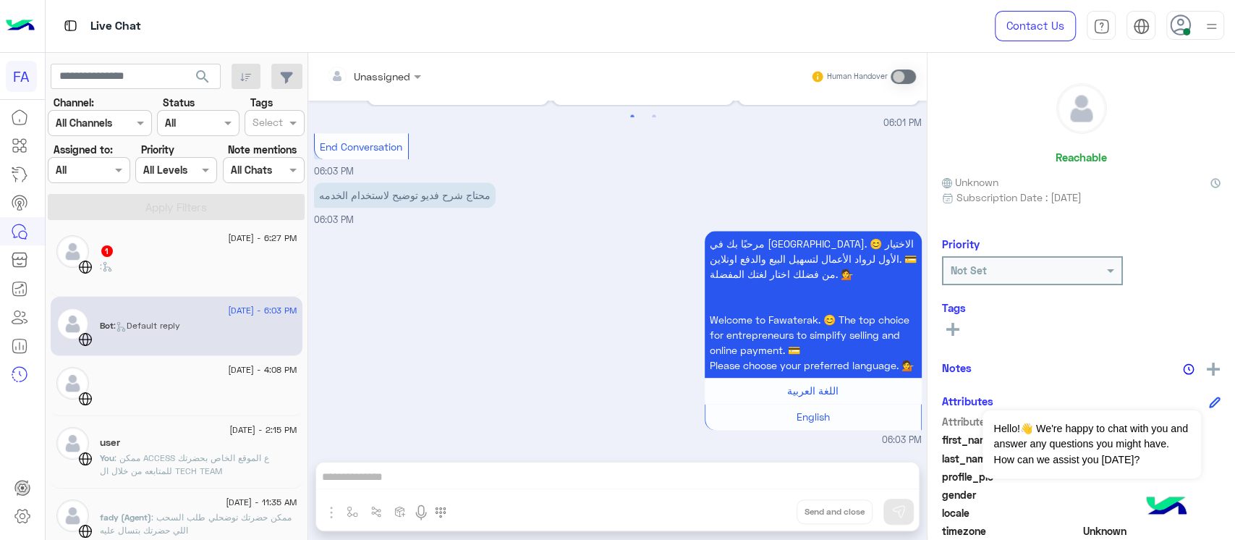
click at [237, 272] on div ":" at bounding box center [198, 272] width 197 height 25
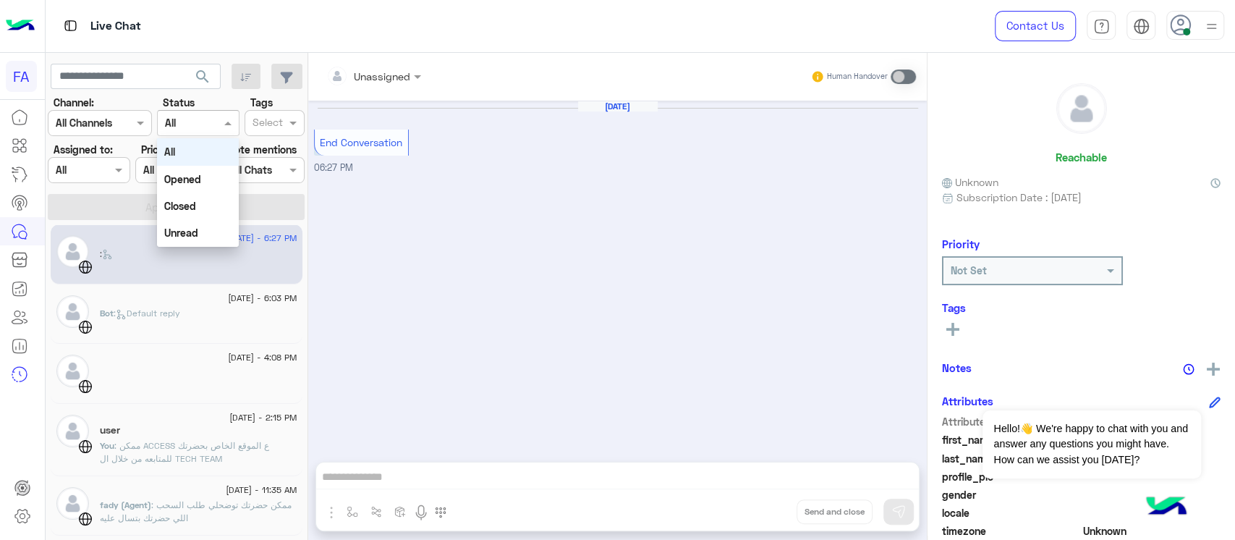
click at [189, 129] on input "text" at bounding box center [181, 123] width 33 height 15
click at [190, 228] on b "Unread" at bounding box center [181, 232] width 34 height 12
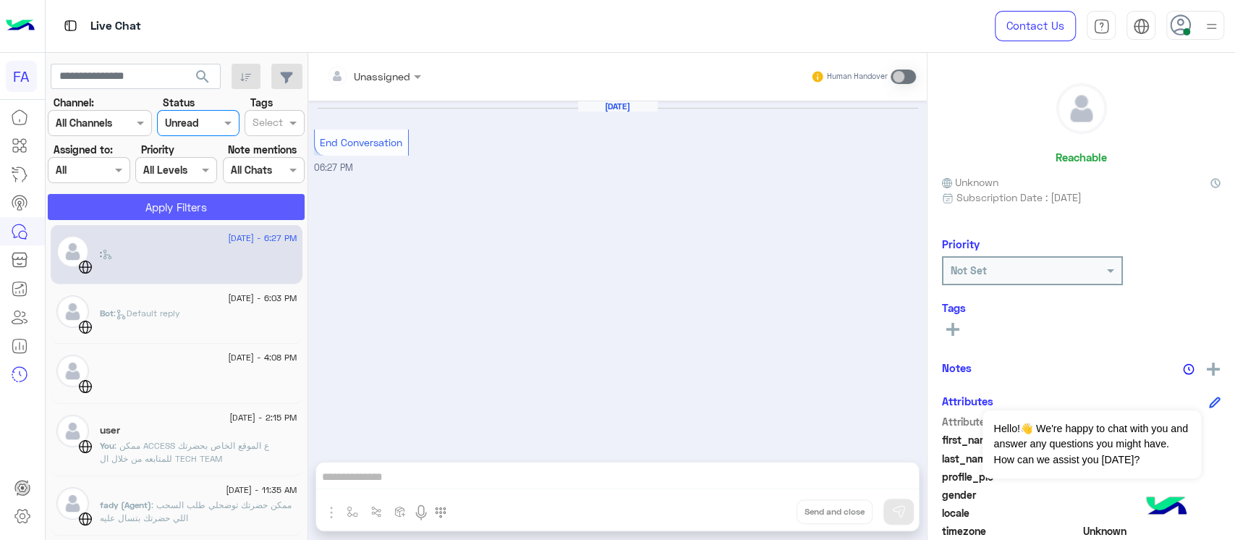
click at [238, 203] on button "Apply Filters" at bounding box center [176, 207] width 257 height 26
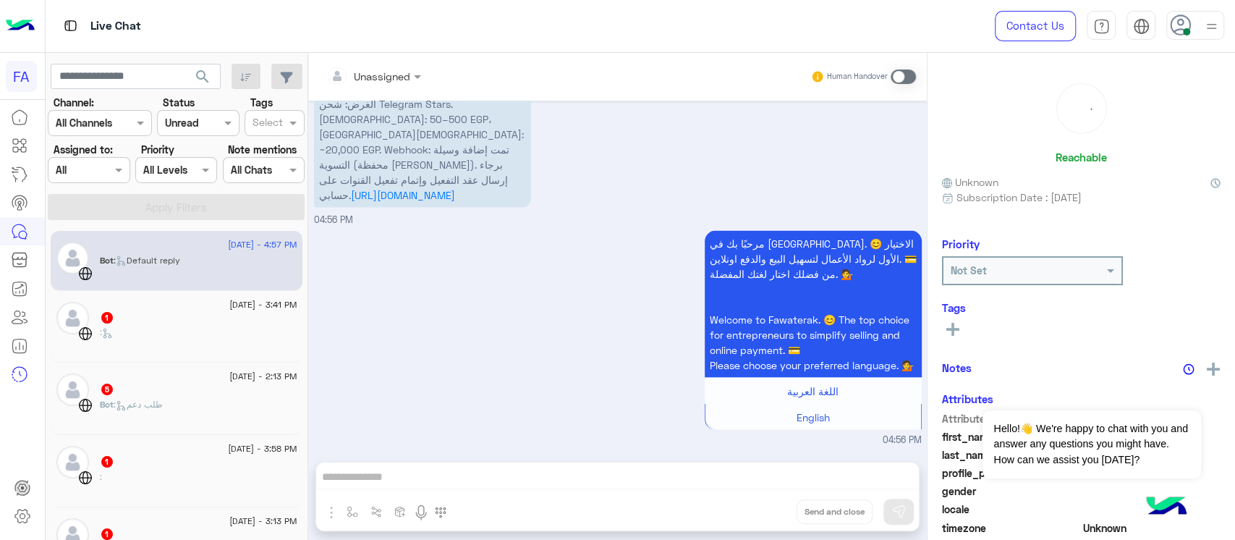
click at [214, 333] on div ":" at bounding box center [198, 338] width 197 height 25
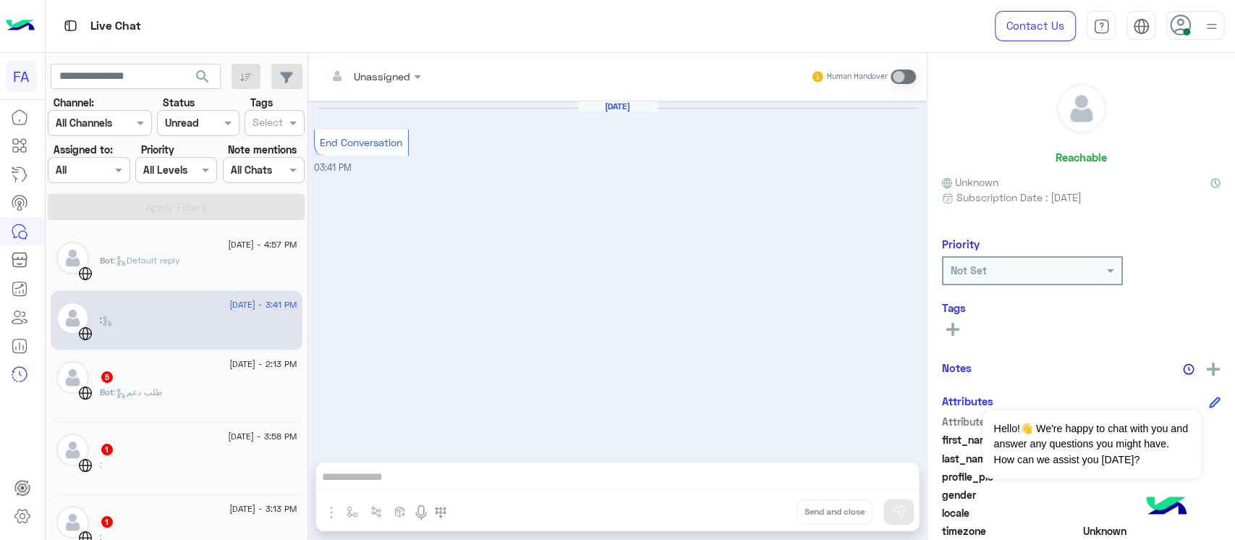
click at [214, 402] on div "Bot : طلب دعم" at bounding box center [198, 398] width 197 height 25
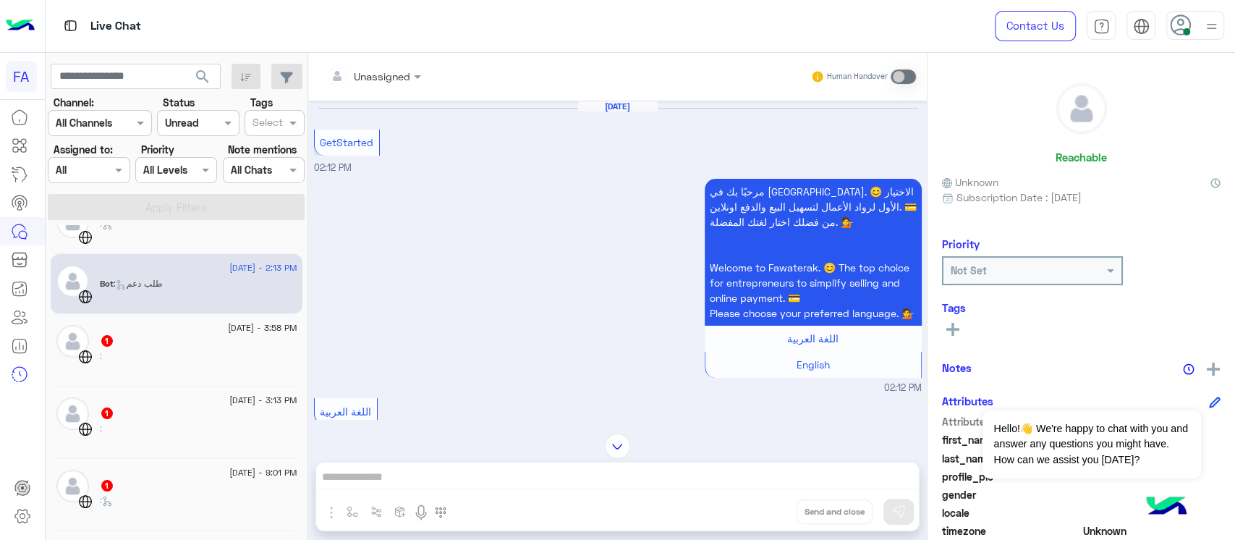
click at [209, 352] on div ":" at bounding box center [198, 361] width 197 height 25
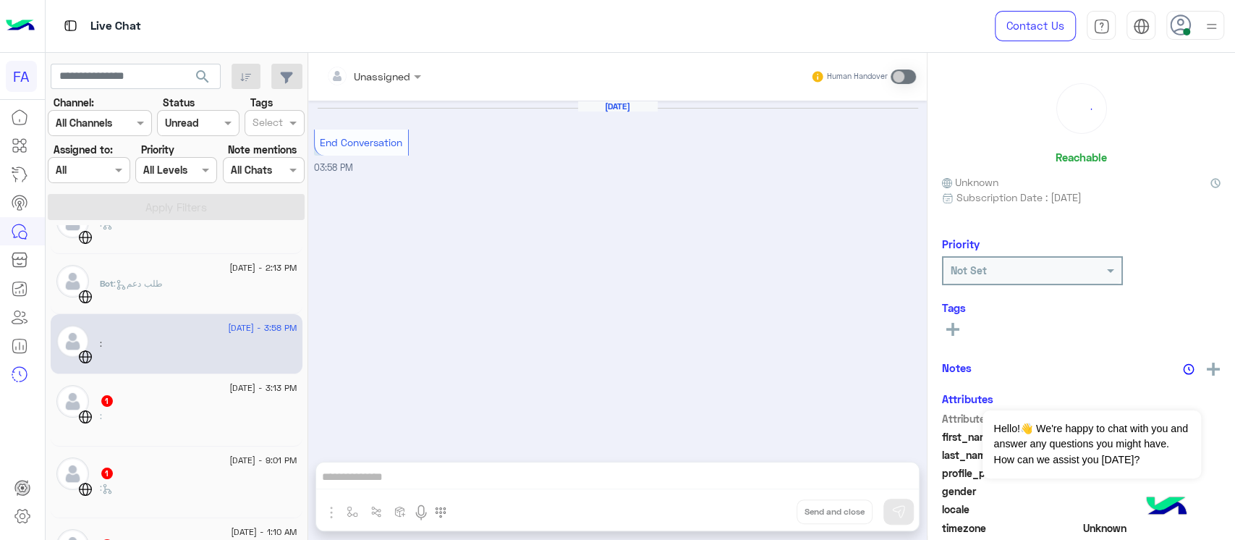
click at [198, 378] on div "[DATE] - 3:13 PM 1 :" at bounding box center [177, 410] width 252 height 72
click at [199, 385] on div "[DATE] - 3:13 PM" at bounding box center [198, 389] width 197 height 9
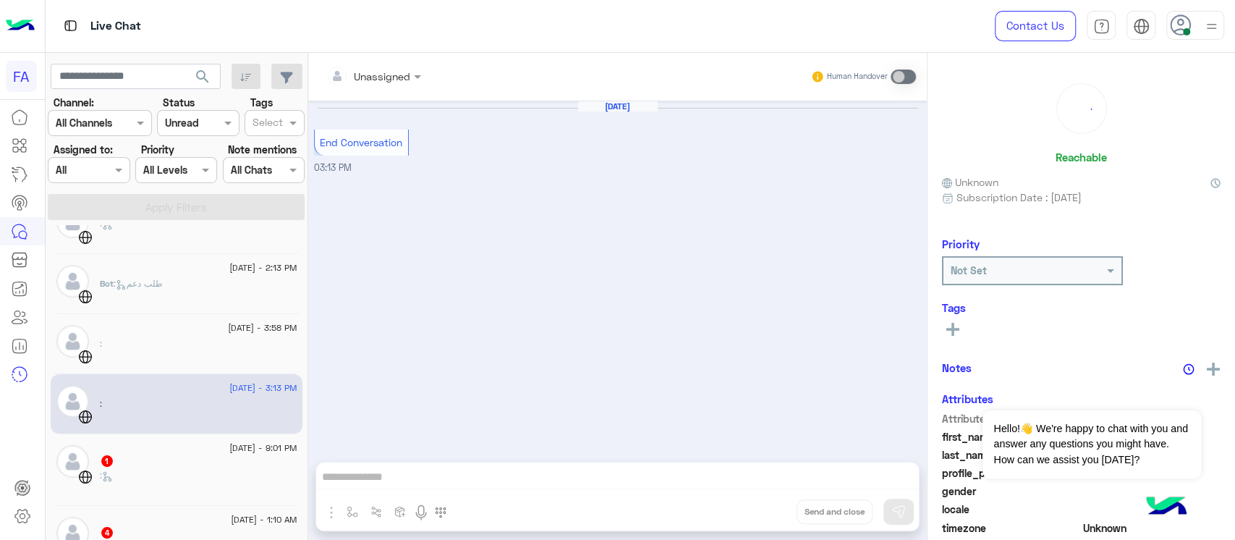
click at [208, 454] on div "1" at bounding box center [198, 461] width 197 height 15
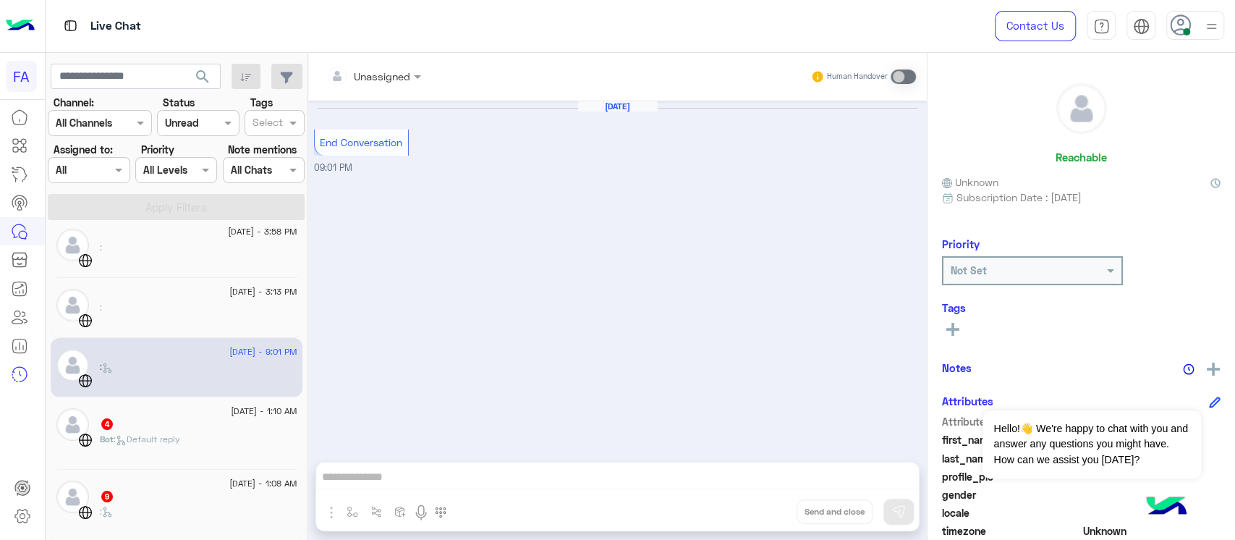
click at [191, 446] on div "Bot : Default reply" at bounding box center [198, 445] width 197 height 25
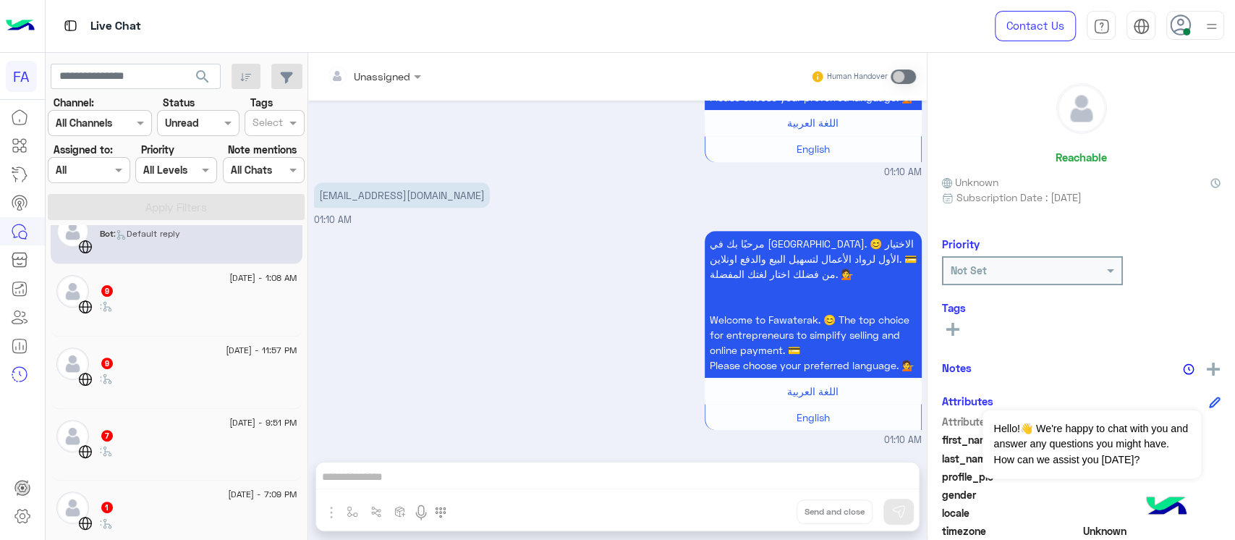
click at [193, 286] on div "9" at bounding box center [198, 291] width 197 height 15
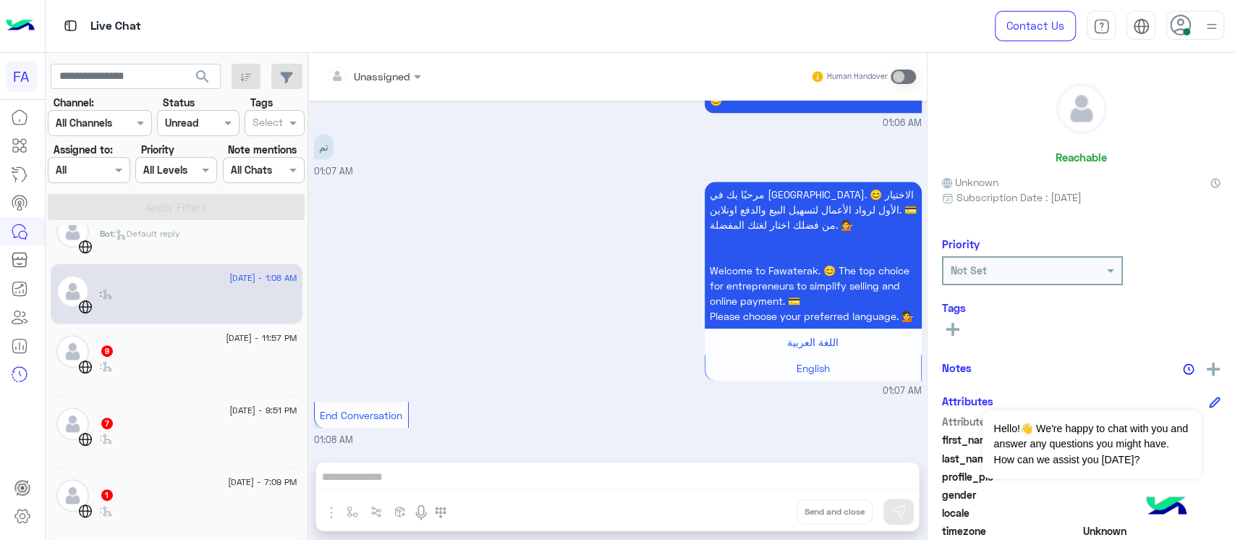
click at [218, 369] on div ":" at bounding box center [198, 372] width 197 height 25
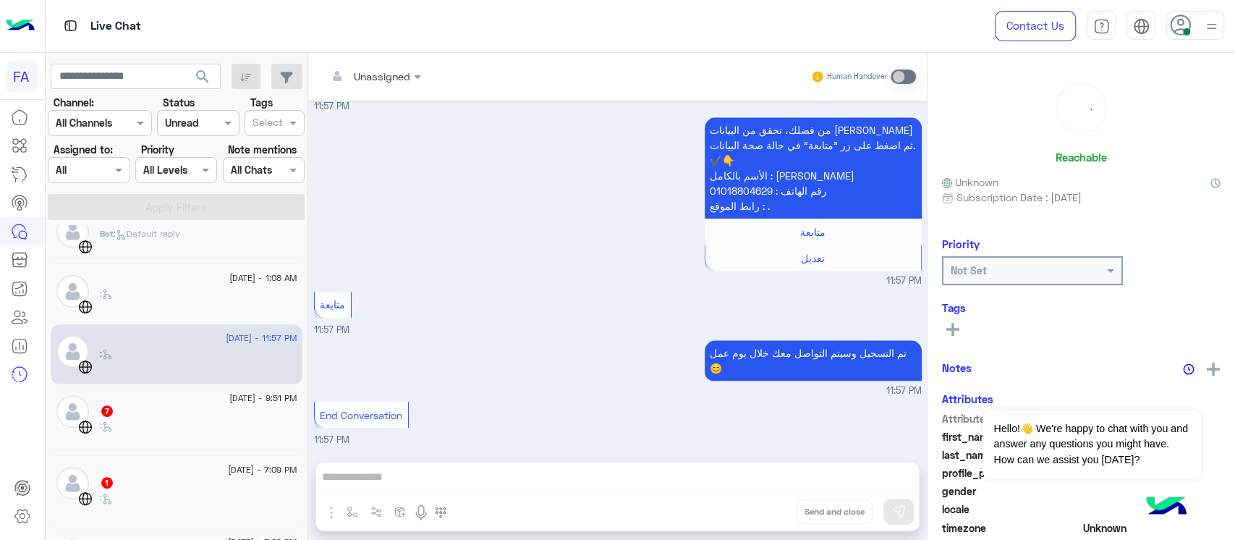
click at [226, 408] on div "7" at bounding box center [198, 411] width 197 height 15
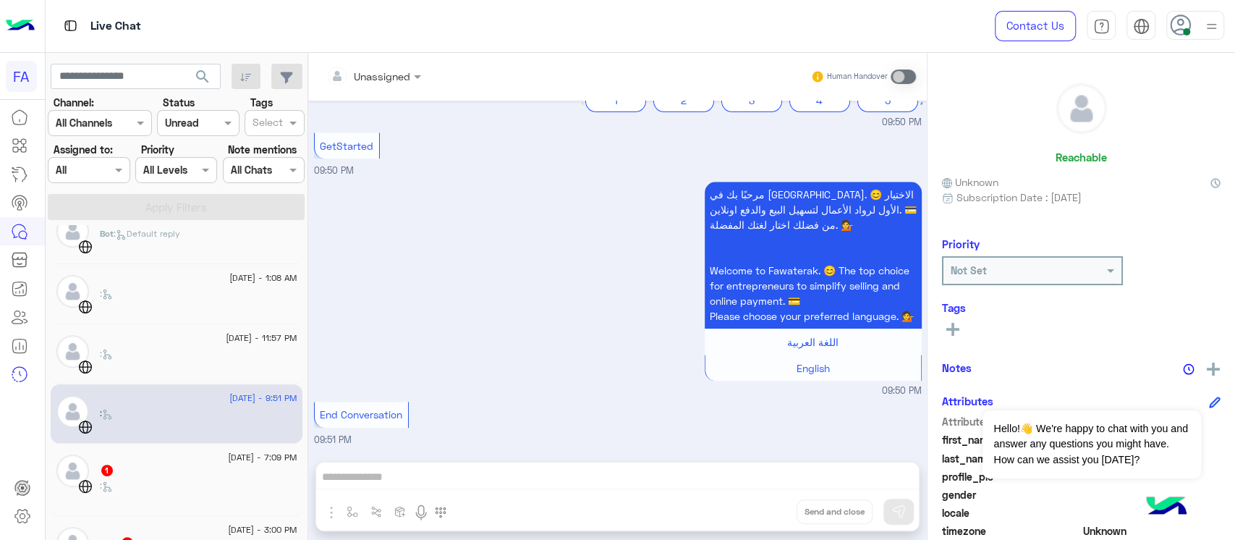
click at [229, 465] on div "1" at bounding box center [198, 471] width 197 height 15
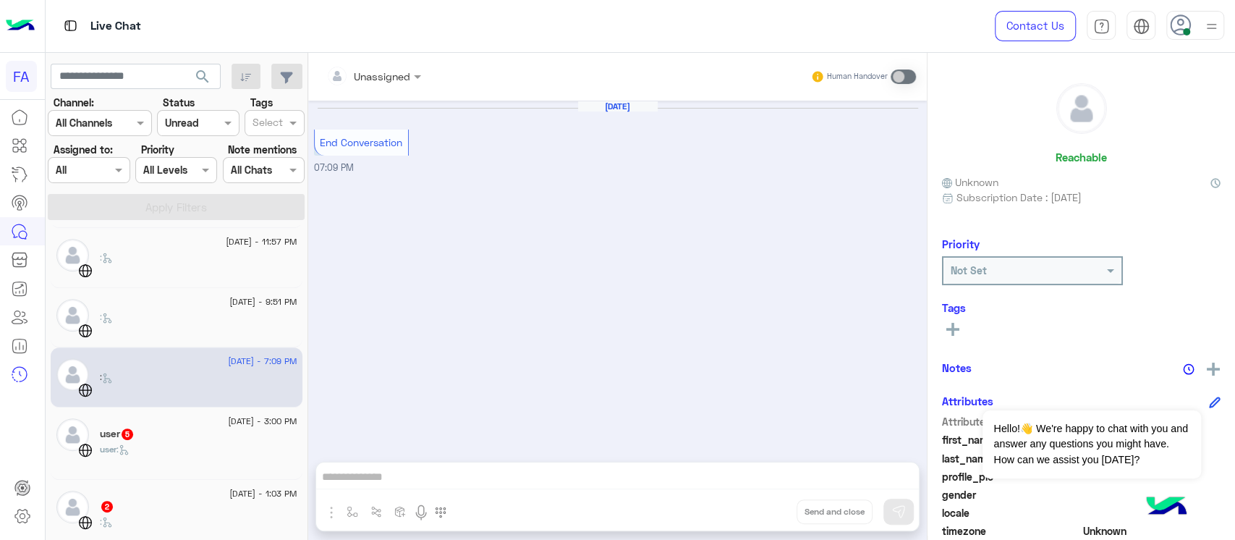
click at [238, 422] on span "[DATE] - 3:00 PM" at bounding box center [262, 421] width 69 height 13
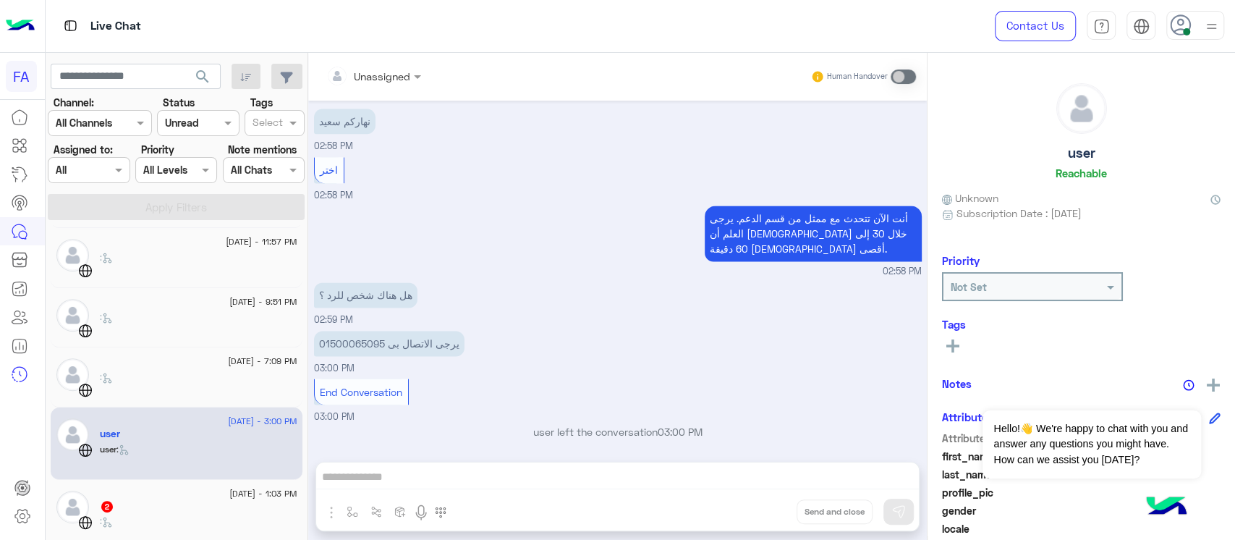
click at [380, 289] on p "هل هناك شخص للرد ؟" at bounding box center [365, 294] width 103 height 25
click at [768, 223] on p "أنت الآن تتحدث مع ممثل من قسم الدعم. يرجى العلم أن [DEMOGRAPHIC_DATA] خلال 30 إ…" at bounding box center [813, 233] width 217 height 56
click at [767, 222] on p "أنت الآن تتحدث مع ممثل من قسم الدعم. يرجى العلم أن [DEMOGRAPHIC_DATA] خلال 30 إ…" at bounding box center [813, 233] width 217 height 56
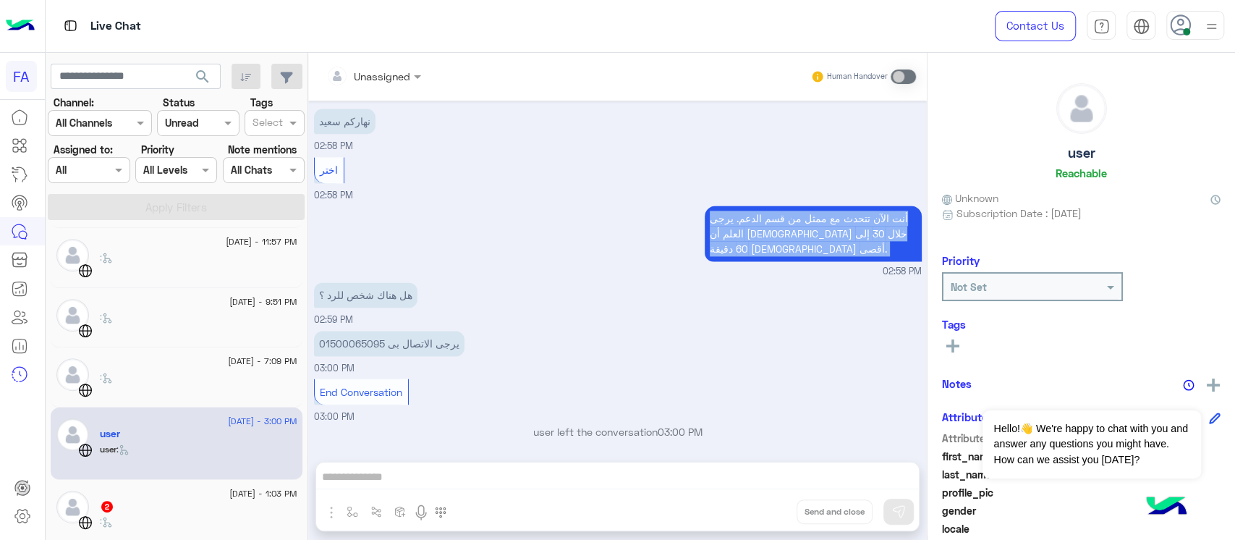
click at [767, 222] on p "أنت الآن تتحدث مع ممثل من قسم الدعم. يرجى العلم أن [DEMOGRAPHIC_DATA] خلال 30 إ…" at bounding box center [813, 233] width 217 height 56
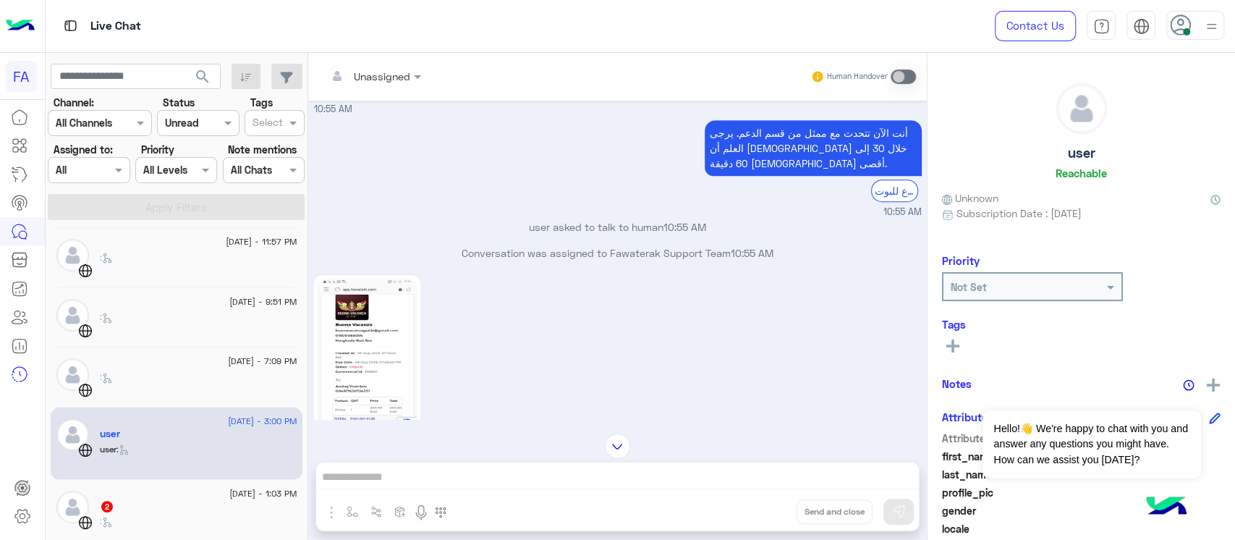
click at [610, 265] on div "Conversation was assigned to Fawaterak Support Team 10:55 AM" at bounding box center [618, 258] width 608 height 26
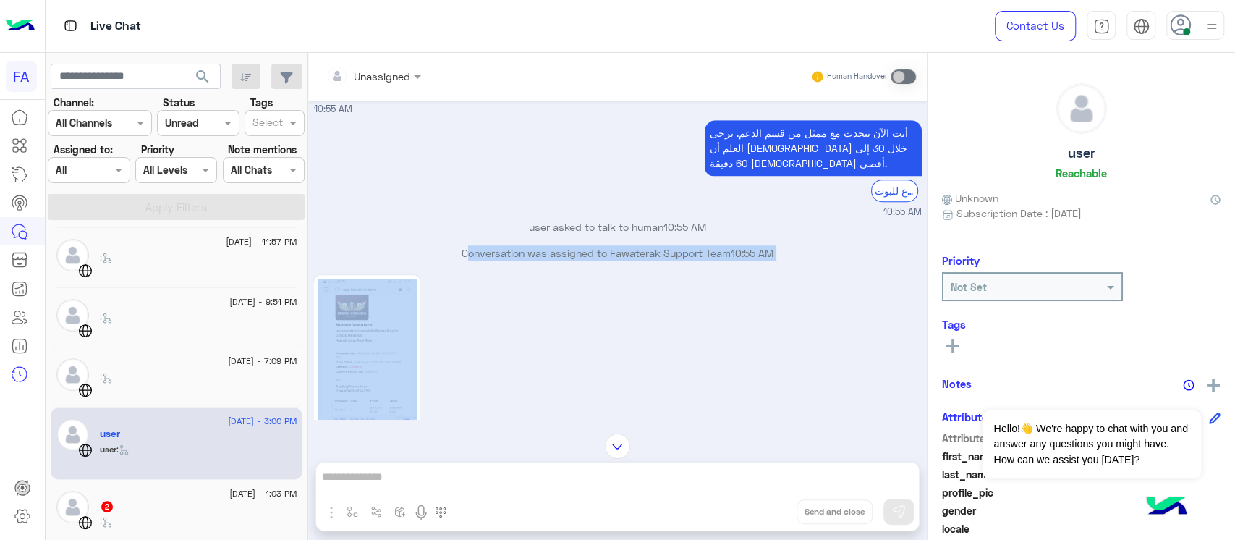
click at [610, 265] on div "Conversation was assigned to Fawaterak Support Team 10:55 AM" at bounding box center [618, 258] width 608 height 26
click at [692, 252] on p "Conversation was assigned to Fawaterak Support Team 10:55 AM" at bounding box center [618, 252] width 608 height 15
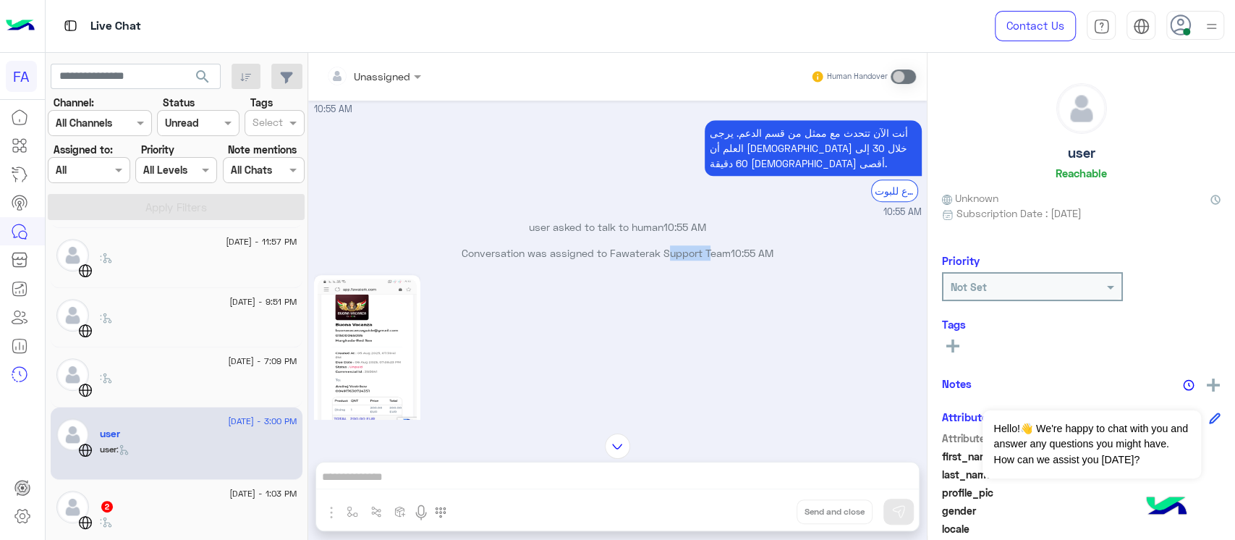
click at [692, 252] on p "Conversation was assigned to Fawaterak Support Team 10:55 AM" at bounding box center [618, 252] width 608 height 15
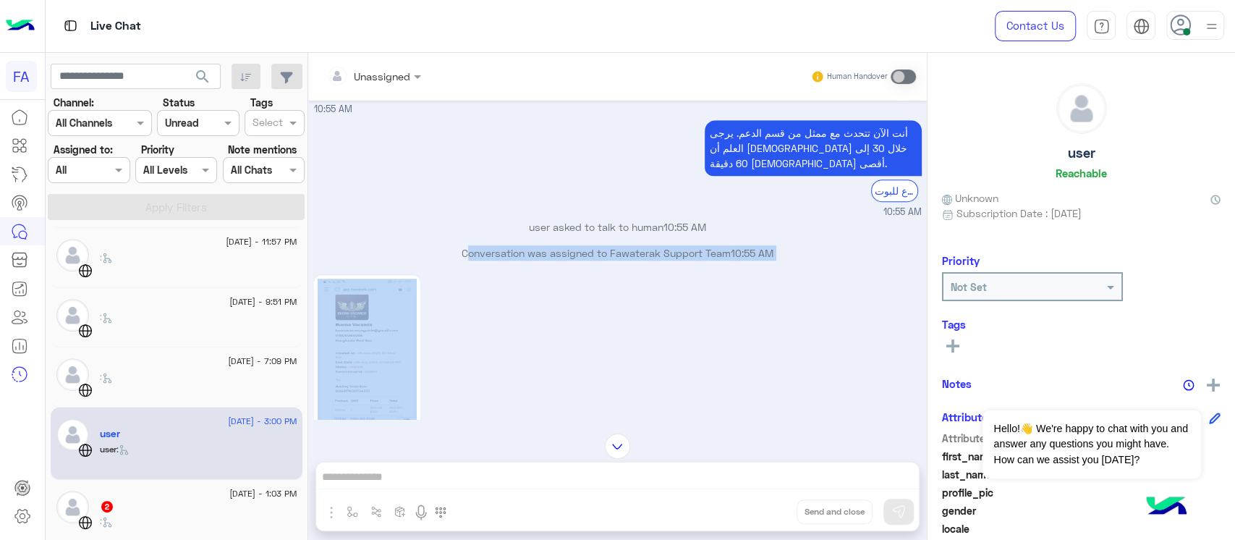
click at [692, 252] on p "Conversation was assigned to Fawaterak Support Team 10:55 AM" at bounding box center [618, 252] width 608 height 15
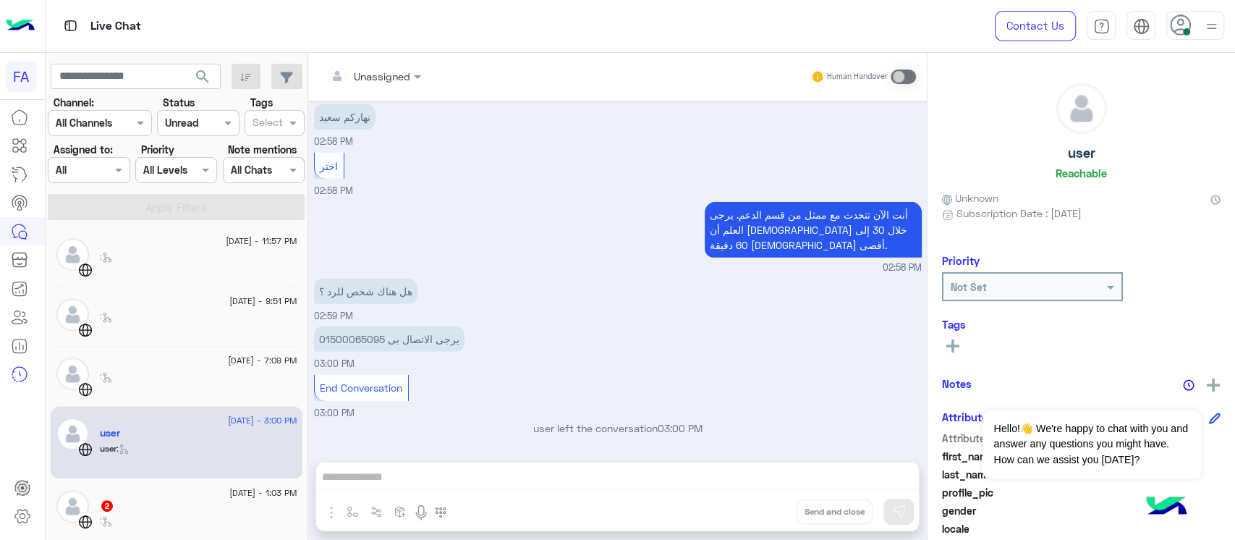
click at [362, 340] on p "يرجى الاتصال بى 01500065095" at bounding box center [389, 338] width 150 height 25
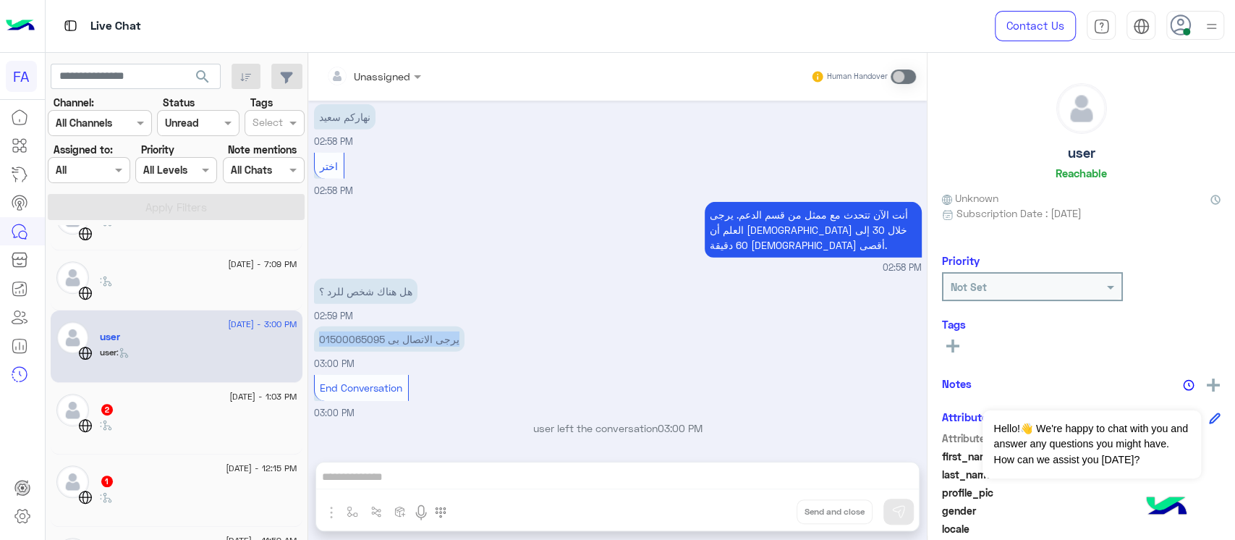
click at [109, 425] on div "[DATE] - 1:03 PM 2 :" at bounding box center [198, 419] width 197 height 50
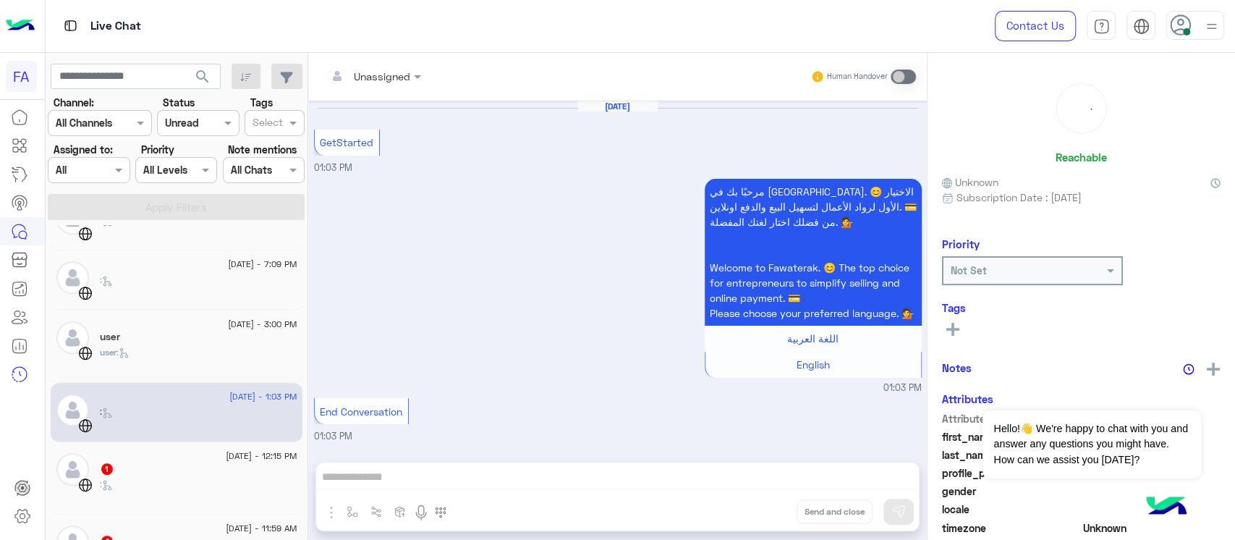
click at [144, 487] on div ":" at bounding box center [198, 489] width 197 height 25
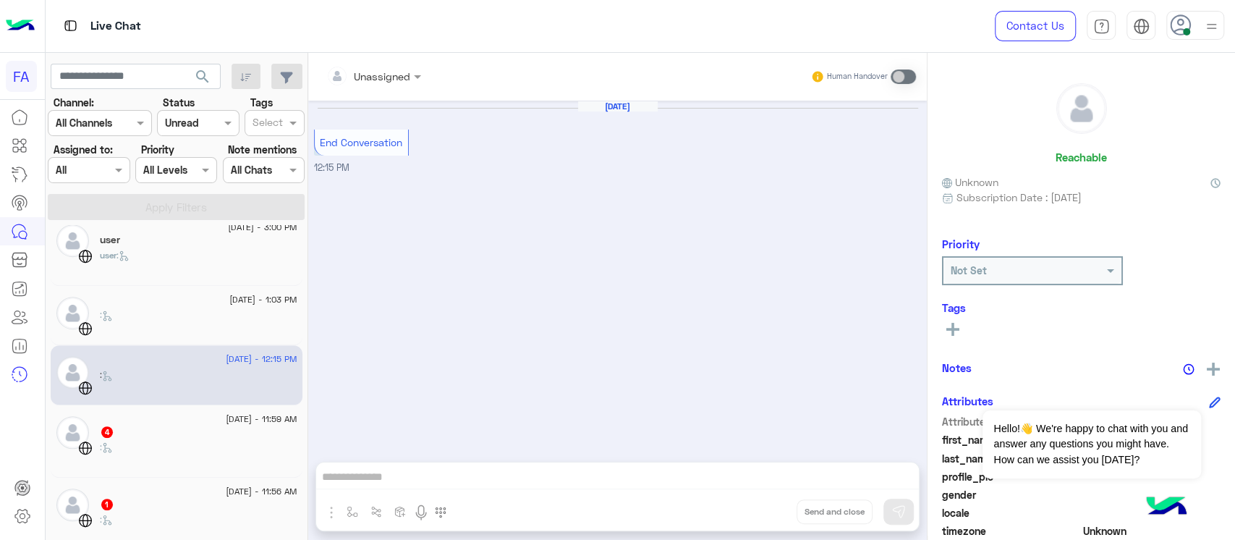
click at [220, 441] on div ":" at bounding box center [198, 453] width 197 height 25
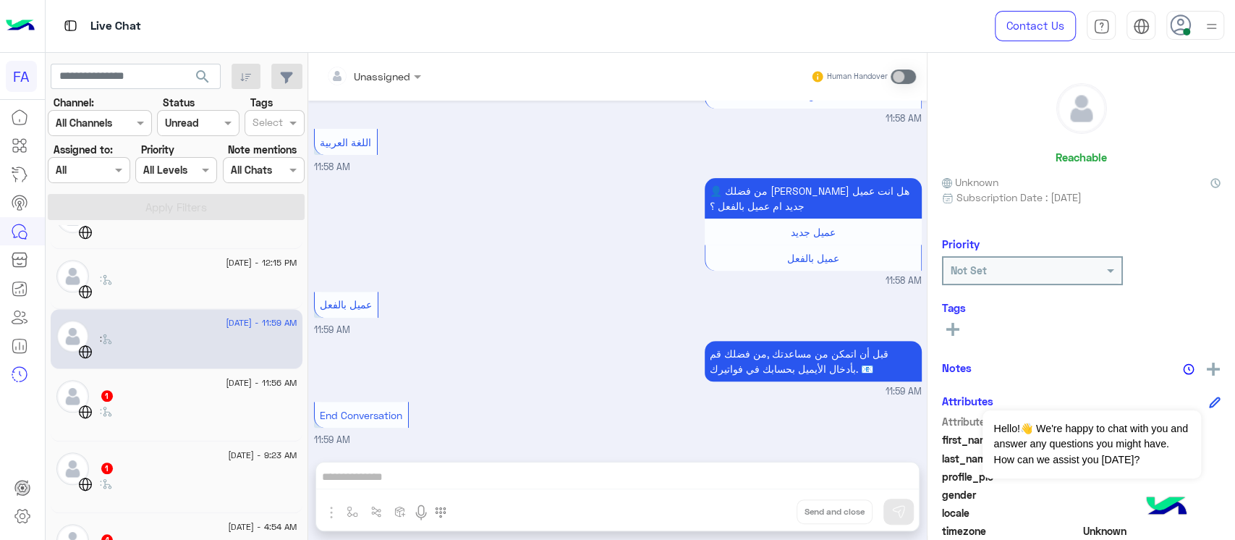
click at [224, 404] on div ":" at bounding box center [198, 416] width 197 height 25
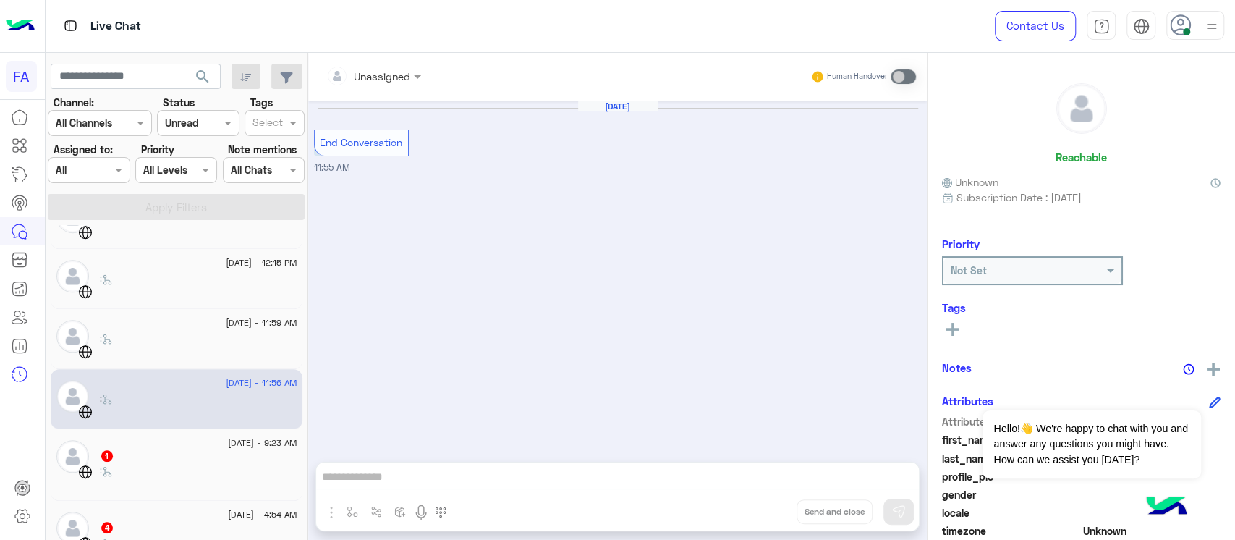
click at [221, 462] on div "[DATE] - 9:23 AM 1 :" at bounding box center [198, 465] width 197 height 50
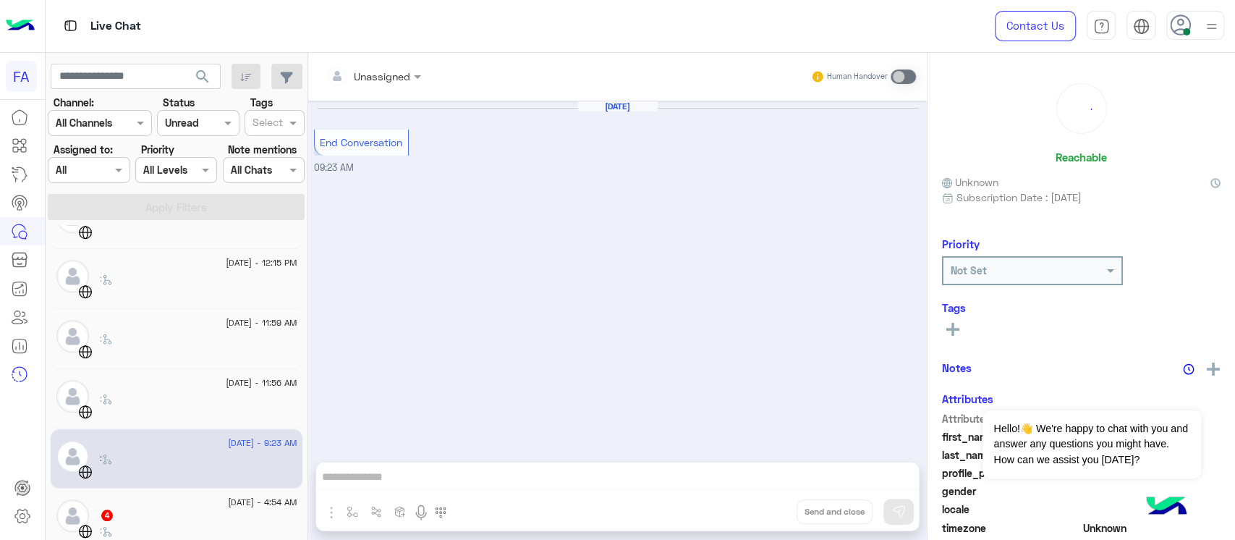
click at [210, 499] on div "[DATE] - 4:54 AM" at bounding box center [198, 503] width 197 height 9
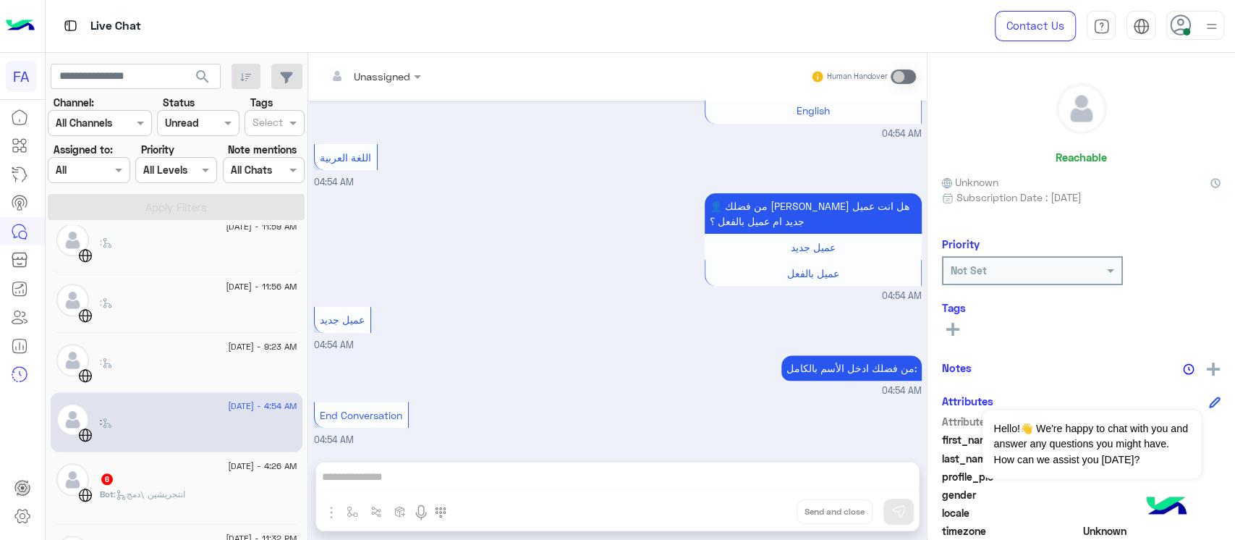
click at [211, 488] on div "Bot : انتجريشين \دمج" at bounding box center [198, 500] width 197 height 25
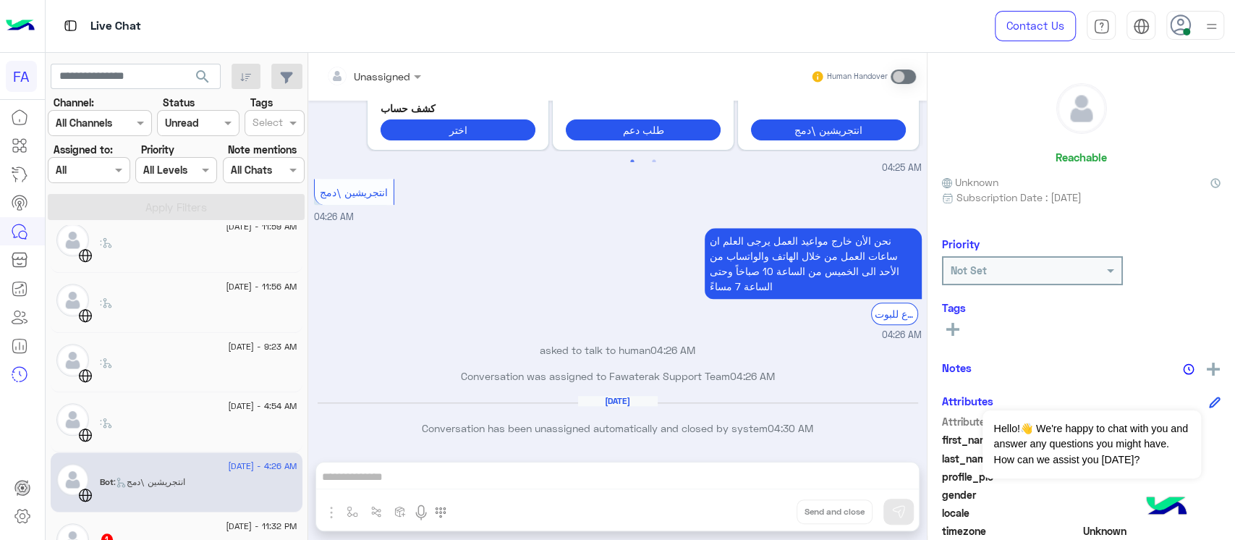
click at [775, 246] on p "نحن الأن خارج مواعيد العمل يرجى العلم ان ساعات العمل من خلال الهاتف والواتساب م…" at bounding box center [813, 263] width 217 height 71
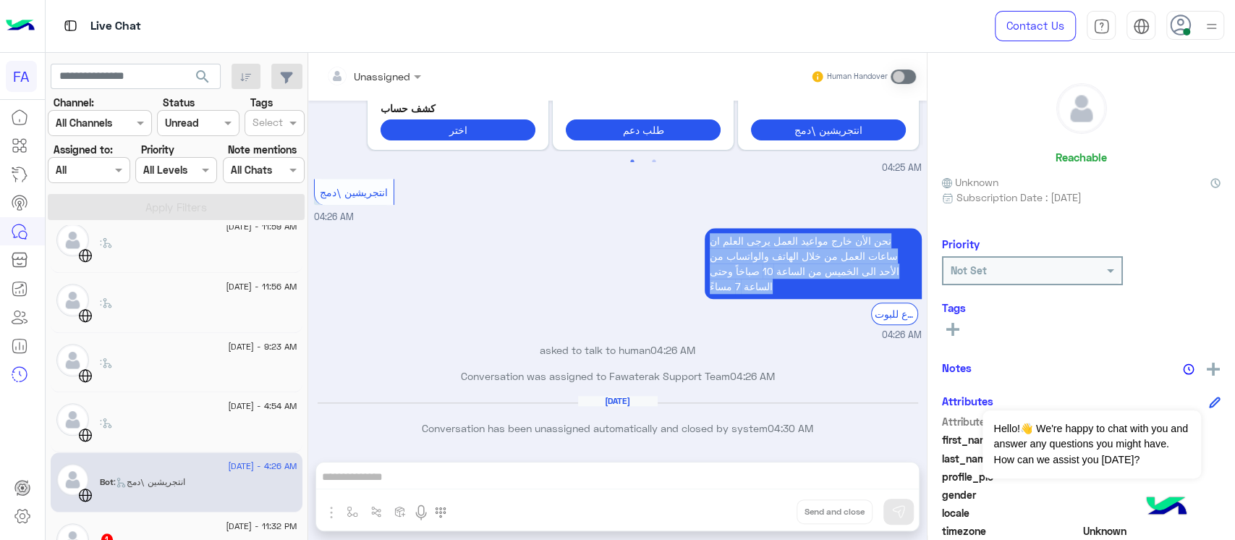
click at [775, 246] on p "نحن الأن خارج مواعيد العمل يرجى العلم ان ساعات العمل من خلال الهاتف والواتساب م…" at bounding box center [813, 263] width 217 height 71
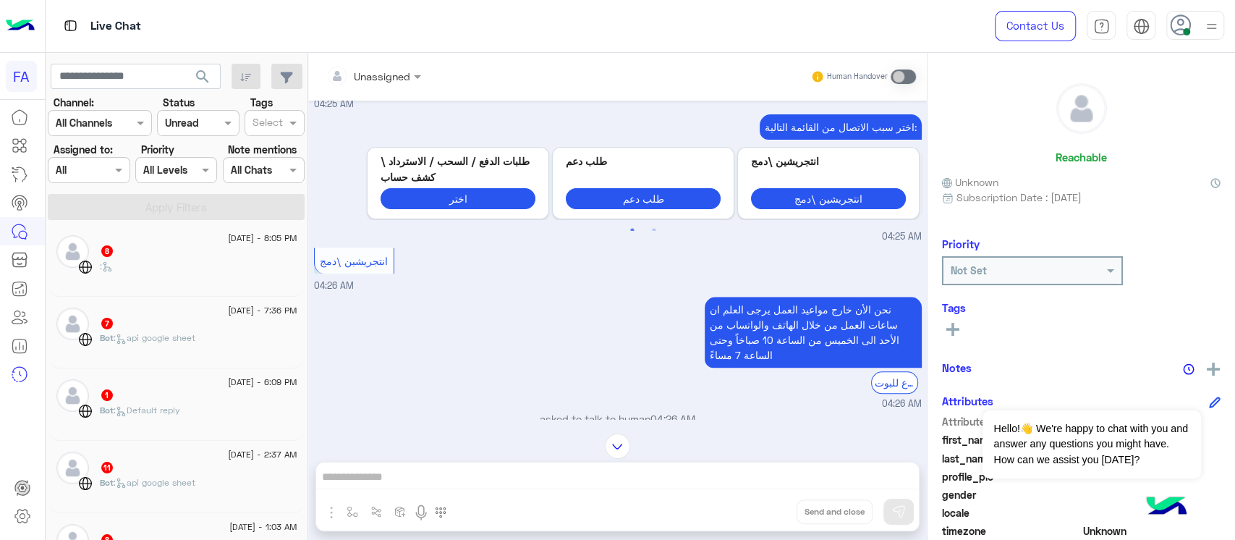
click at [174, 272] on div ":" at bounding box center [198, 272] width 197 height 25
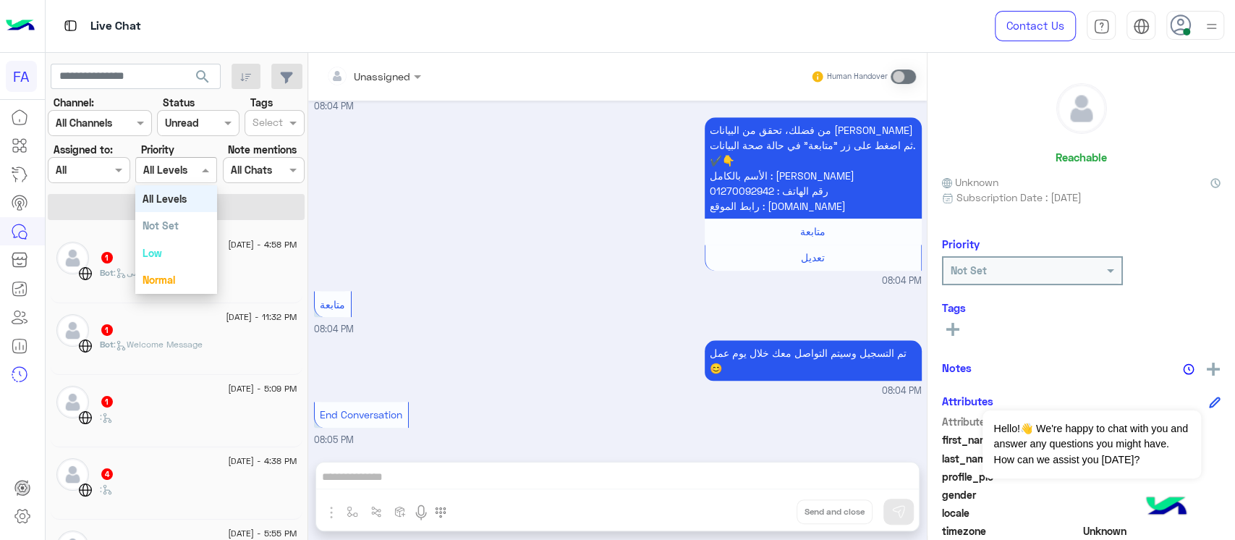
click at [170, 173] on input "text" at bounding box center [159, 170] width 33 height 15
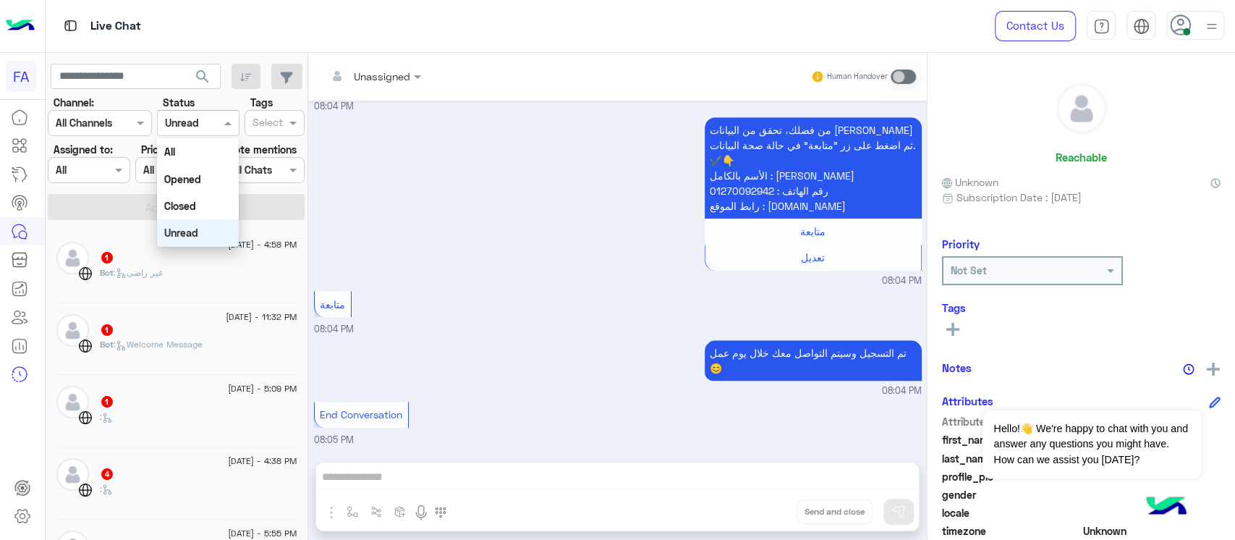
click at [171, 122] on input "text" at bounding box center [181, 123] width 33 height 15
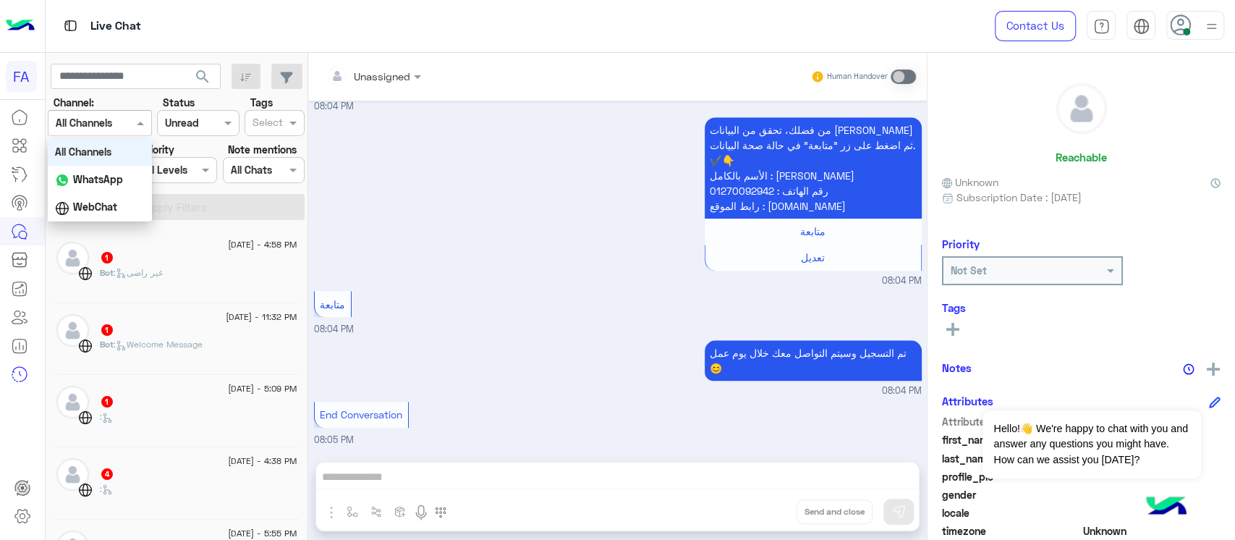
click at [114, 129] on div at bounding box center [99, 122] width 103 height 17
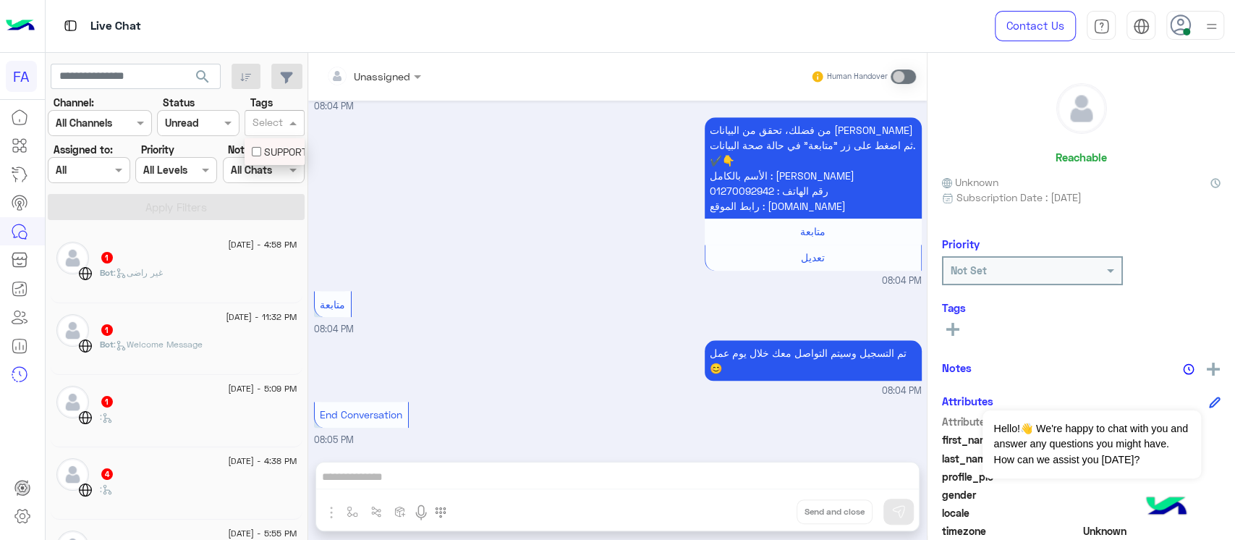
click at [266, 120] on input "text" at bounding box center [267, 123] width 30 height 15
click at [93, 176] on div at bounding box center [88, 169] width 80 height 17
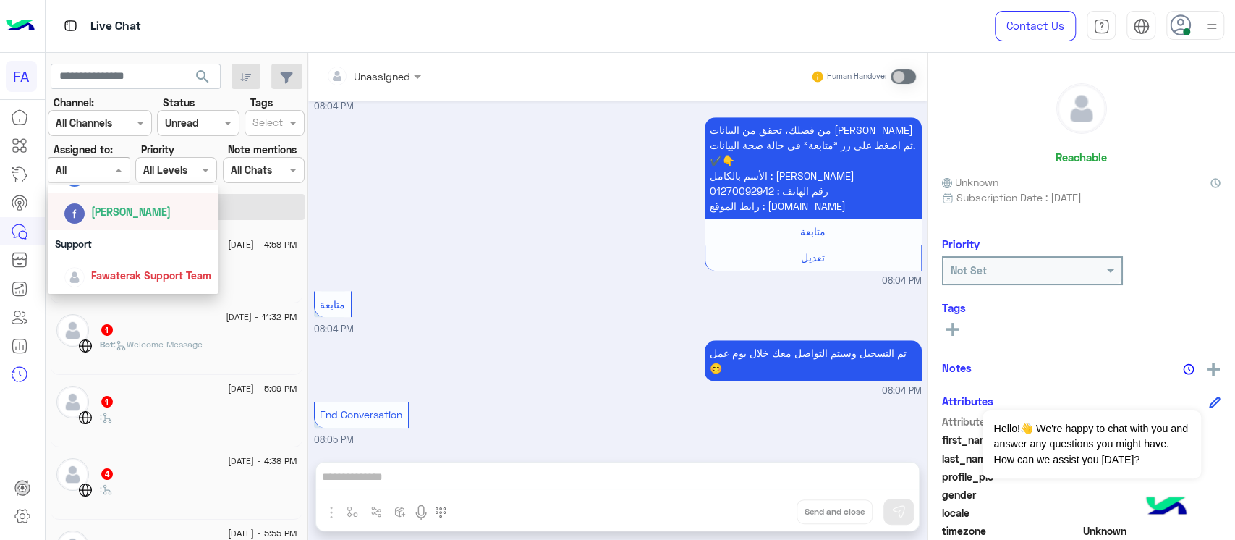
click at [273, 125] on input "text" at bounding box center [267, 123] width 30 height 15
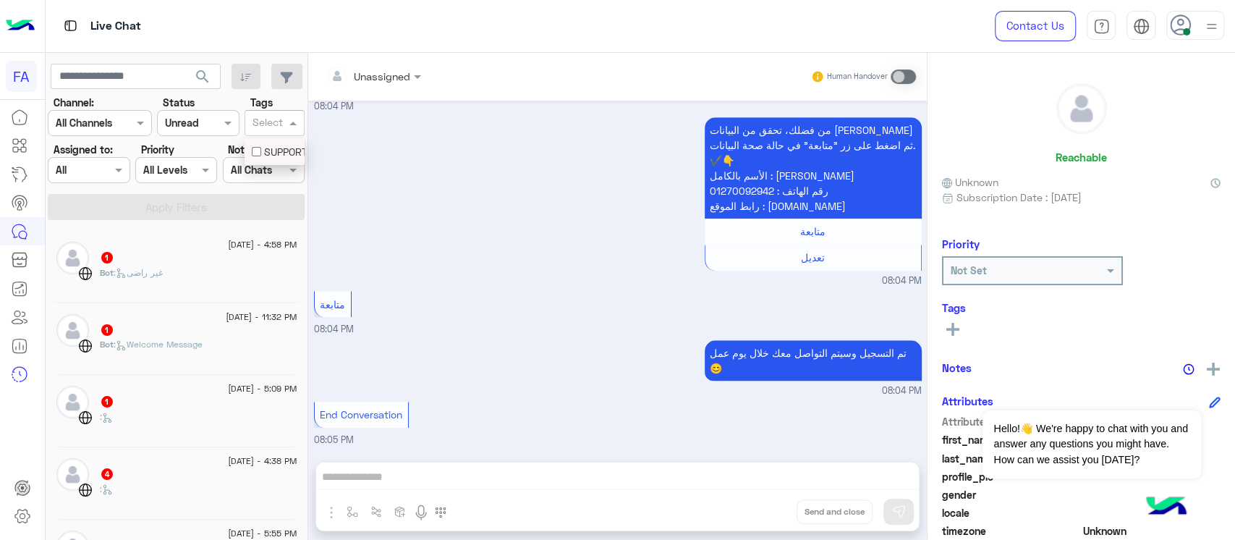
click at [103, 172] on div at bounding box center [88, 169] width 80 height 17
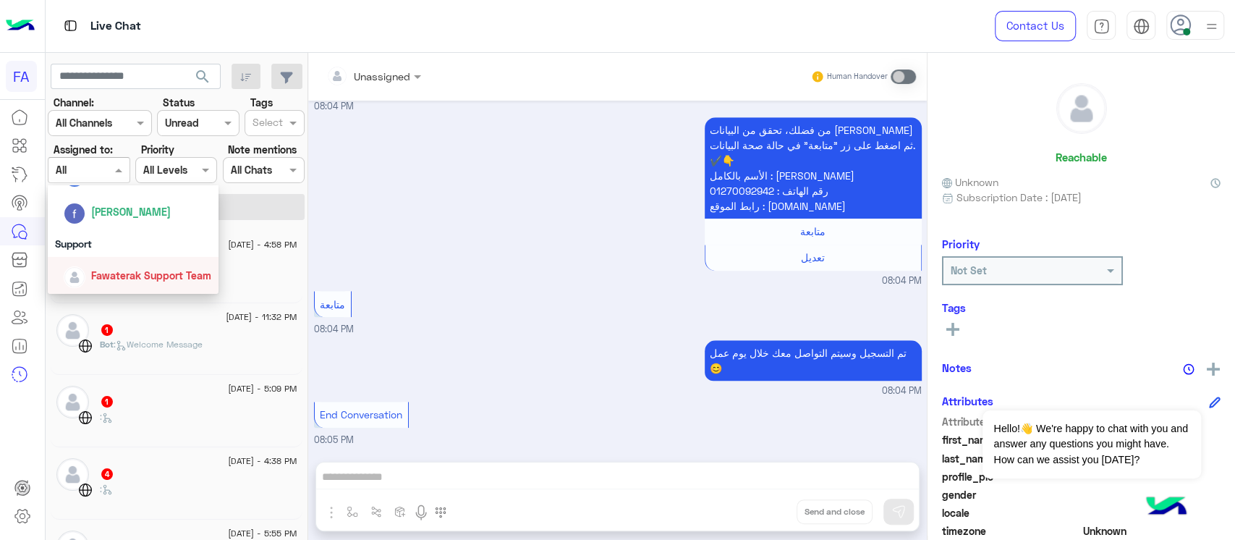
click at [114, 284] on div "Fawaterak Support Team" at bounding box center [138, 275] width 148 height 25
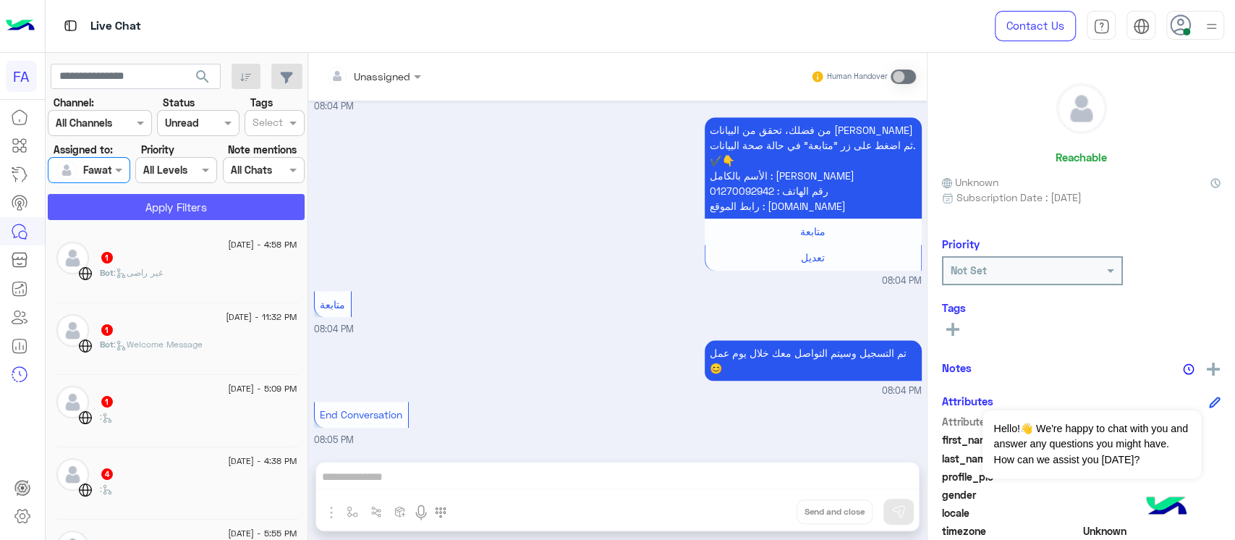
click at [126, 216] on button "Apply Filters" at bounding box center [176, 207] width 257 height 26
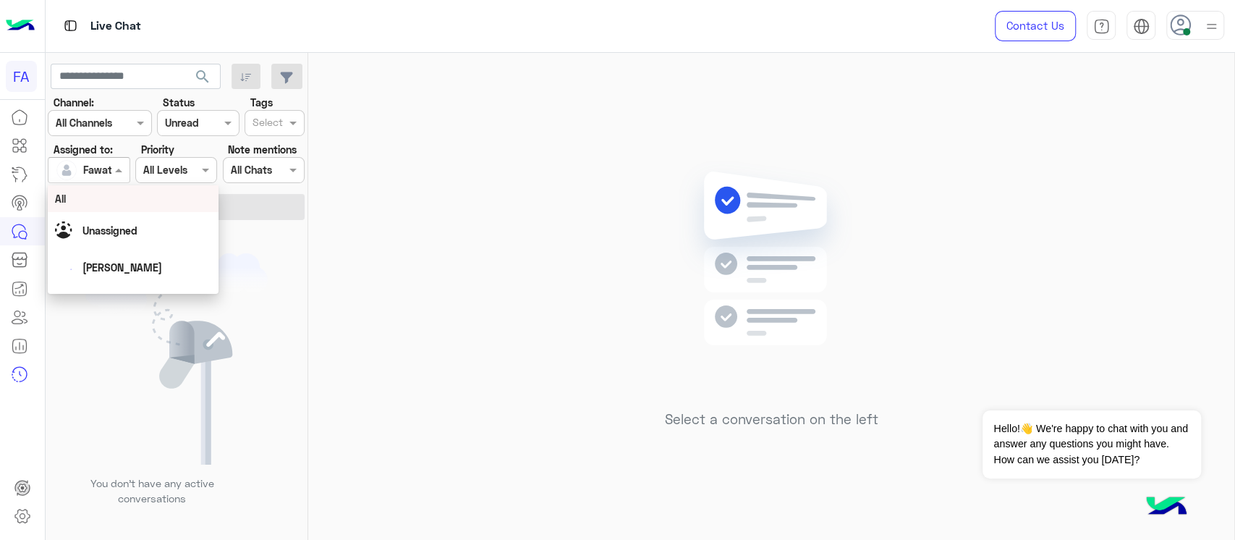
click at [77, 168] on input "text" at bounding box center [72, 170] width 33 height 15
click at [122, 238] on div "Unassigned" at bounding box center [133, 230] width 156 height 25
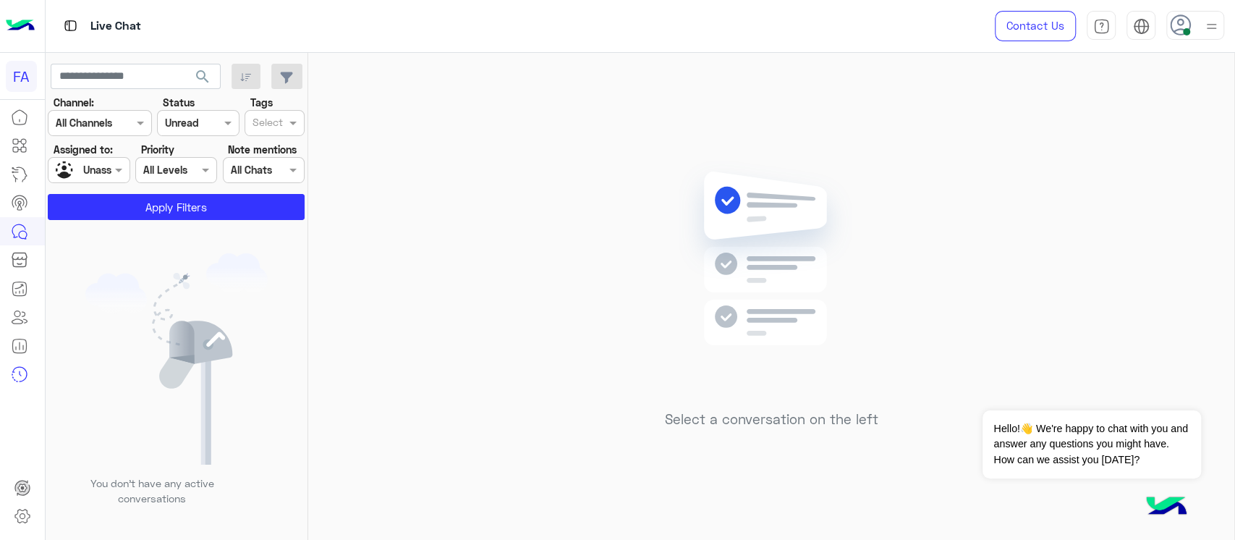
click at [187, 190] on section "Channel: Channel All Channels Status Channel Unread Tags Select Assigned to: As…" at bounding box center [176, 157] width 241 height 125
click at [191, 210] on button "Apply Filters" at bounding box center [176, 207] width 257 height 26
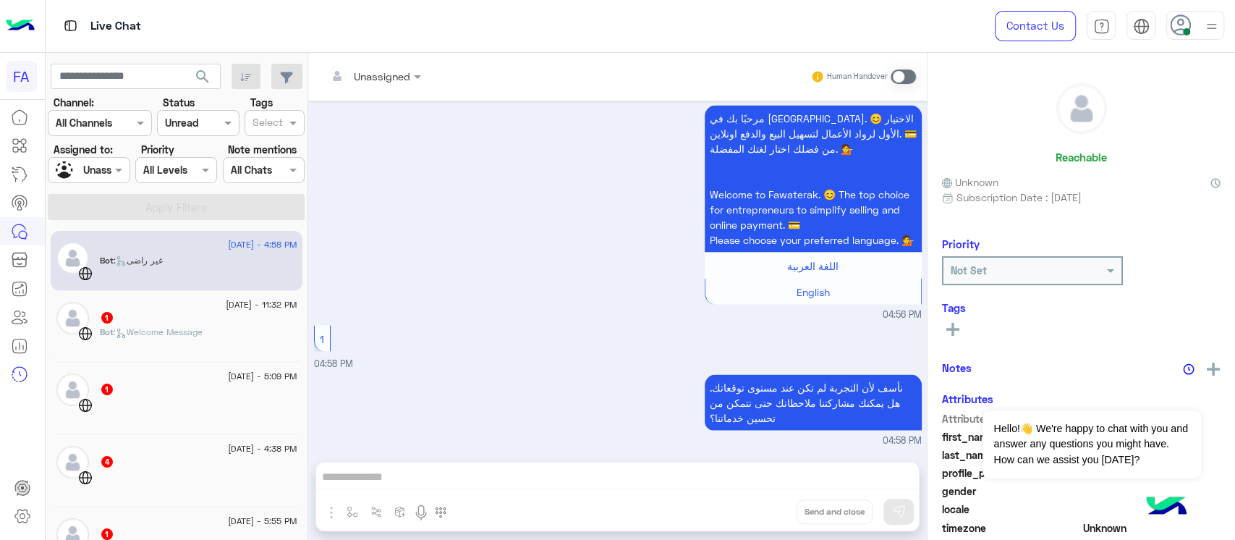
click at [208, 321] on div "1" at bounding box center [198, 318] width 197 height 15
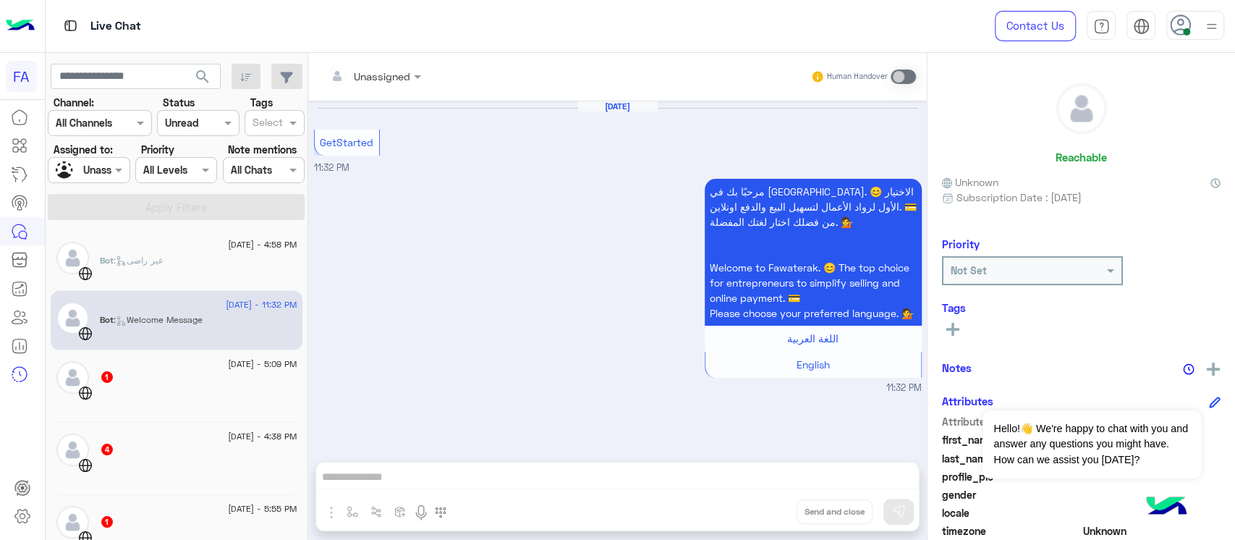
click at [219, 399] on div at bounding box center [198, 398] width 197 height 25
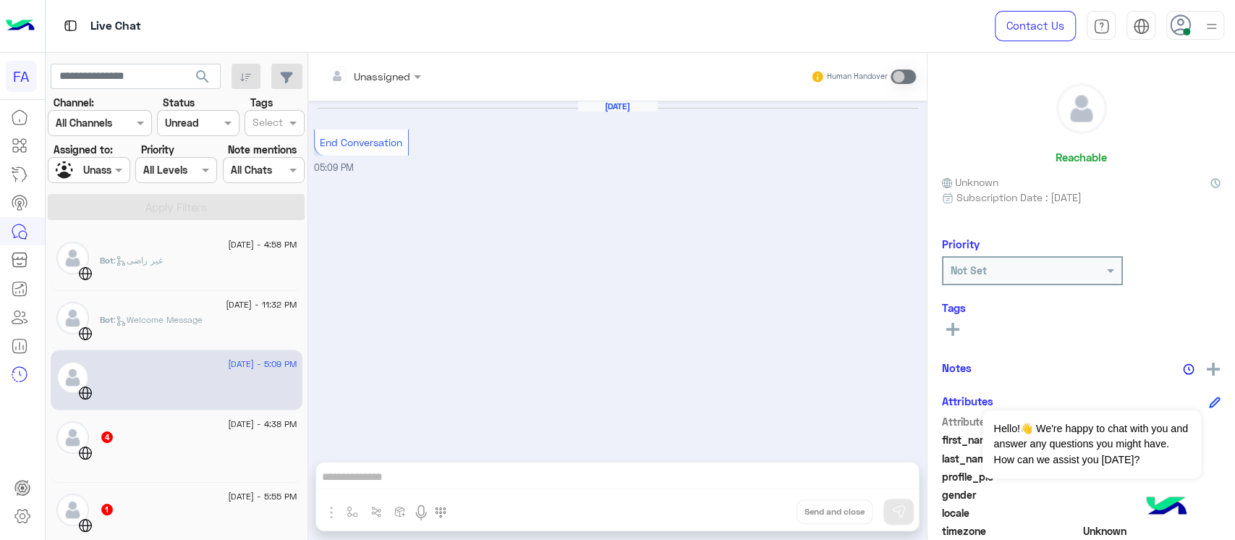
click at [224, 442] on div "4" at bounding box center [198, 437] width 197 height 15
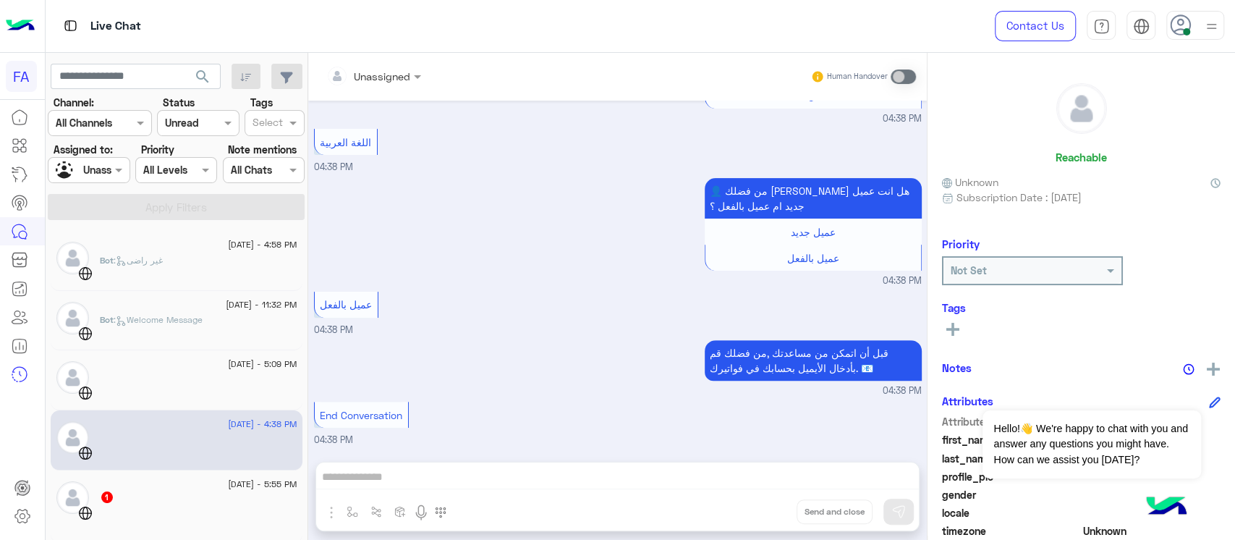
click at [221, 502] on div "1" at bounding box center [198, 497] width 197 height 15
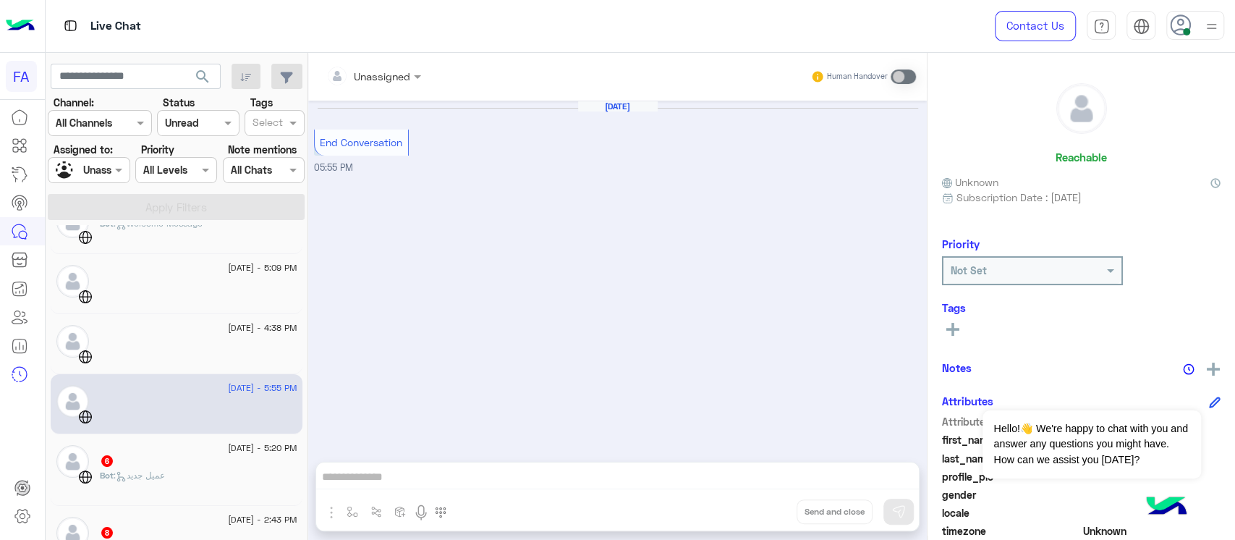
click at [218, 494] on div "[DATE] - 5:20 PM 6 Bot : عميل جديد" at bounding box center [177, 470] width 252 height 72
click at [203, 465] on div "6" at bounding box center [198, 461] width 197 height 15
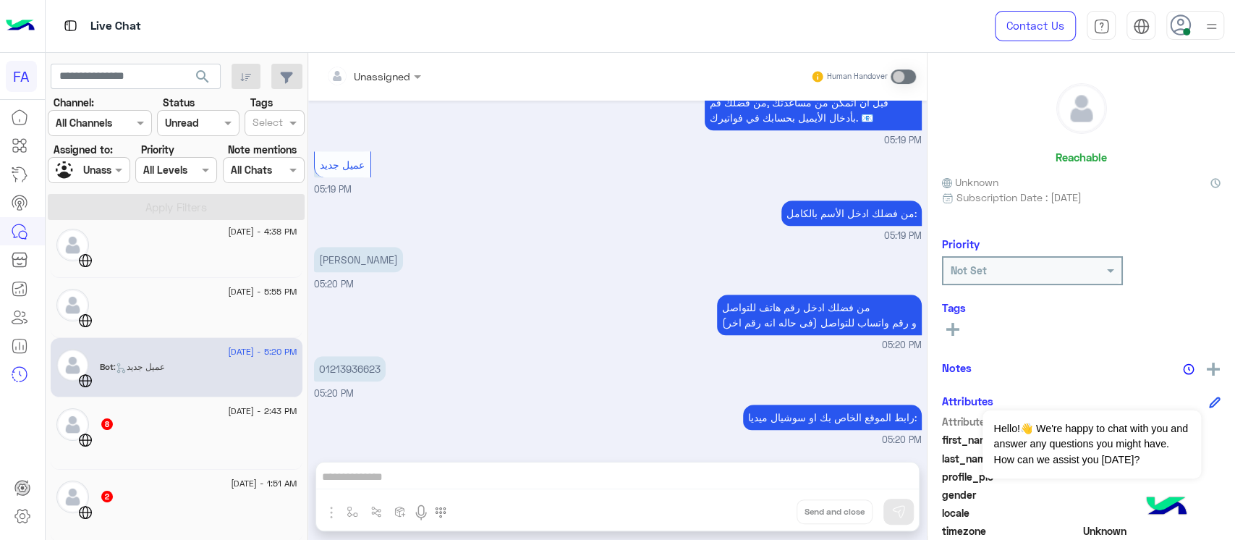
click at [212, 435] on div at bounding box center [198, 445] width 197 height 25
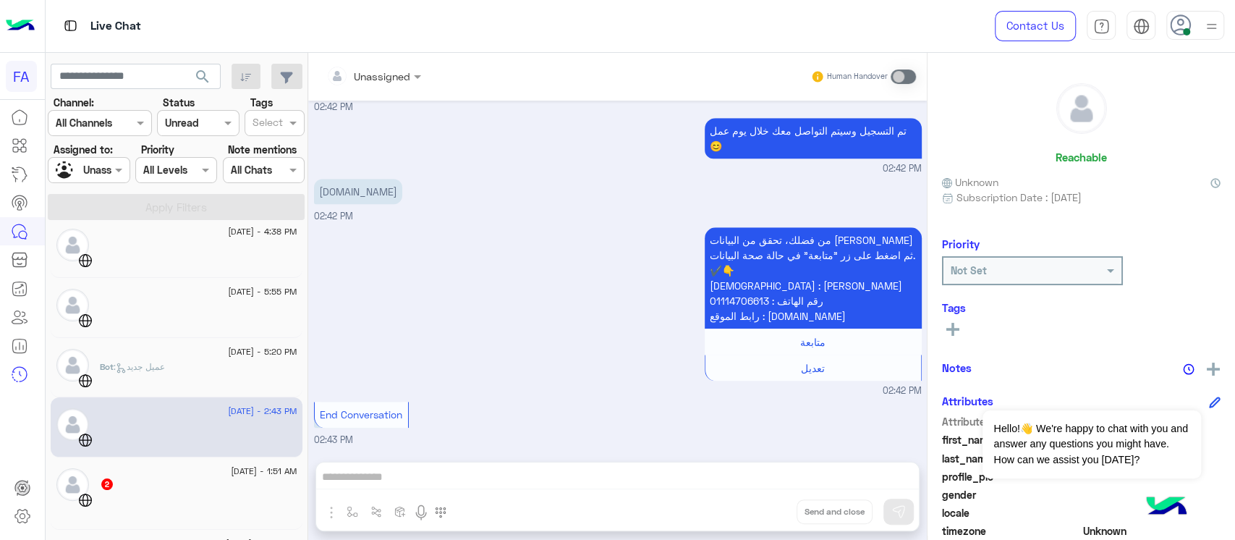
click at [179, 516] on div at bounding box center [198, 505] width 197 height 25
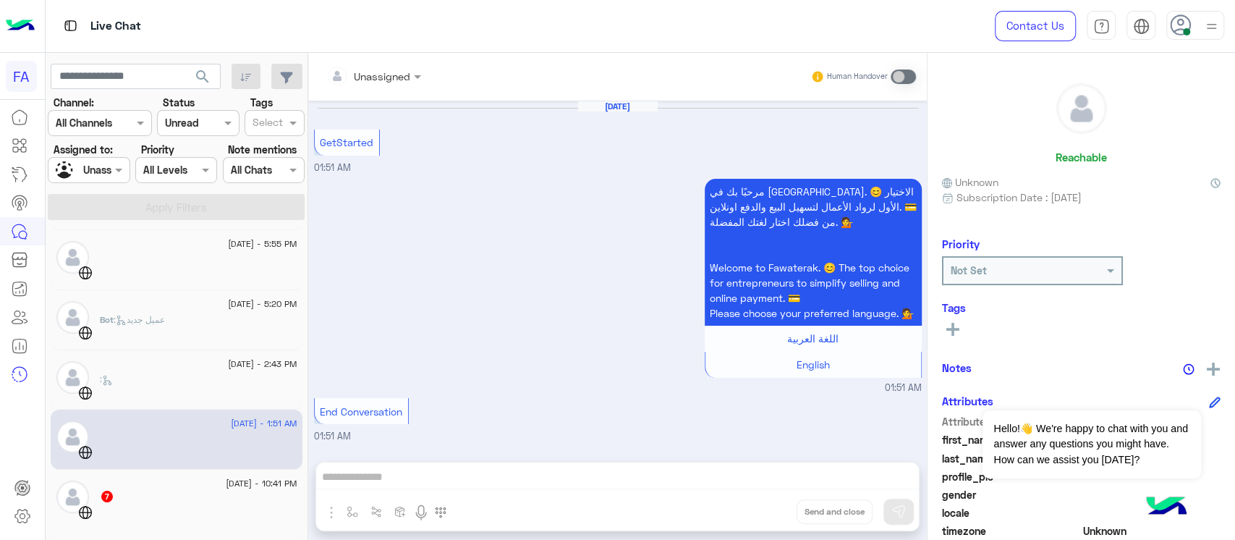
scroll to position [205, 0]
